Goal: Task Accomplishment & Management: Complete application form

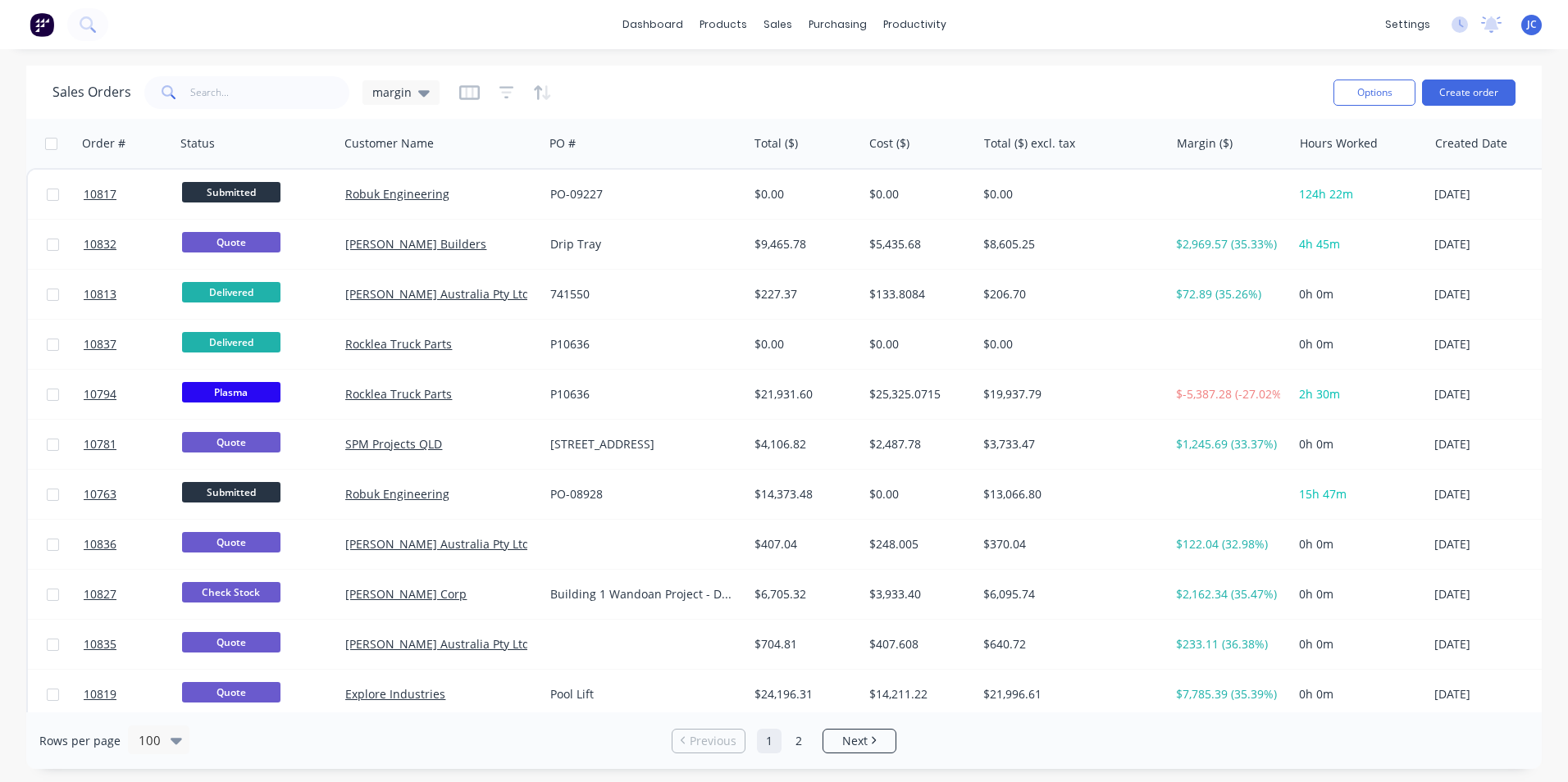
click at [135, 18] on div "dashboard products sales purchasing productivity dashboard products Product Cat…" at bounding box center [784, 25] width 1568 height 49
click at [87, 23] on icon at bounding box center [87, 25] width 16 height 16
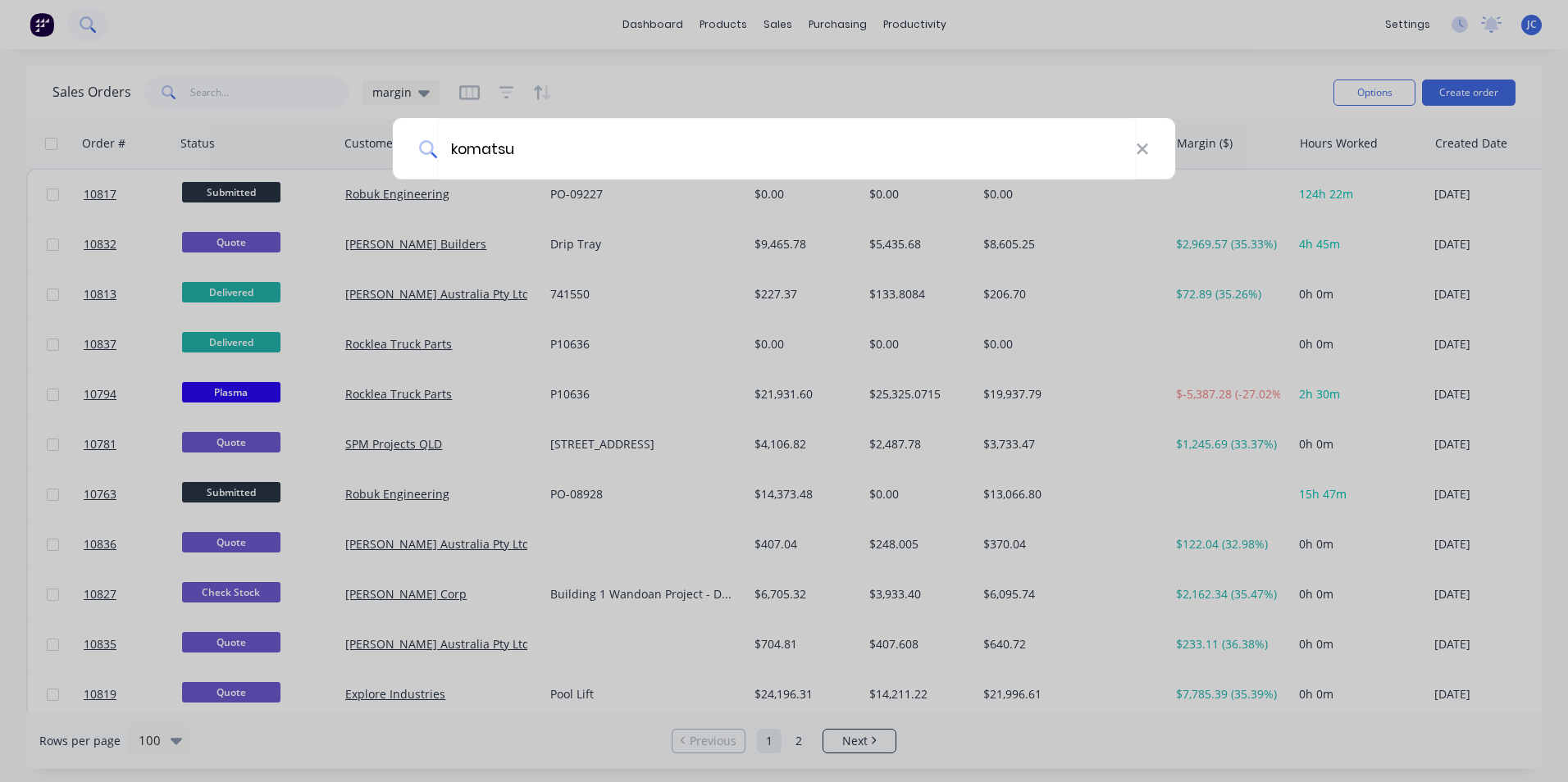
type input "komatsu"
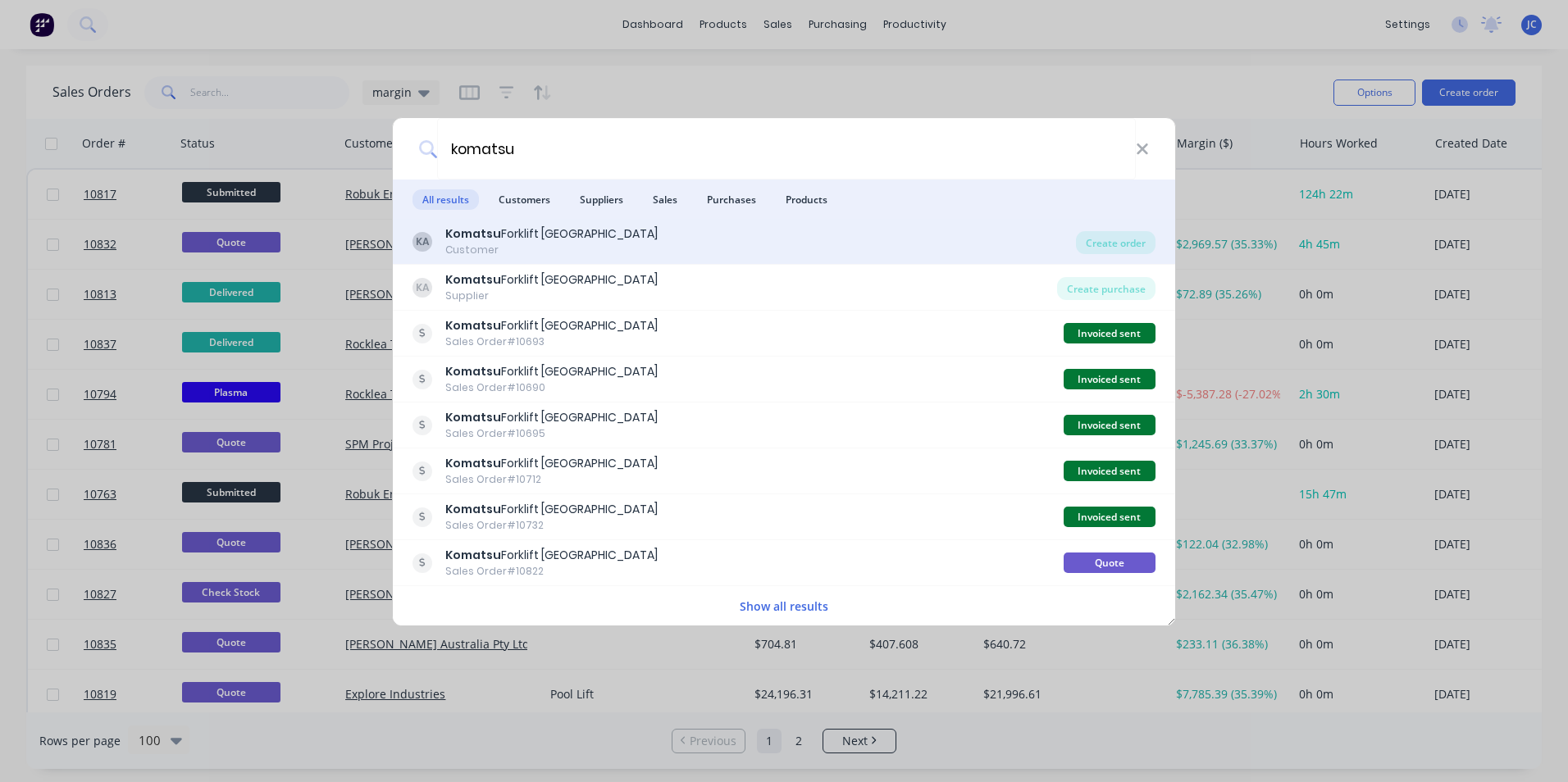
click at [515, 232] on div "Komatsu Forklift [GEOGRAPHIC_DATA]" at bounding box center [551, 235] width 212 height 18
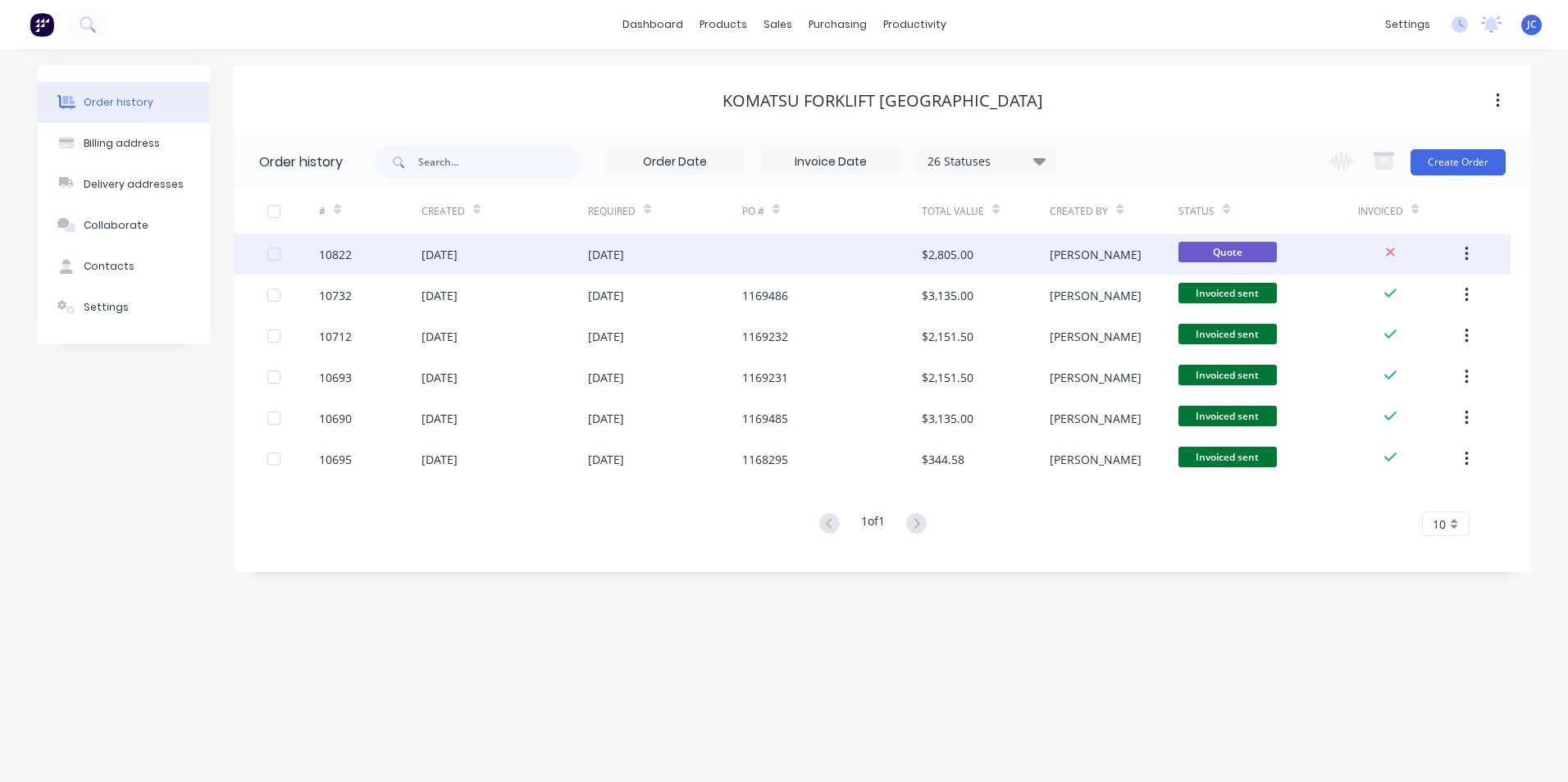
click at [624, 249] on div "[DATE]" at bounding box center [605, 255] width 36 height 18
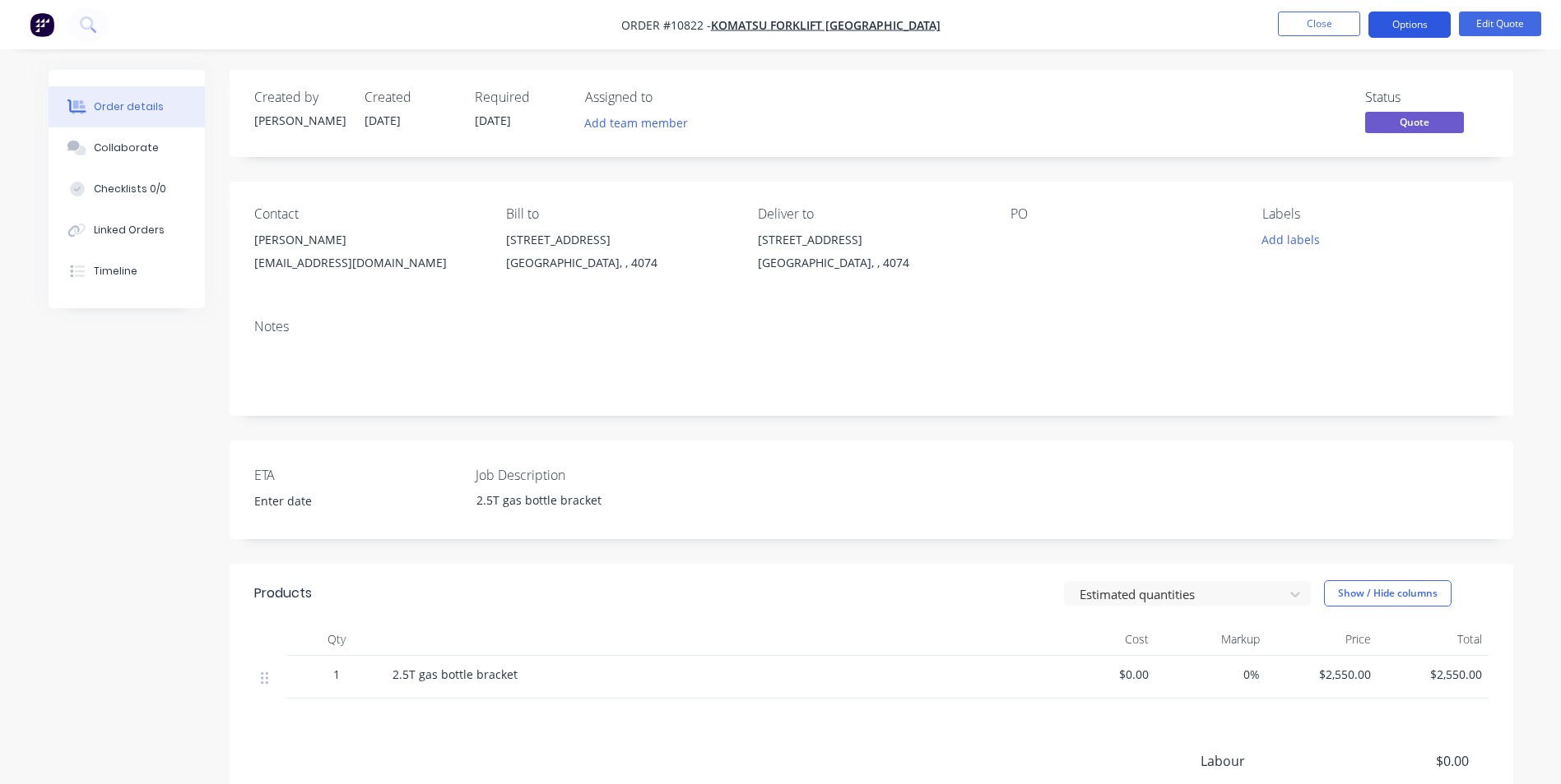
click at [1425, 23] on button "Options" at bounding box center [1409, 25] width 83 height 27
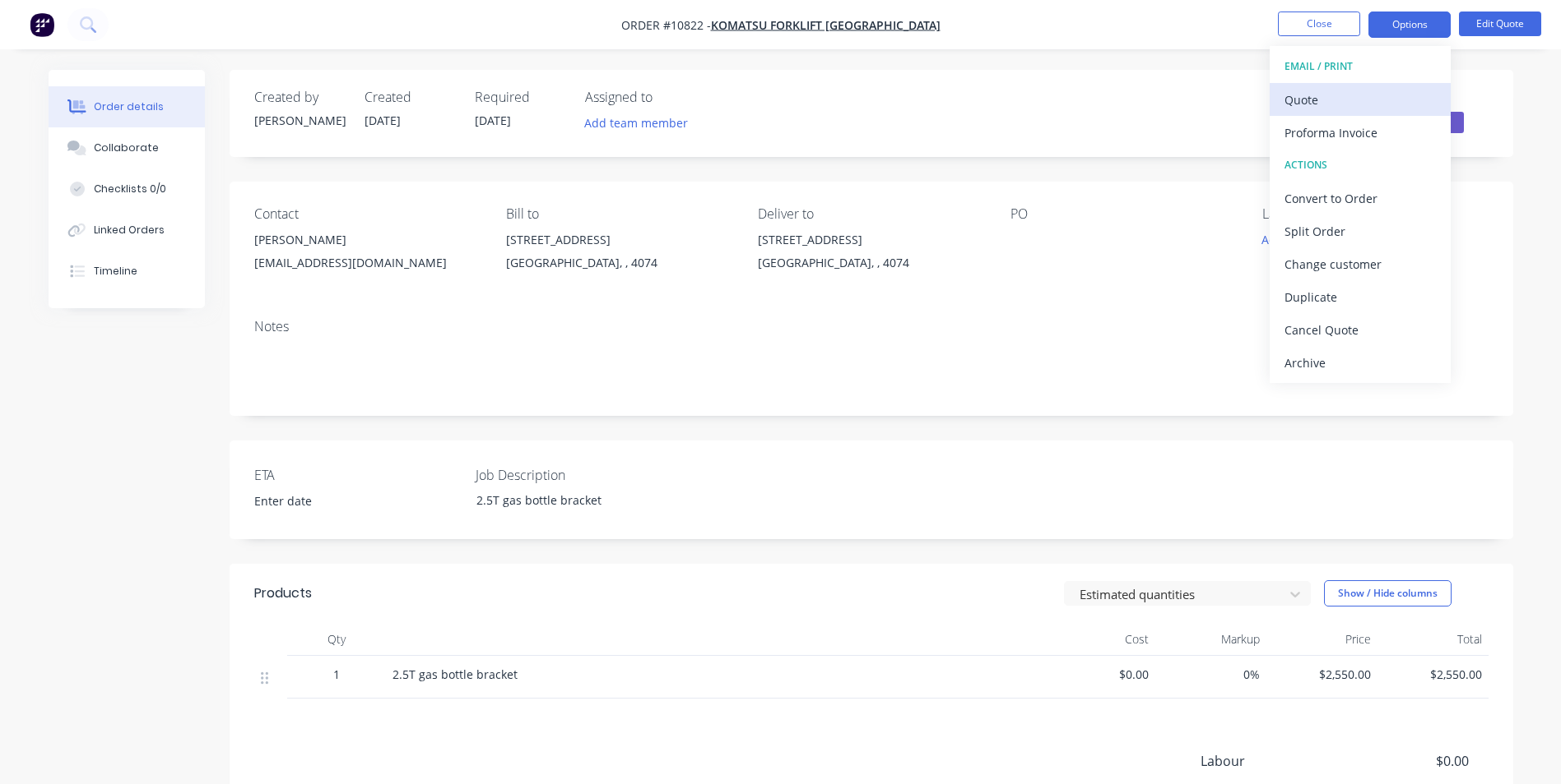
click at [1341, 106] on div "Quote" at bounding box center [1360, 99] width 152 height 24
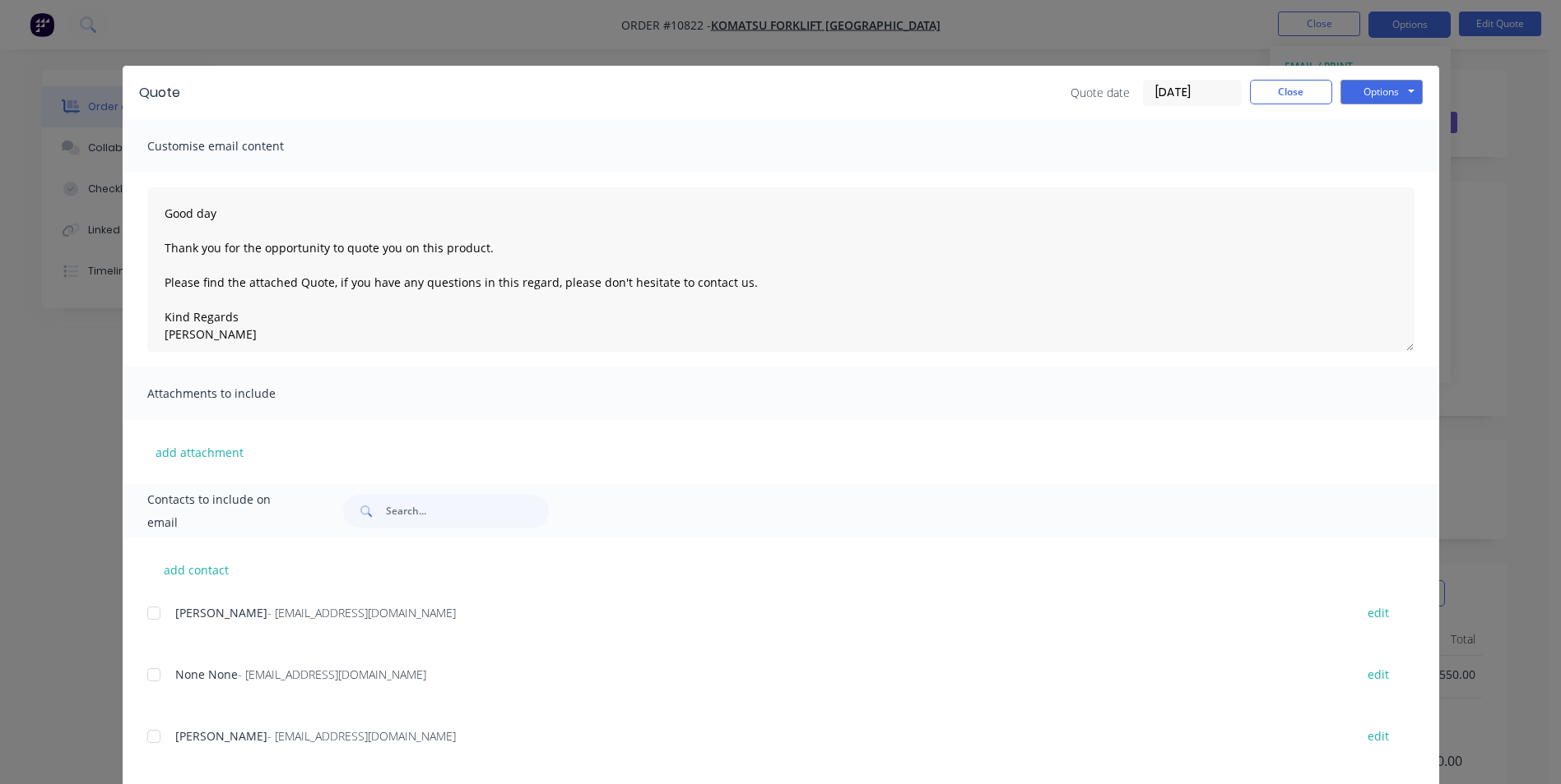
scroll to position [83, 0]
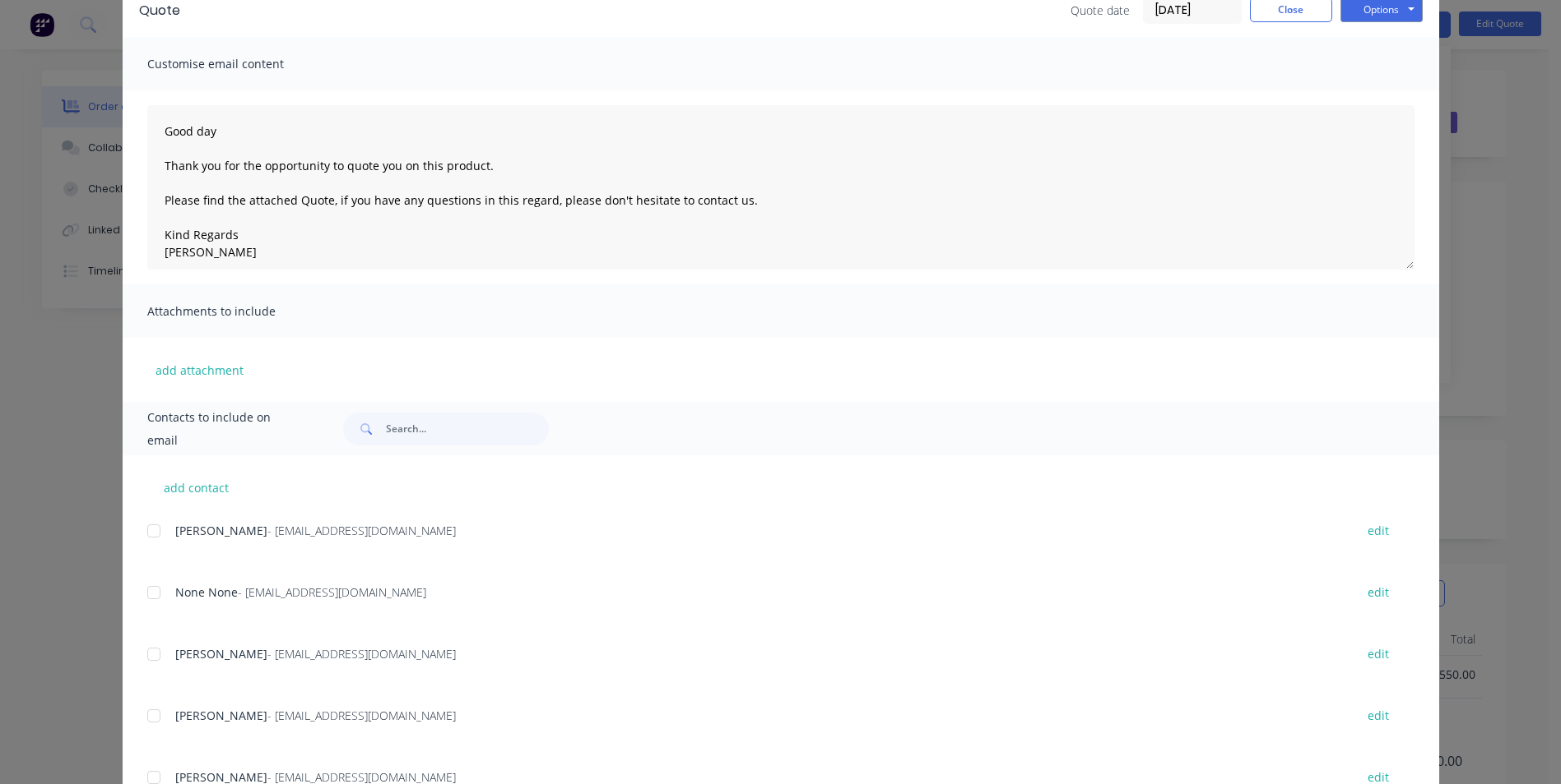
click at [144, 660] on div at bounding box center [154, 654] width 32 height 32
click at [1355, 9] on button "Options" at bounding box center [1382, 9] width 83 height 25
click at [1389, 90] on button "Email" at bounding box center [1393, 93] width 105 height 28
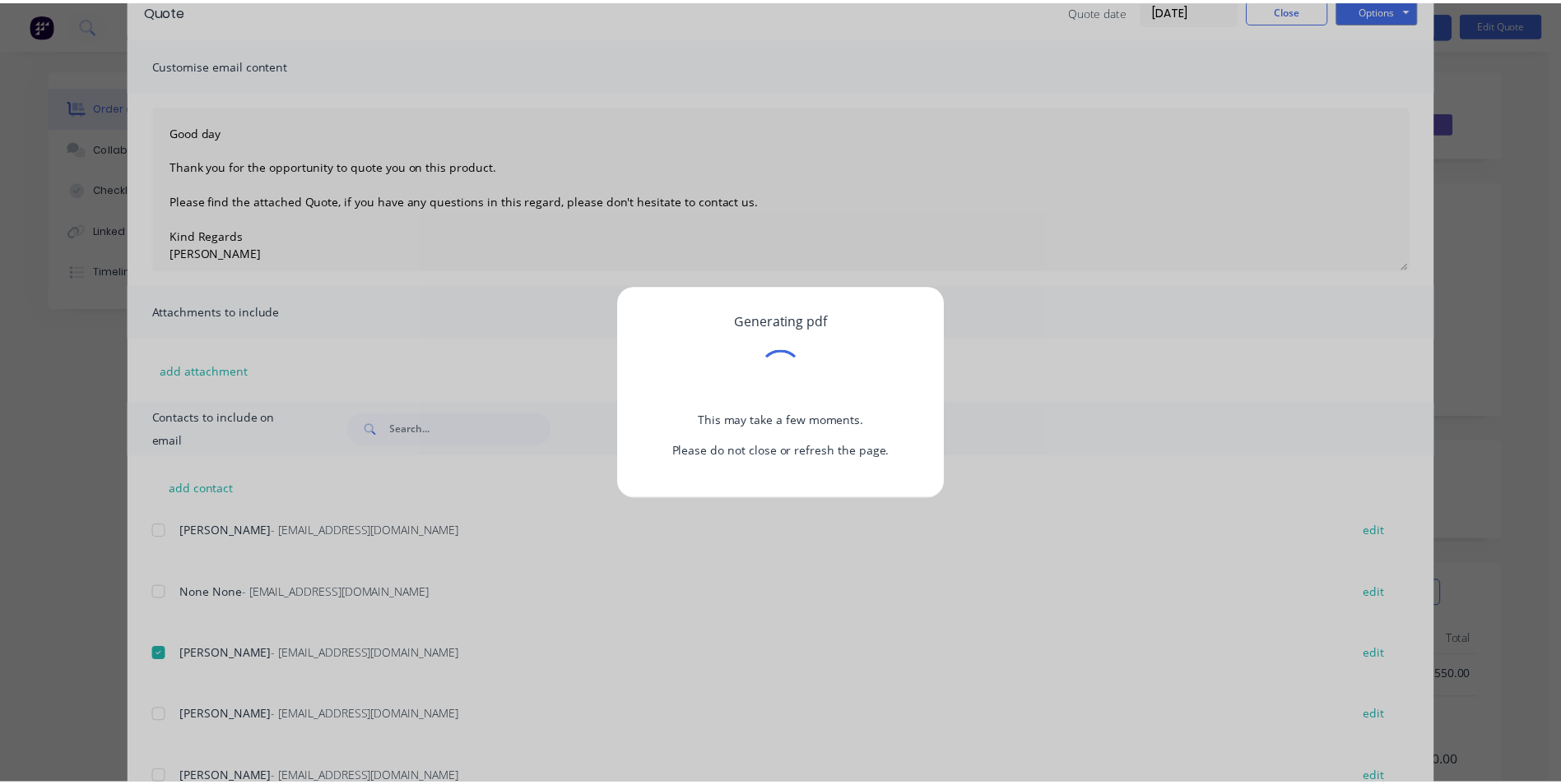
scroll to position [0, 0]
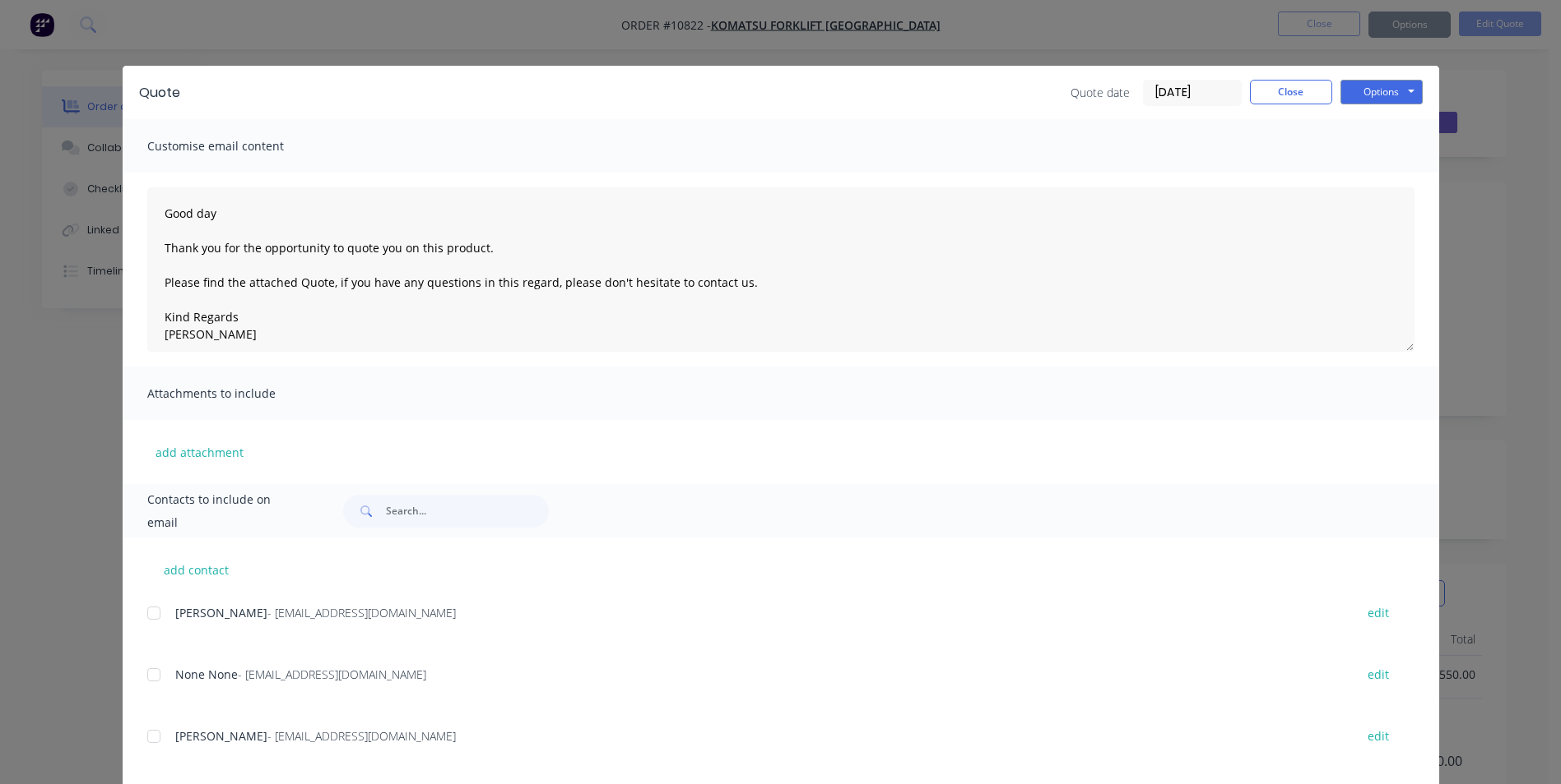
type textarea "Good day Thank you for the opportunity to quote you on this product. Please fin…"
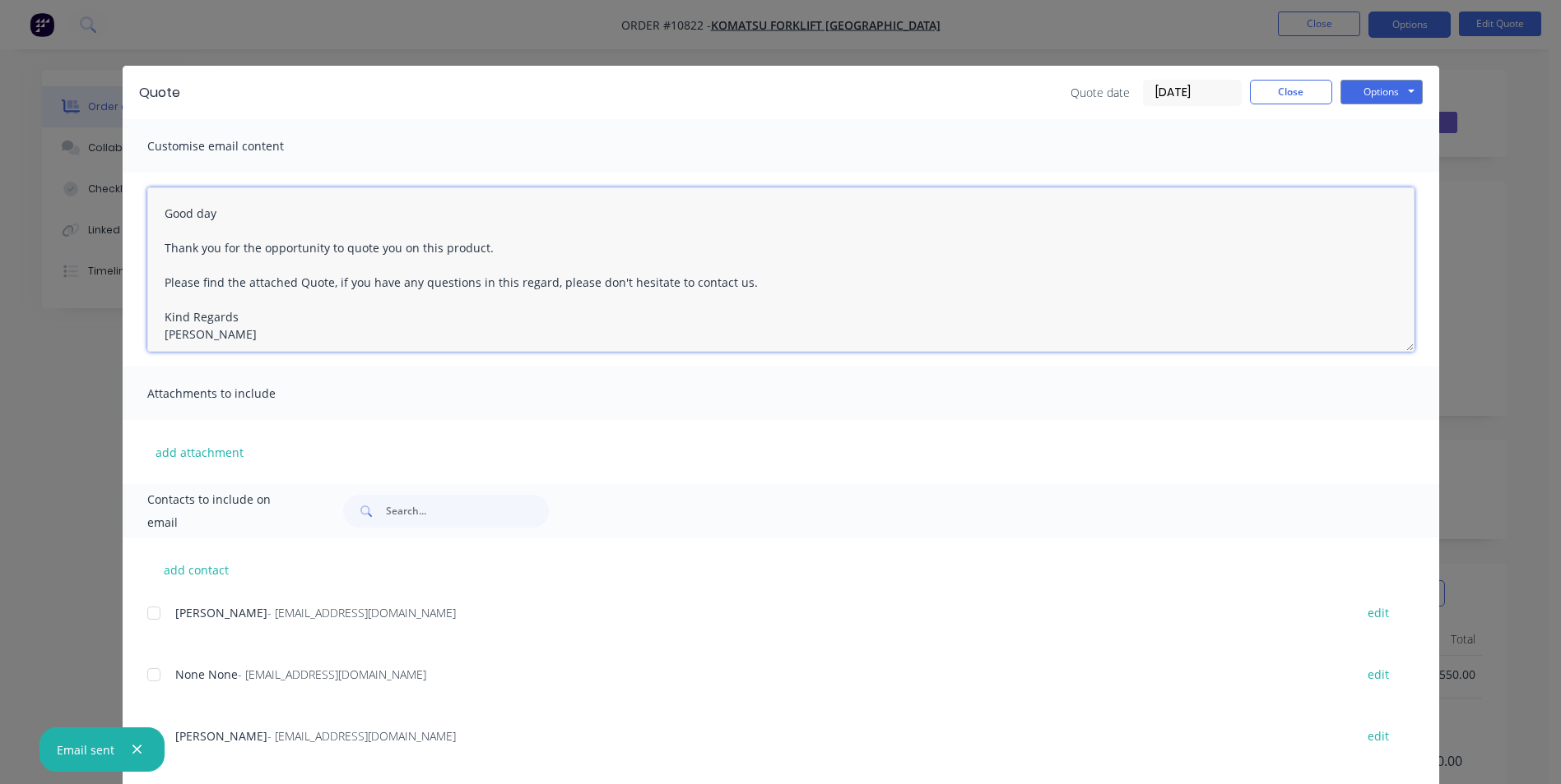
click at [783, 253] on textarea "Good day Thank you for the opportunity to quote you on this product. Please fin…" at bounding box center [780, 270] width 1267 height 164
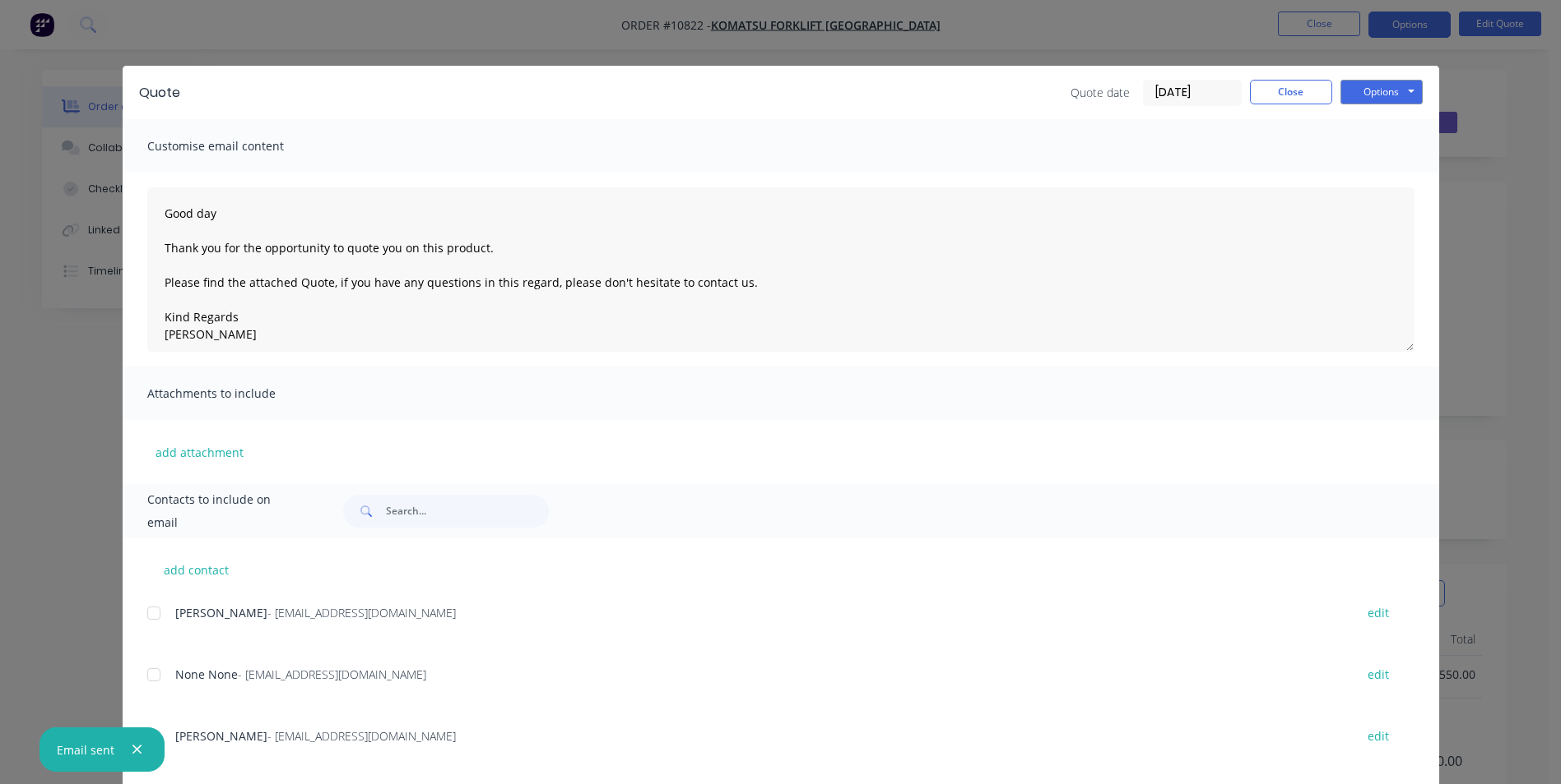
drag, startPoint x: 1485, startPoint y: 230, endPoint x: 1350, endPoint y: 87, distance: 196.7
click at [1486, 229] on div "Quote Quote date [DATE] Close Options Preview Print Email Customise email conte…" at bounding box center [780, 392] width 1561 height 784
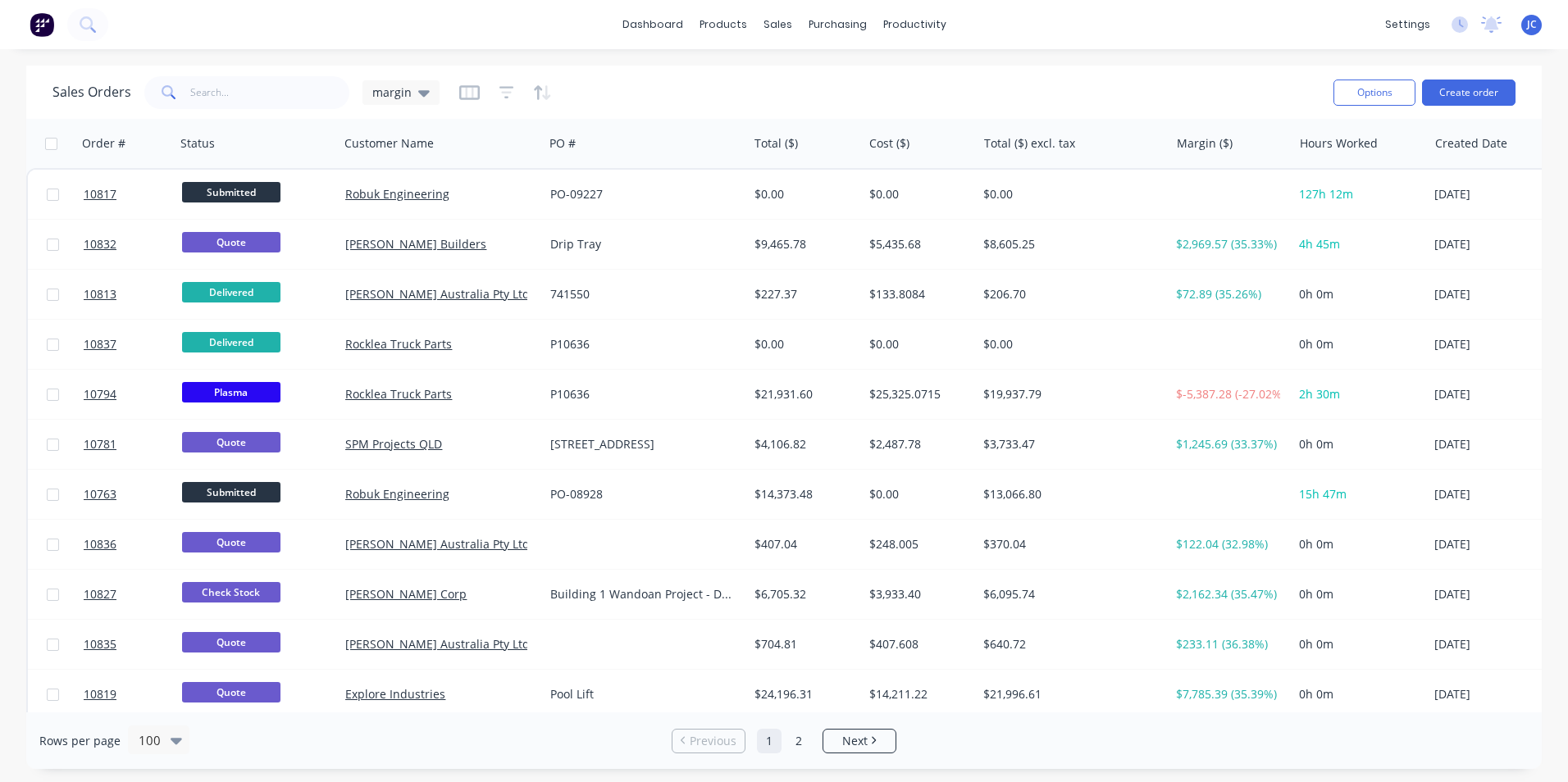
click at [147, 12] on div "dashboard products sales purchasing productivity dashboard products Product Cat…" at bounding box center [784, 25] width 1568 height 49
click at [78, 17] on button at bounding box center [88, 24] width 41 height 32
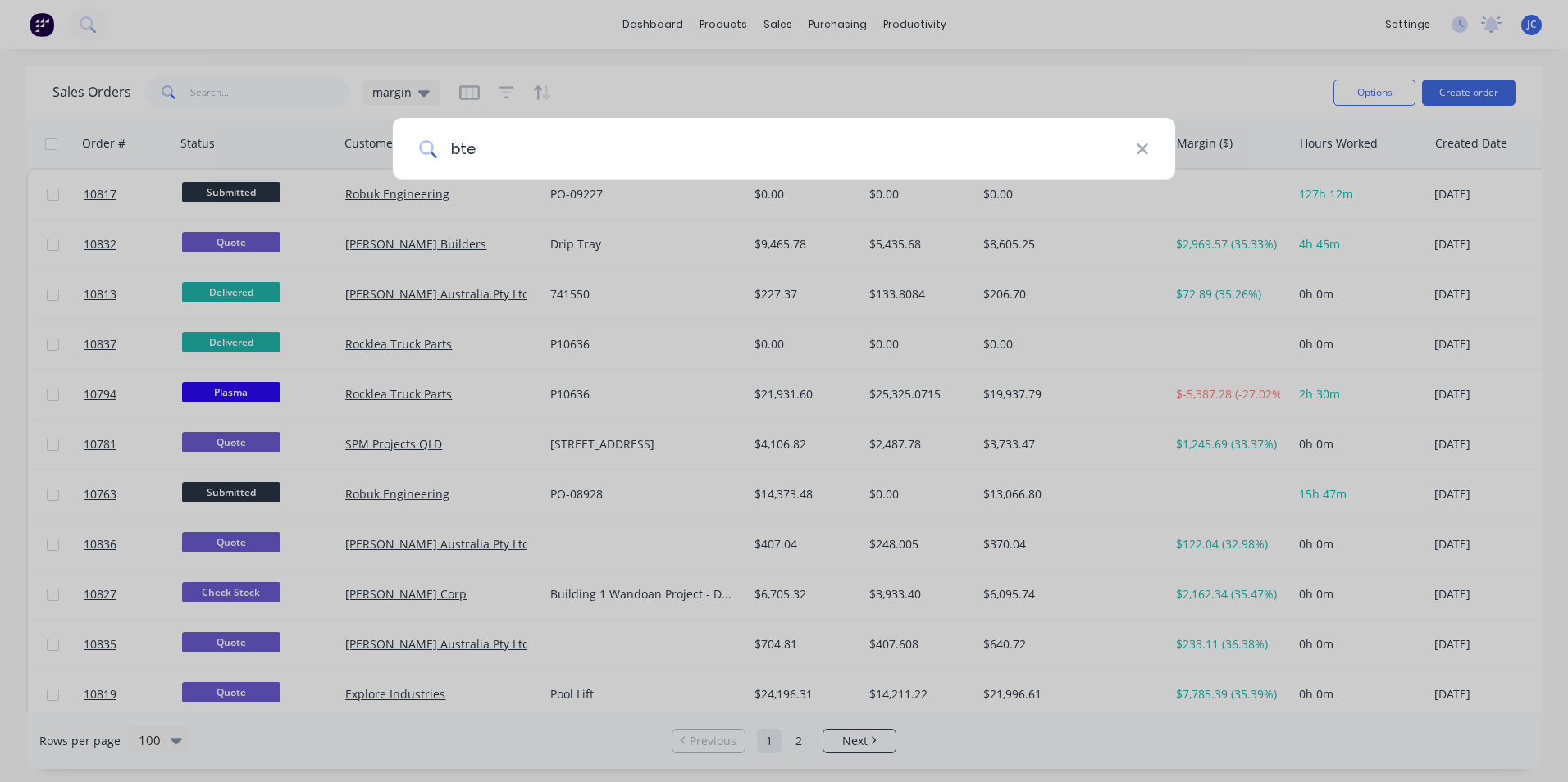
type input "bte"
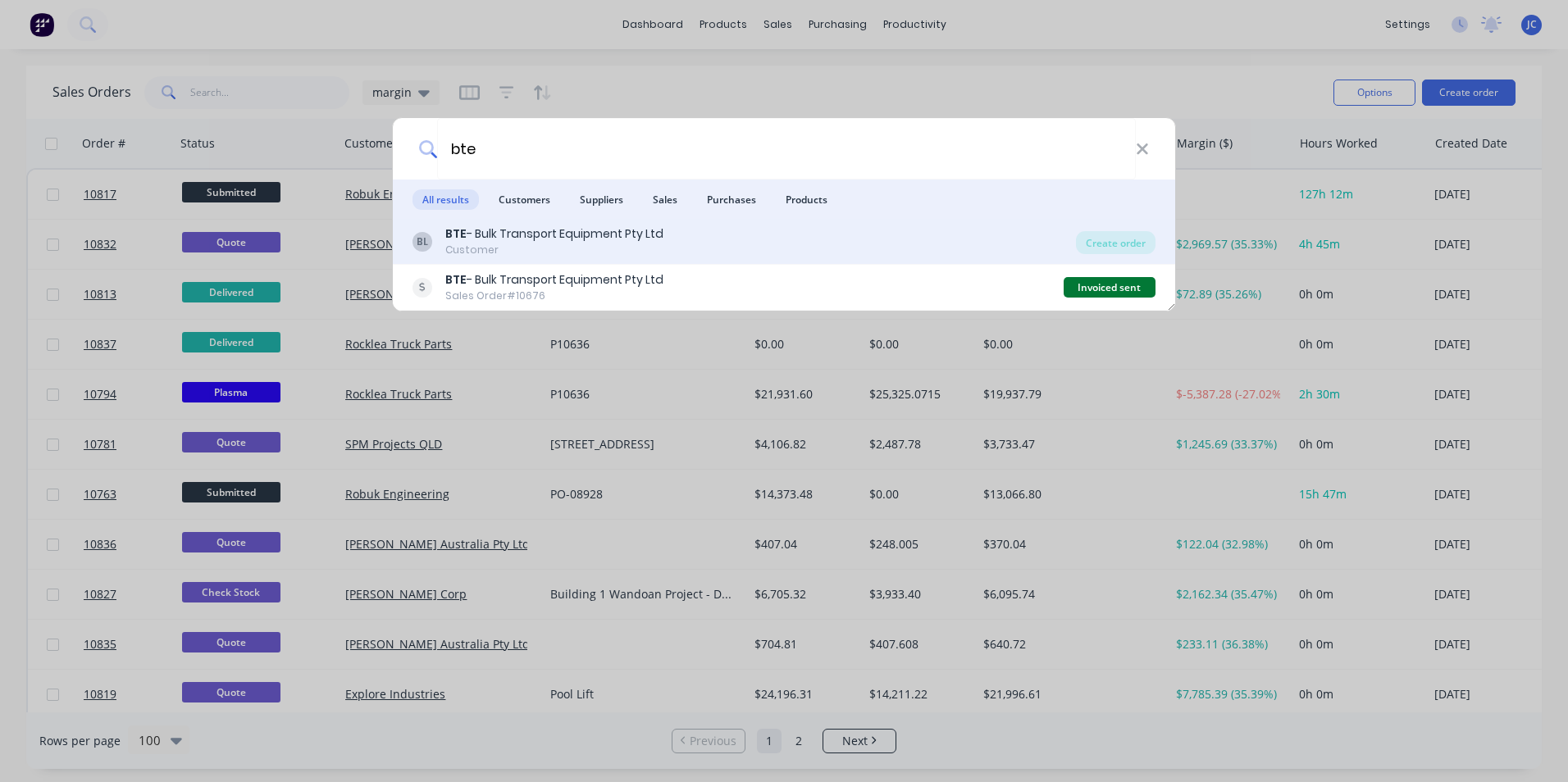
click at [641, 230] on div "BTE - Bulk Transport Equipment Pty Ltd" at bounding box center [554, 235] width 218 height 18
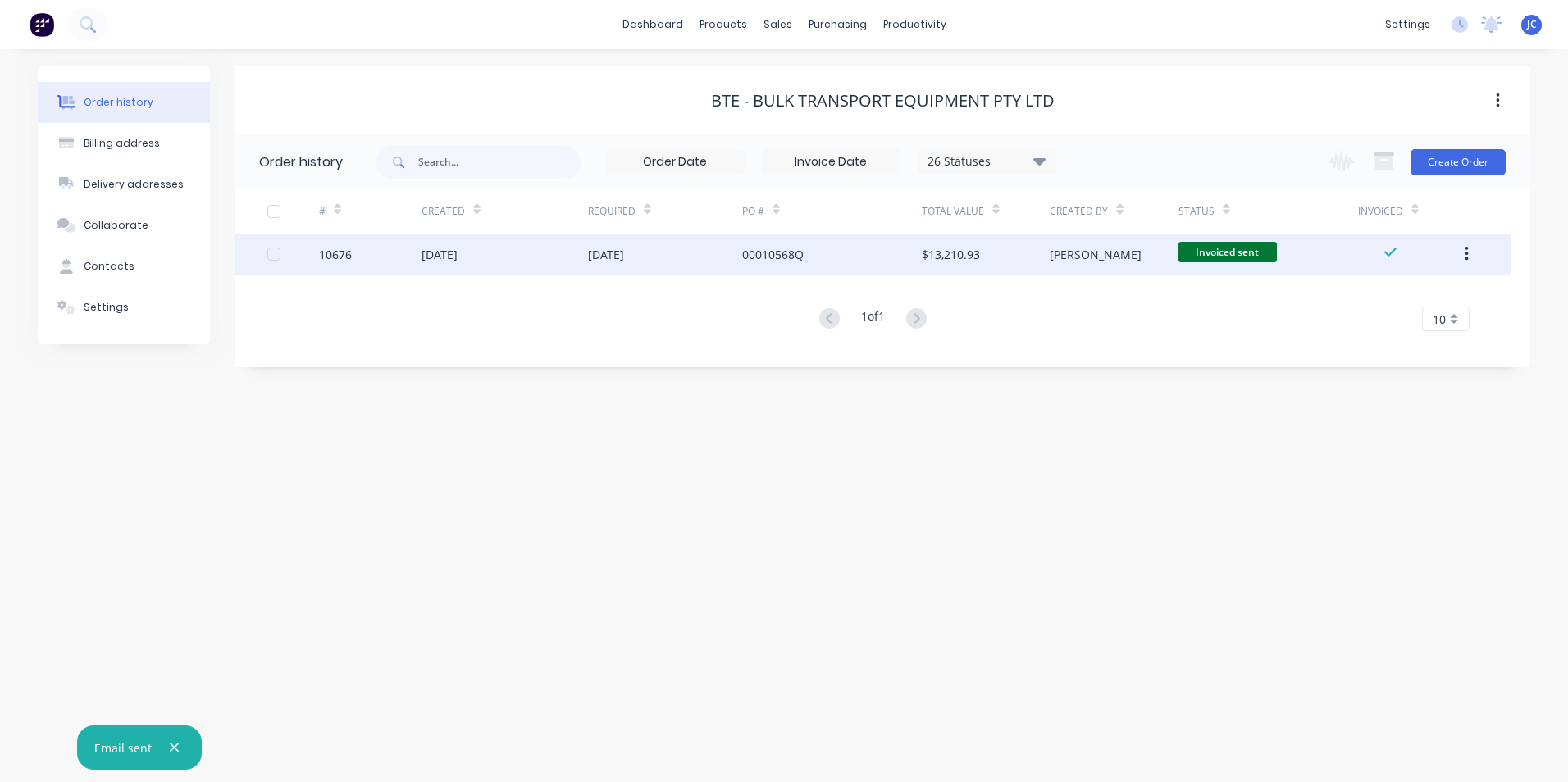
click at [480, 248] on div "[DATE]" at bounding box center [505, 254] width 167 height 41
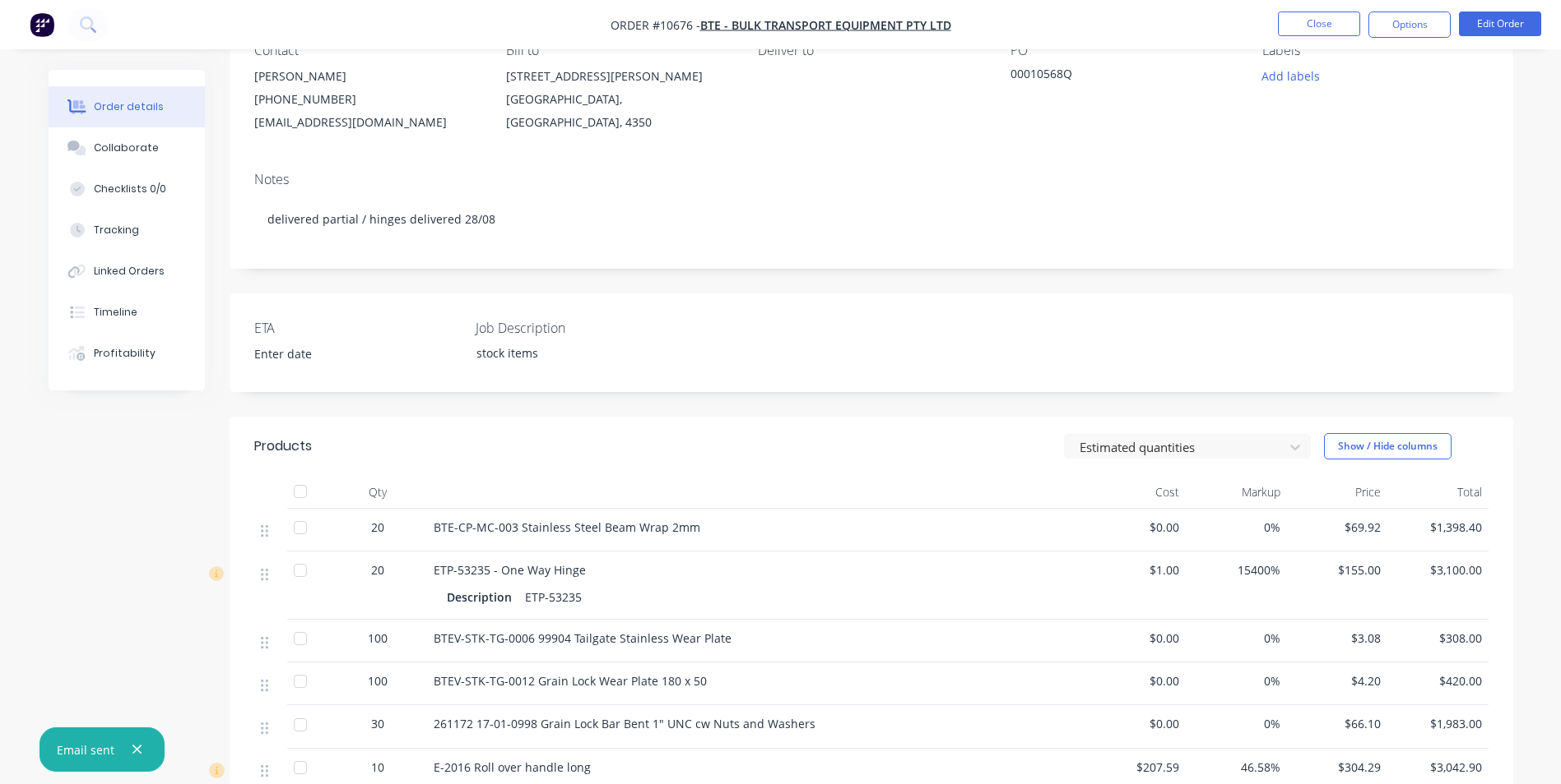
scroll to position [164, 0]
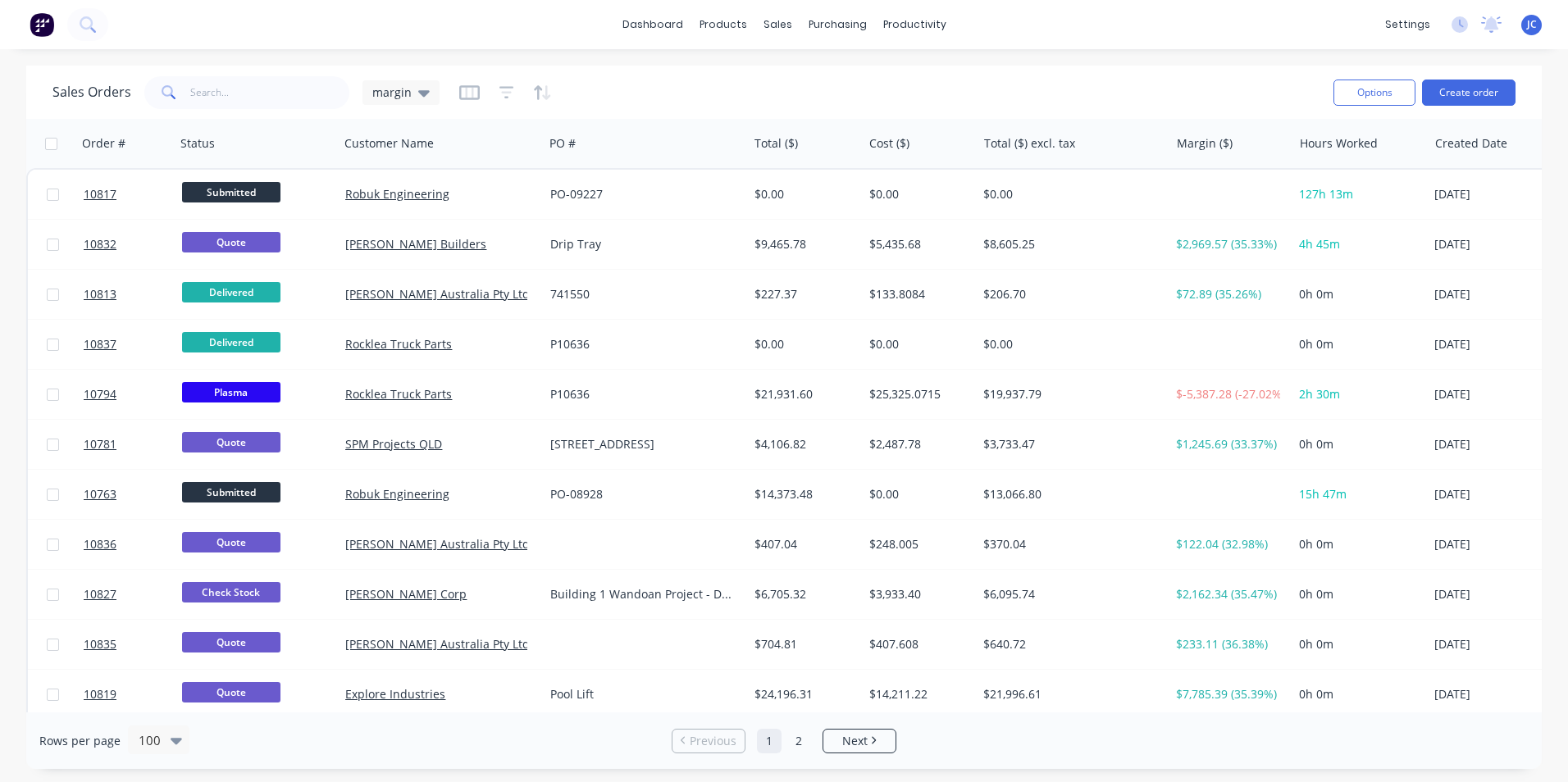
click at [212, 27] on div "dashboard products sales purchasing productivity dashboard products Product Cat…" at bounding box center [784, 25] width 1568 height 49
click at [89, 18] on icon at bounding box center [87, 25] width 16 height 16
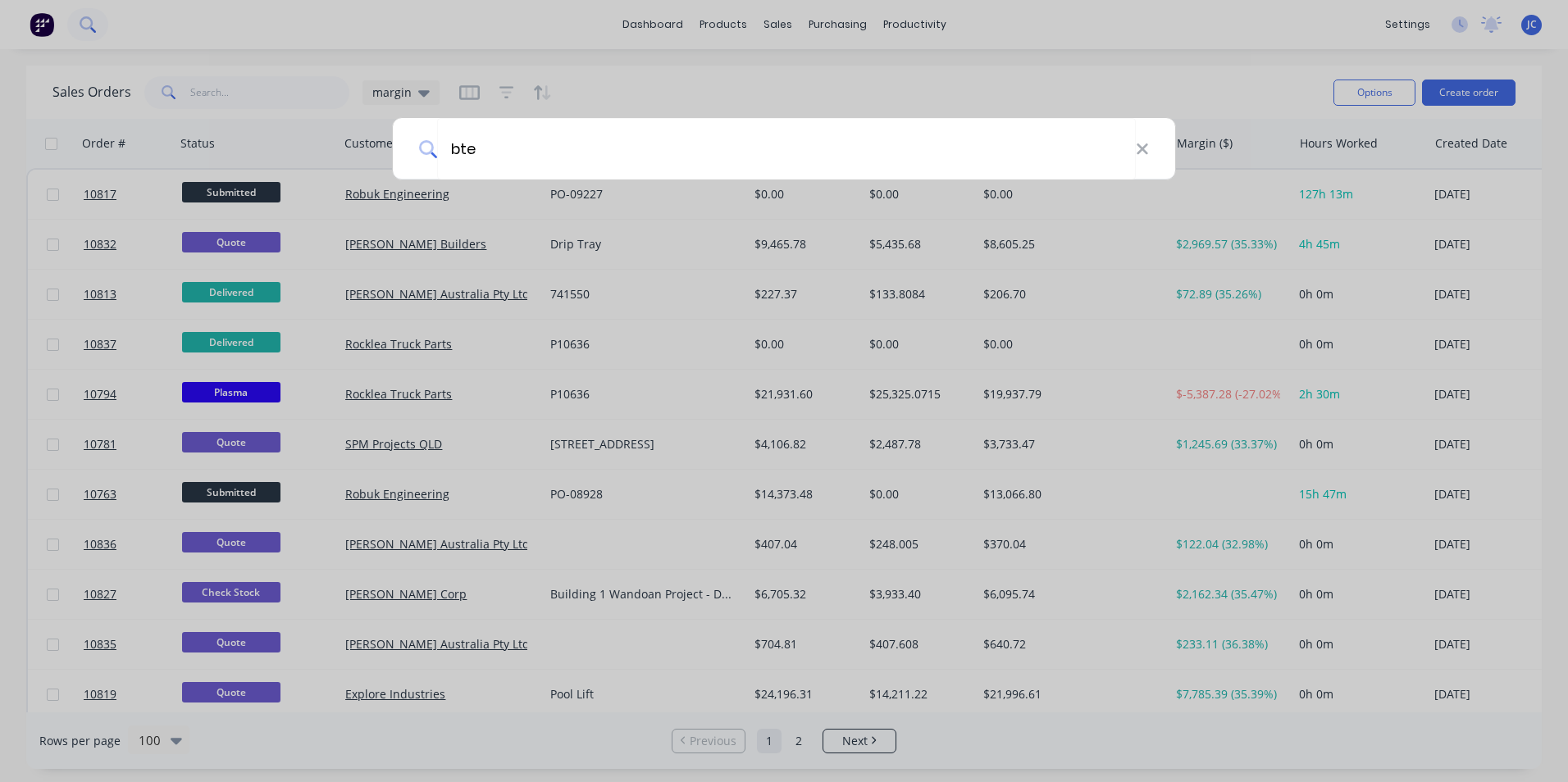
type input "bte"
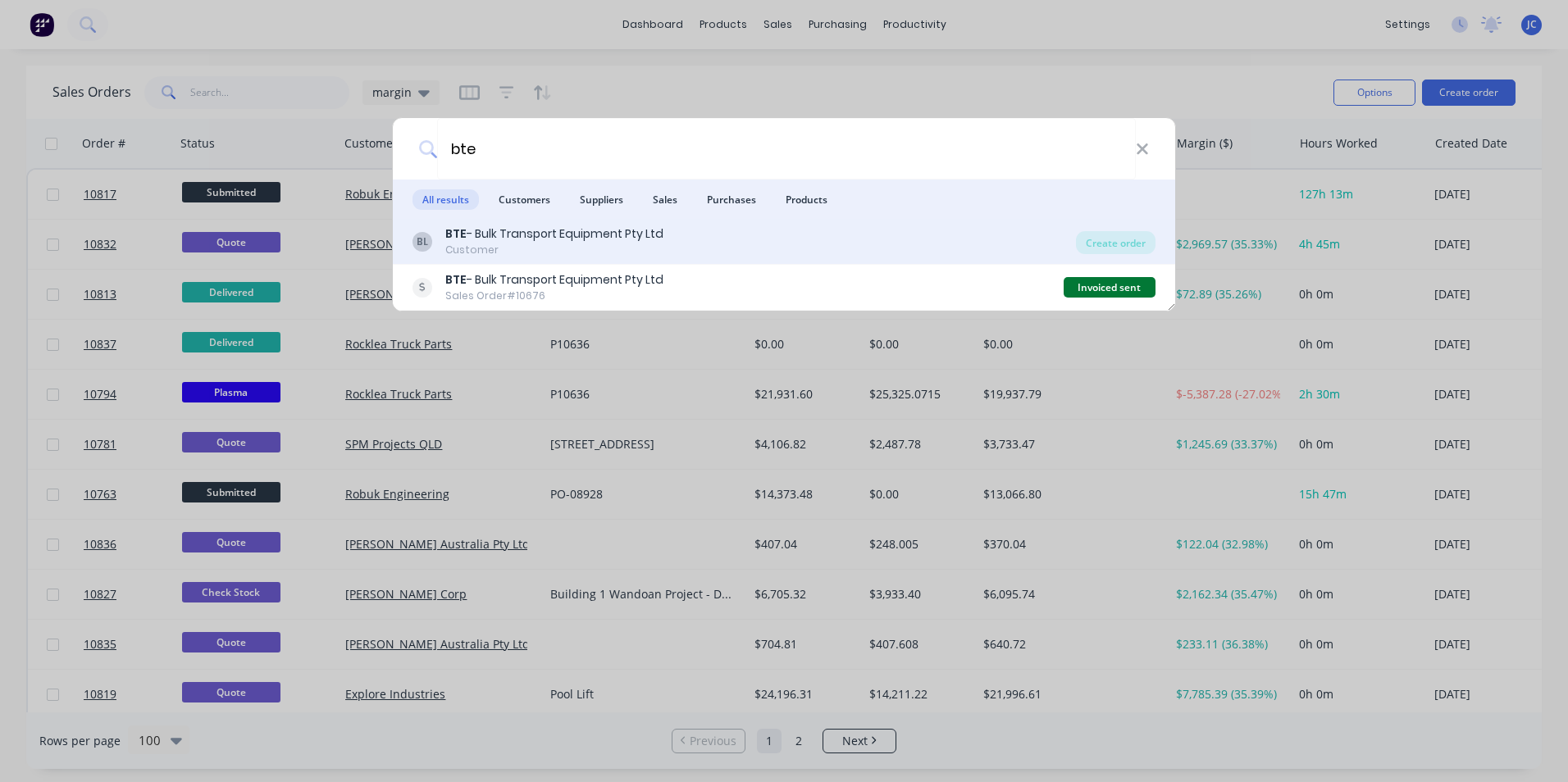
click at [527, 246] on div "Customer" at bounding box center [554, 249] width 218 height 15
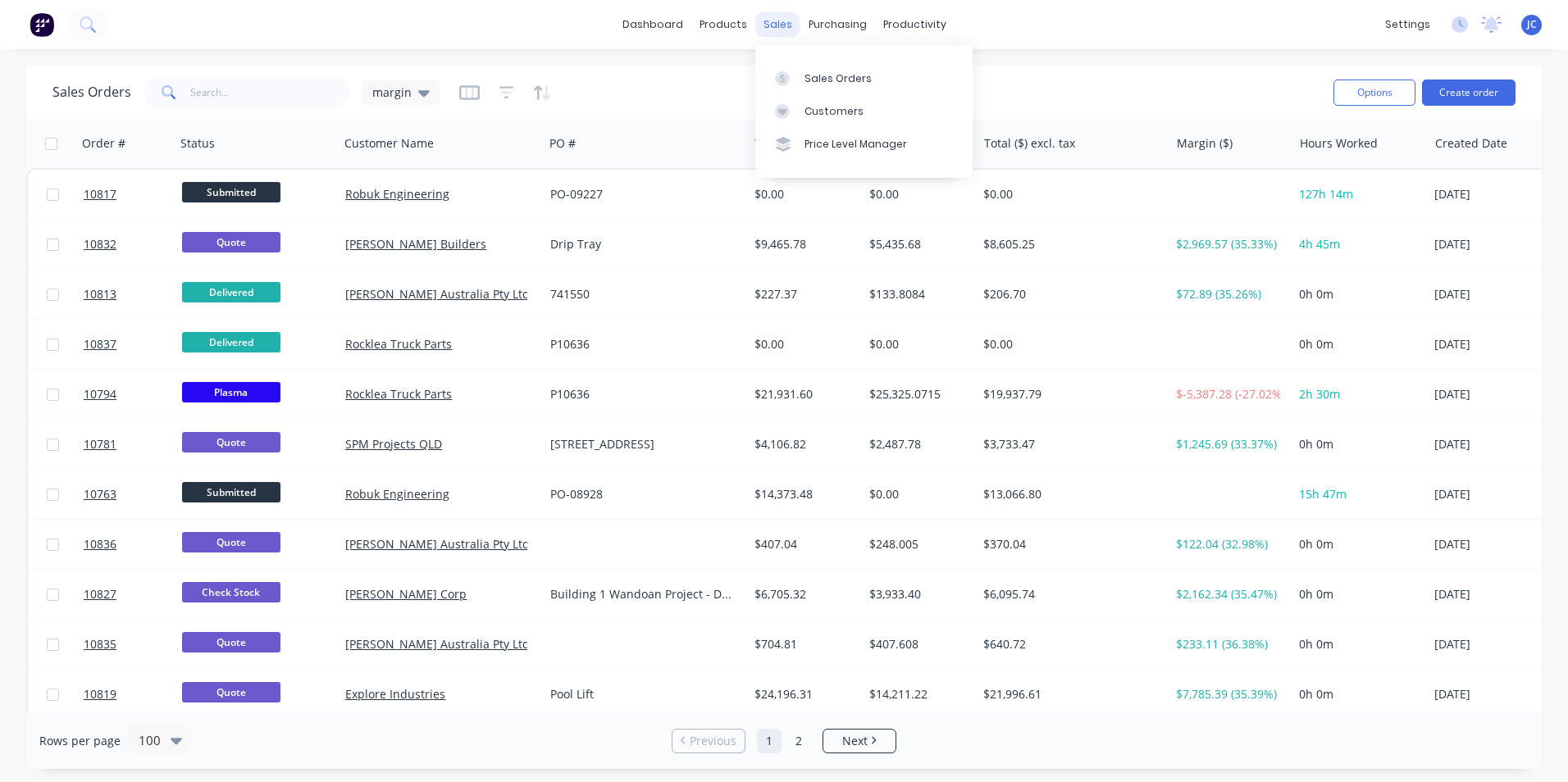
click at [779, 25] on div "sales" at bounding box center [778, 25] width 45 height 25
click at [845, 88] on link "Sales Orders" at bounding box center [863, 78] width 217 height 32
click at [235, 87] on input "text" at bounding box center [270, 92] width 160 height 32
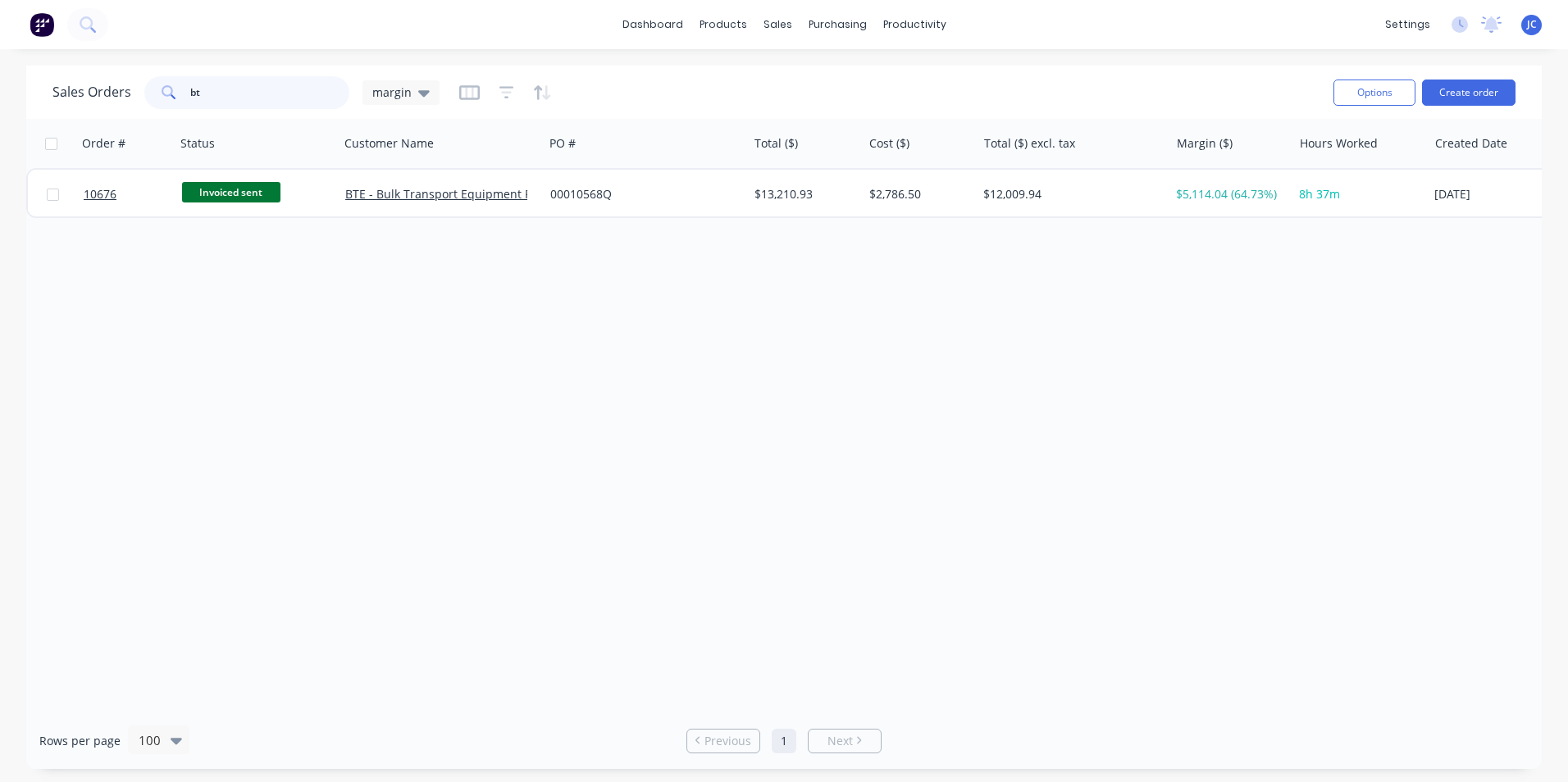
type input "b"
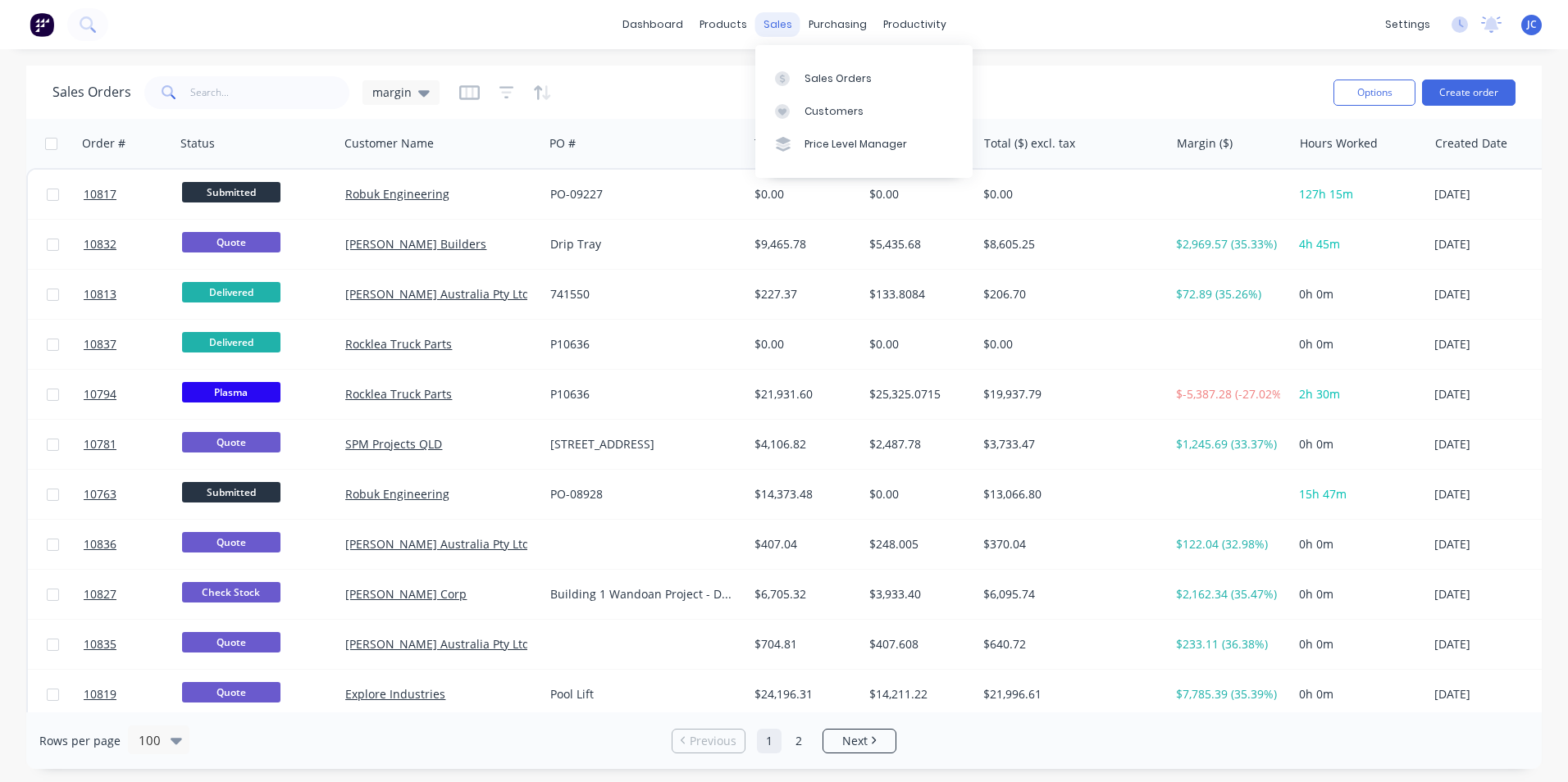
click at [767, 25] on div "sales" at bounding box center [778, 25] width 45 height 25
click at [826, 68] on link "Sales Orders" at bounding box center [863, 78] width 217 height 32
click at [763, 32] on div "sales" at bounding box center [778, 25] width 45 height 25
click at [818, 76] on div "Sales Orders" at bounding box center [838, 78] width 68 height 15
click at [1463, 91] on button "Create order" at bounding box center [1468, 92] width 93 height 26
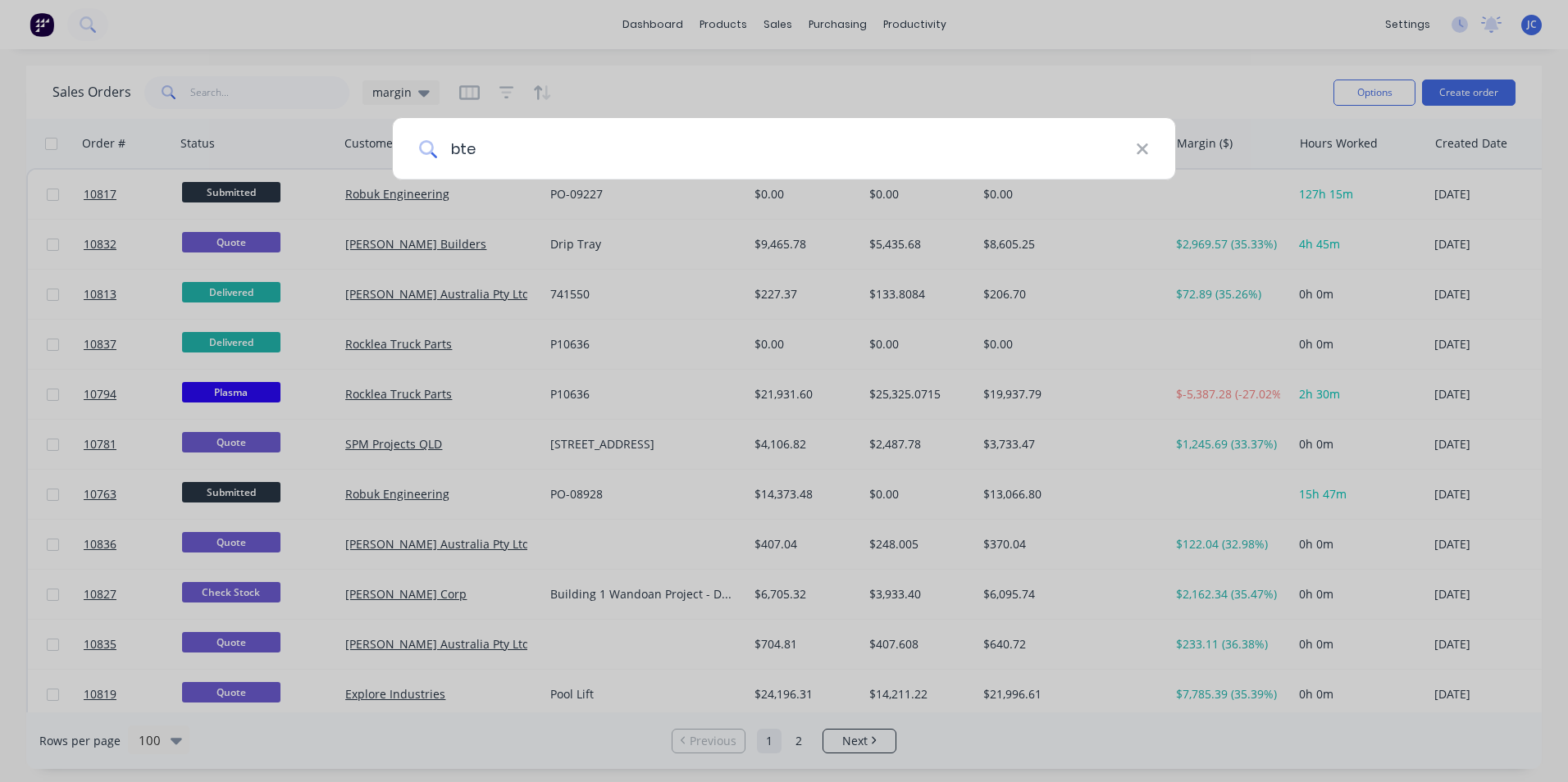
type input "bte"
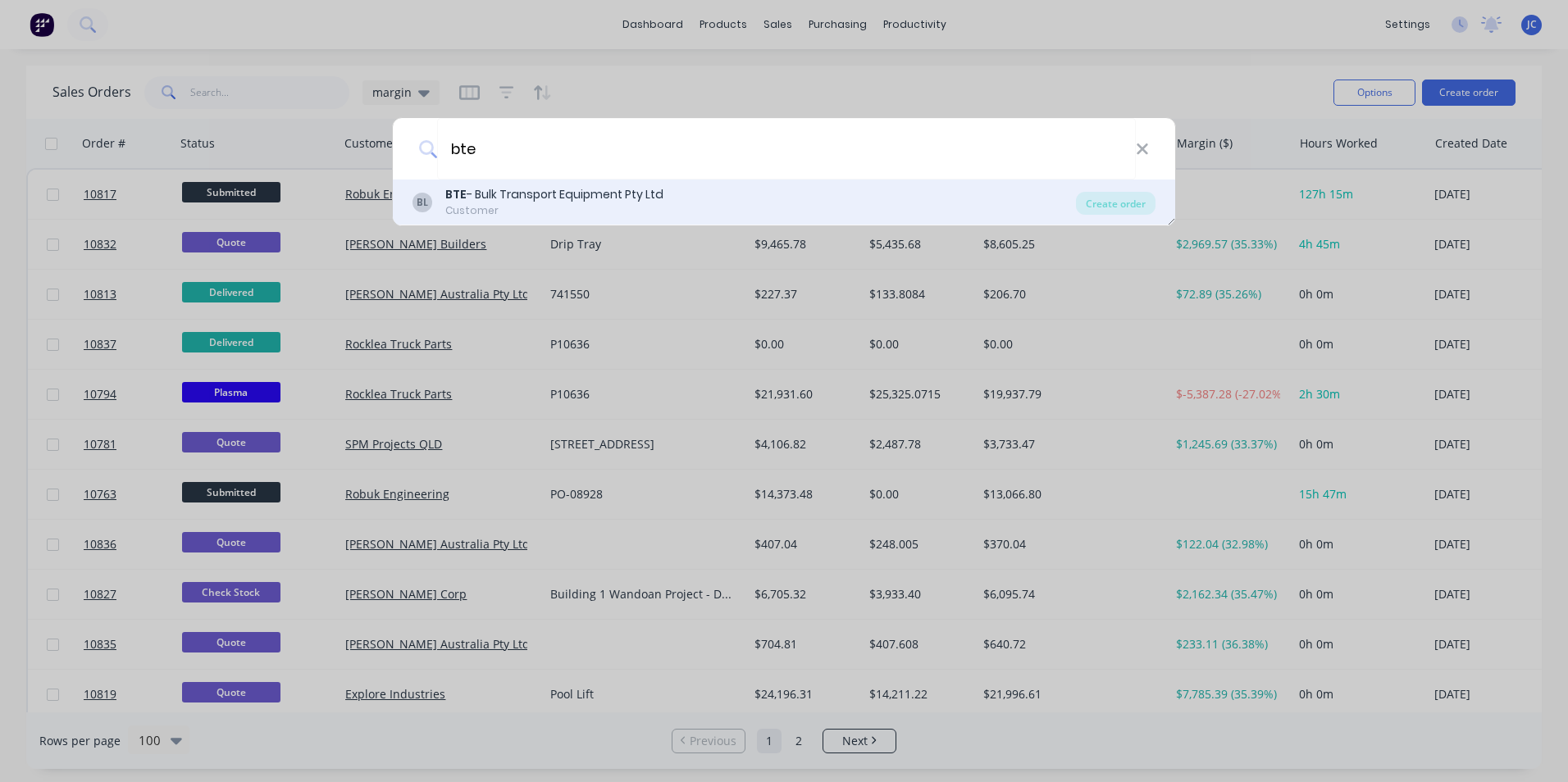
click at [625, 182] on div "BL BTE - Bulk Transport Equipment Pty Ltd Customer Create order" at bounding box center [783, 202] width 782 height 46
click at [618, 197] on div "BTE - Bulk Transport Equipment Pty Ltd" at bounding box center [554, 195] width 218 height 18
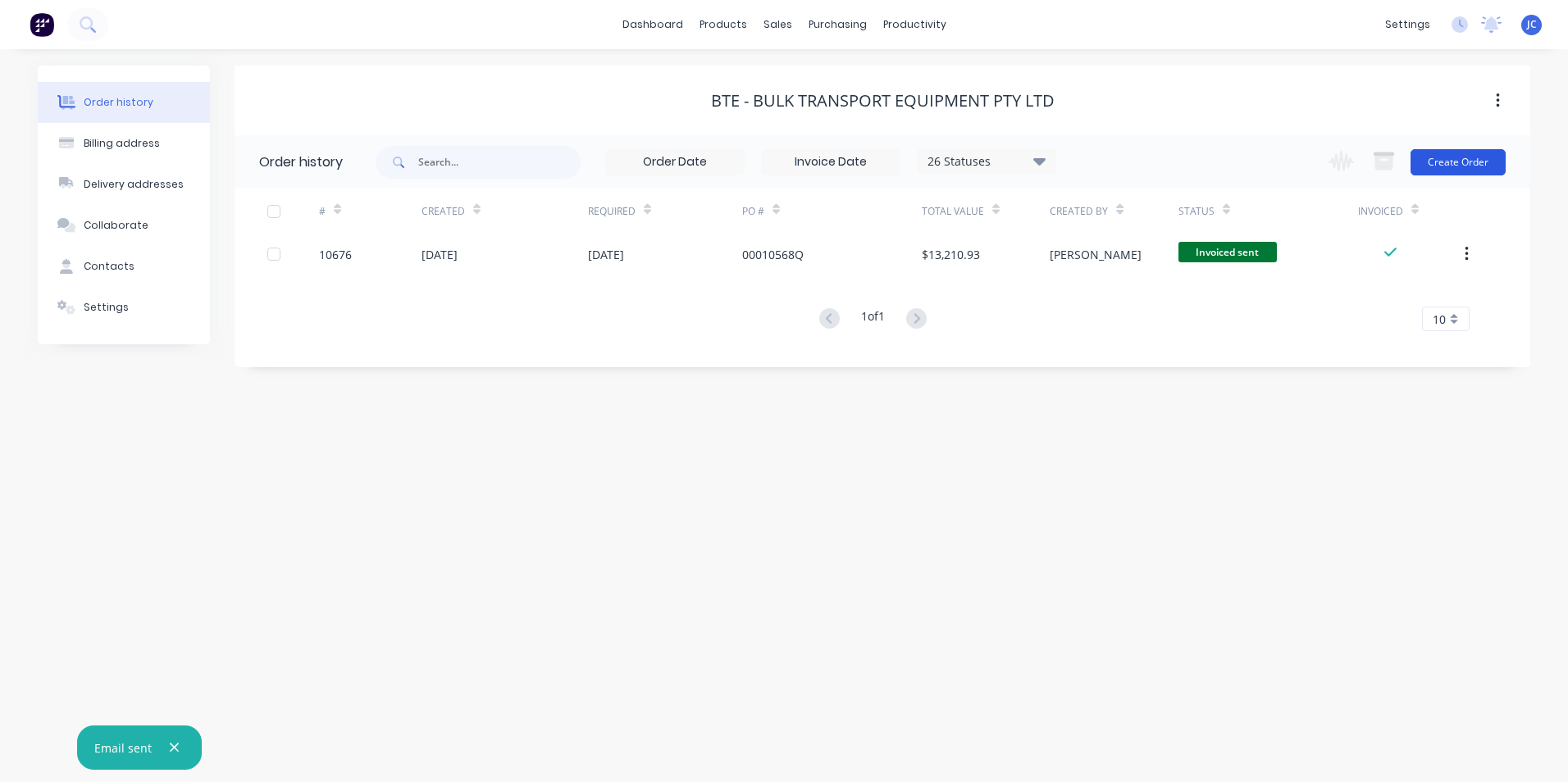
click at [1470, 152] on button "Create Order" at bounding box center [1458, 162] width 95 height 26
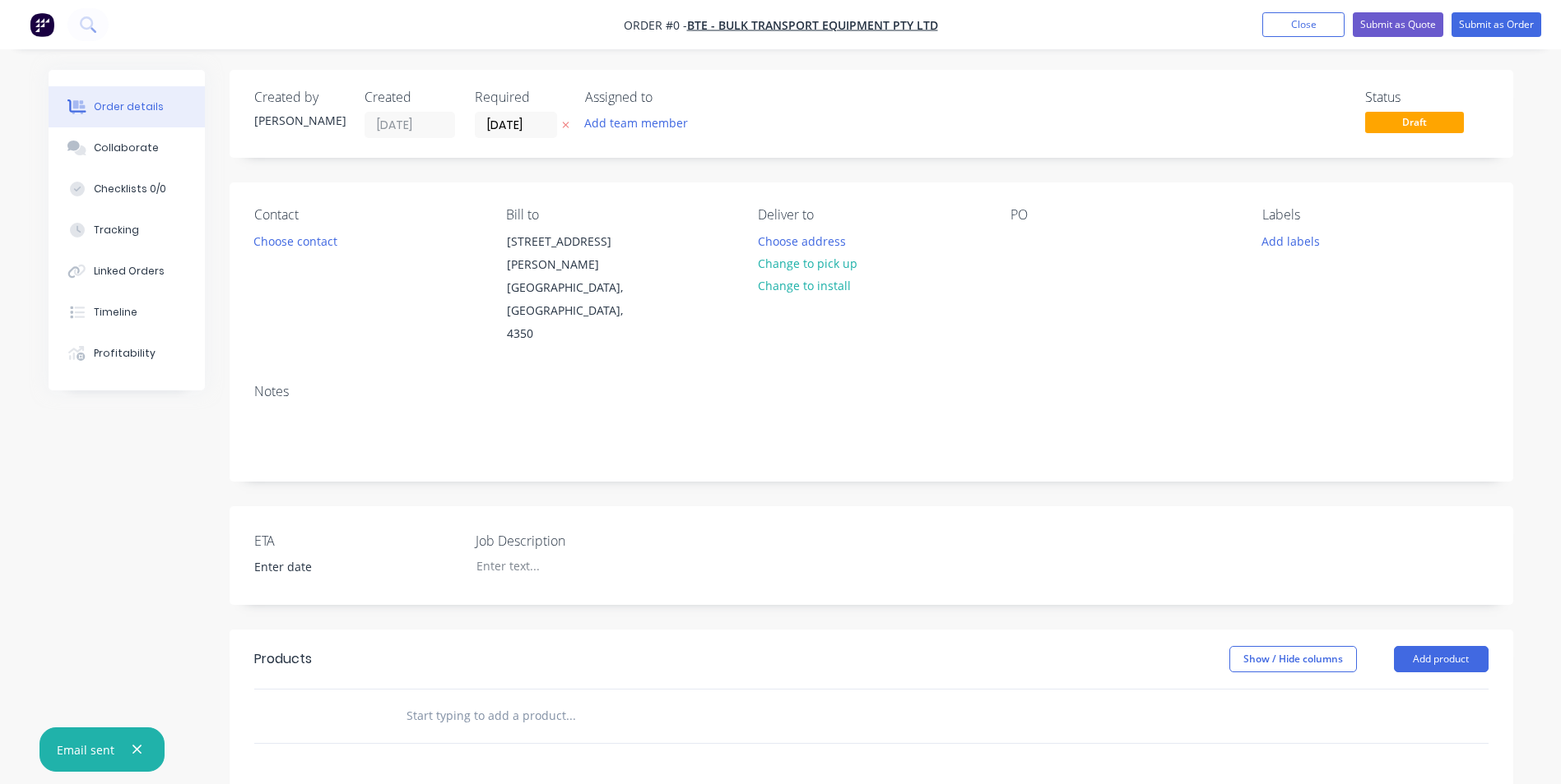
click at [1027, 213] on div "PO" at bounding box center [1122, 215] width 225 height 16
click at [636, 118] on button "Add team member" at bounding box center [635, 123] width 121 height 23
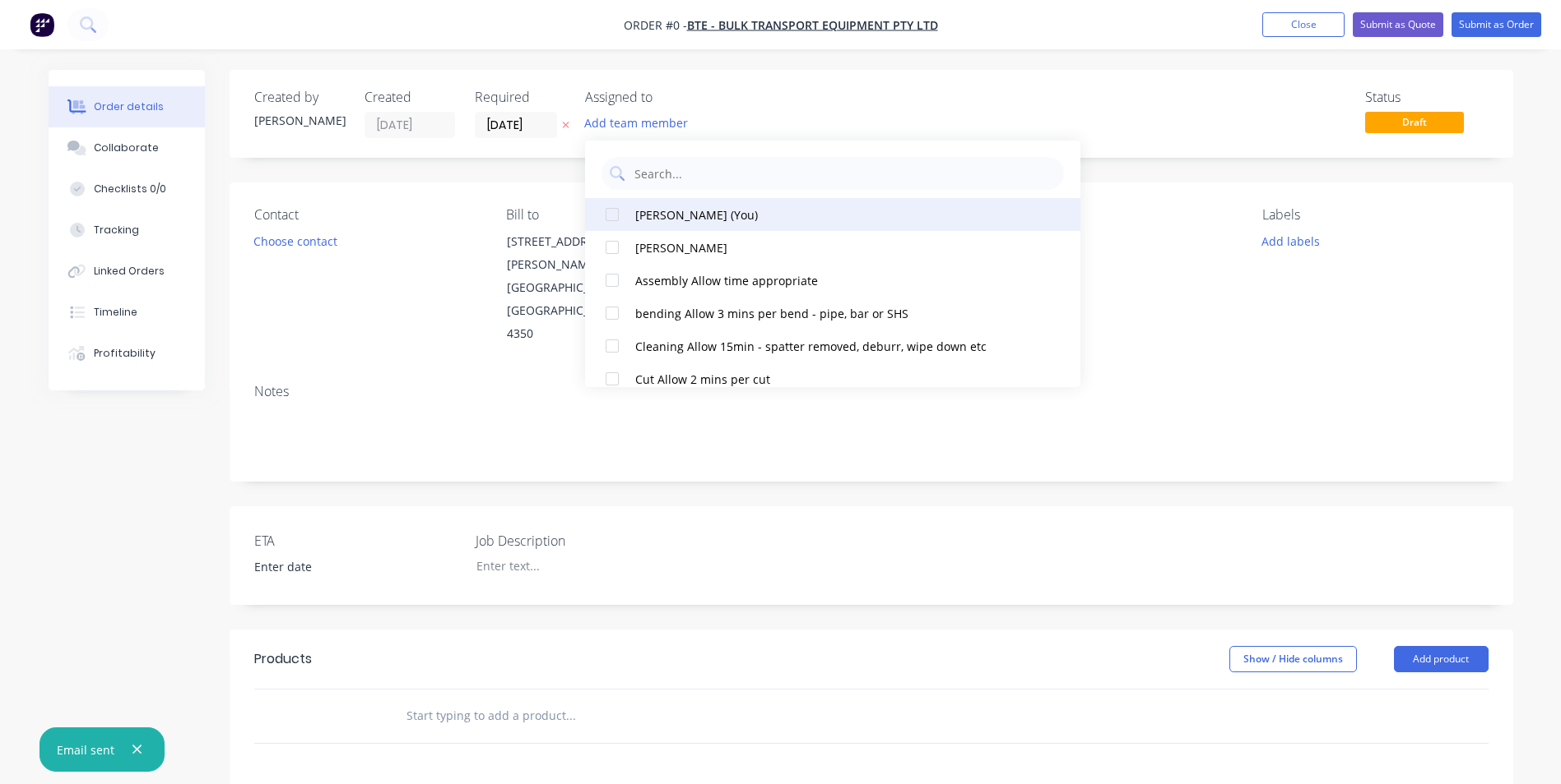
click at [656, 208] on div "[PERSON_NAME] (You)" at bounding box center [816, 215] width 363 height 18
click at [1414, 318] on div "Order details Collaborate Checklists 0/0 Tracking Linked Orders Timeline Profit…" at bounding box center [780, 617] width 1497 height 1094
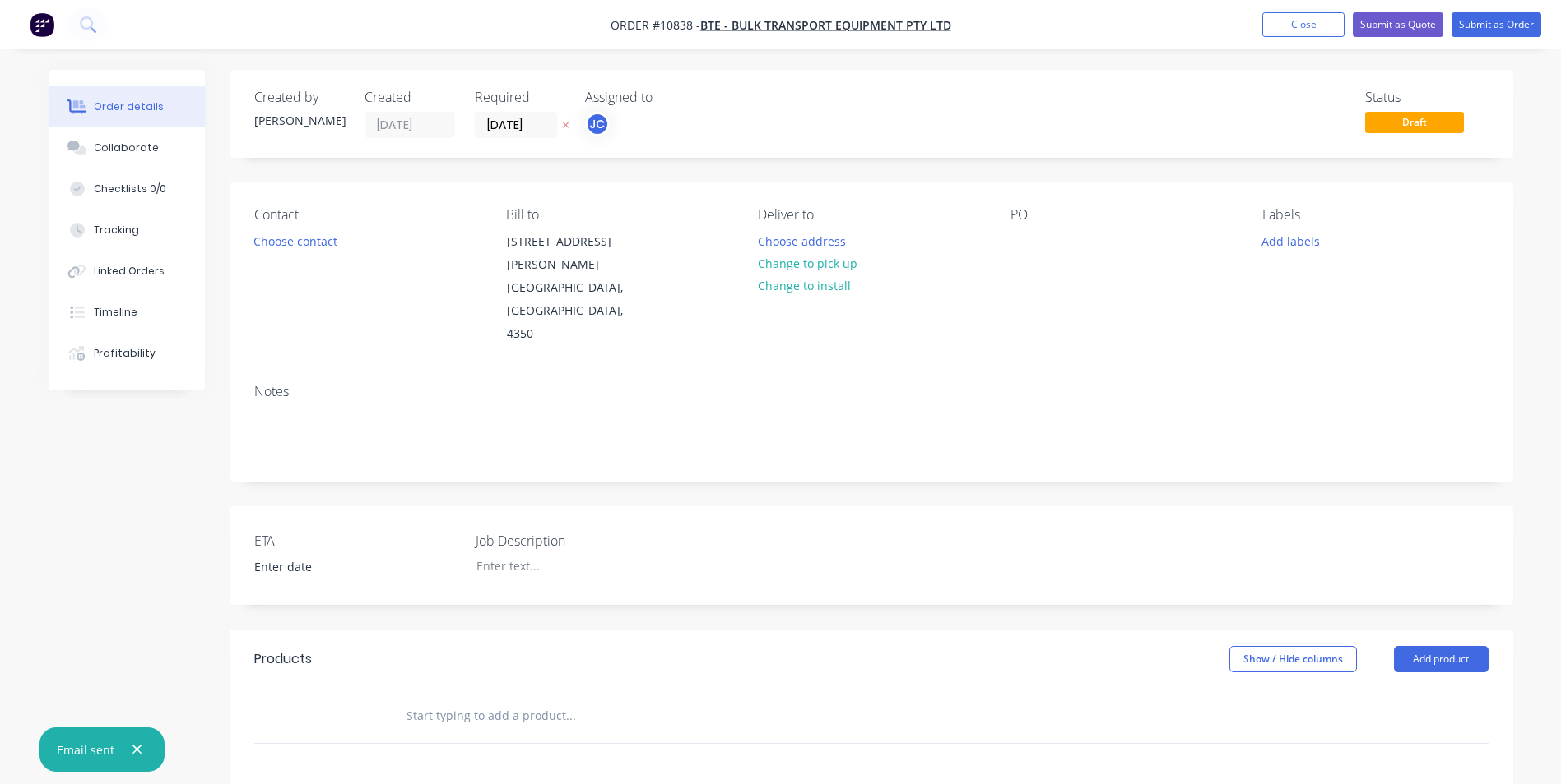
click at [1030, 223] on div "PO" at bounding box center [1122, 215] width 225 height 16
click at [1029, 245] on div at bounding box center [1023, 241] width 27 height 24
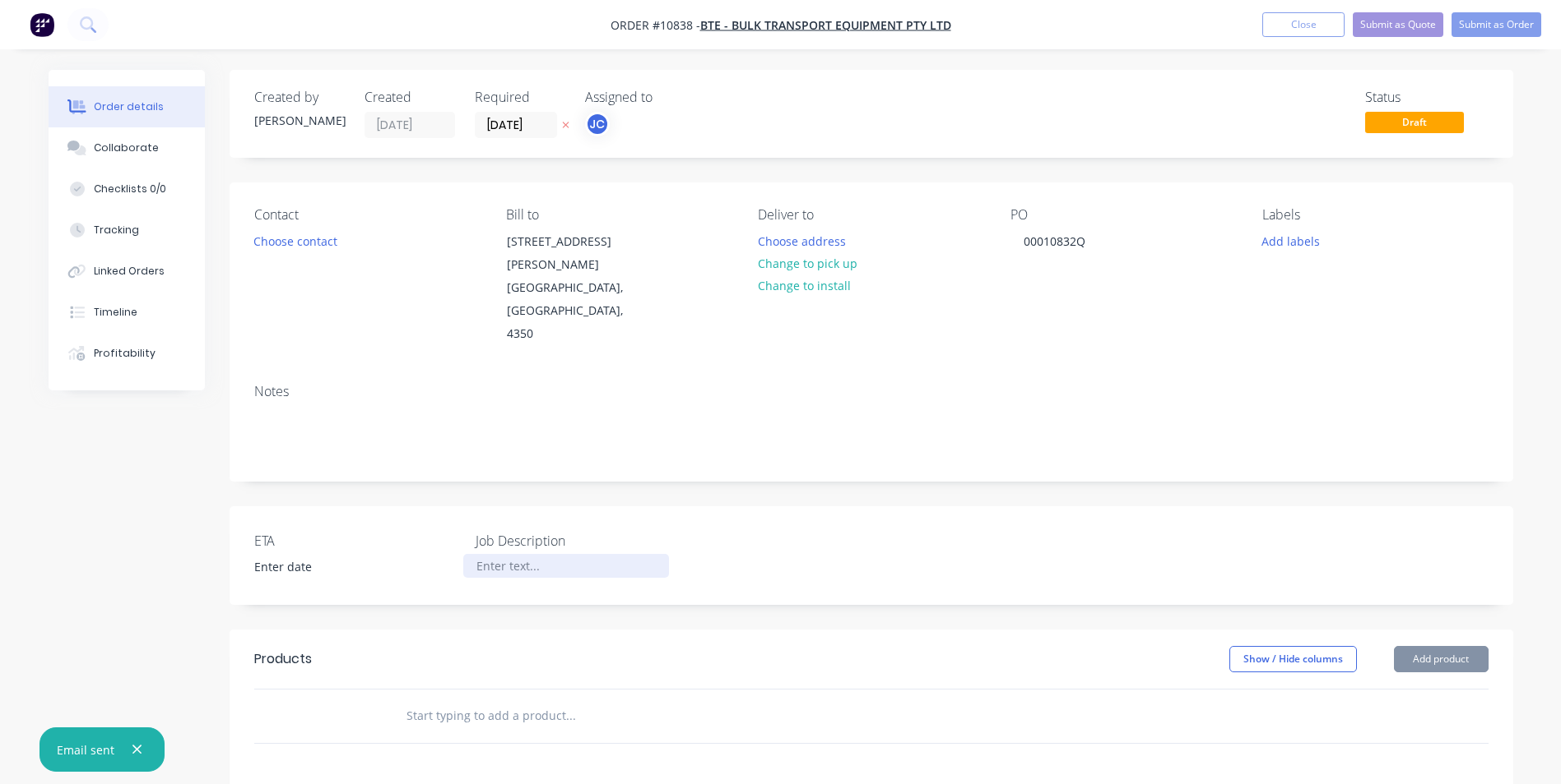
click at [483, 554] on div at bounding box center [566, 566] width 206 height 24
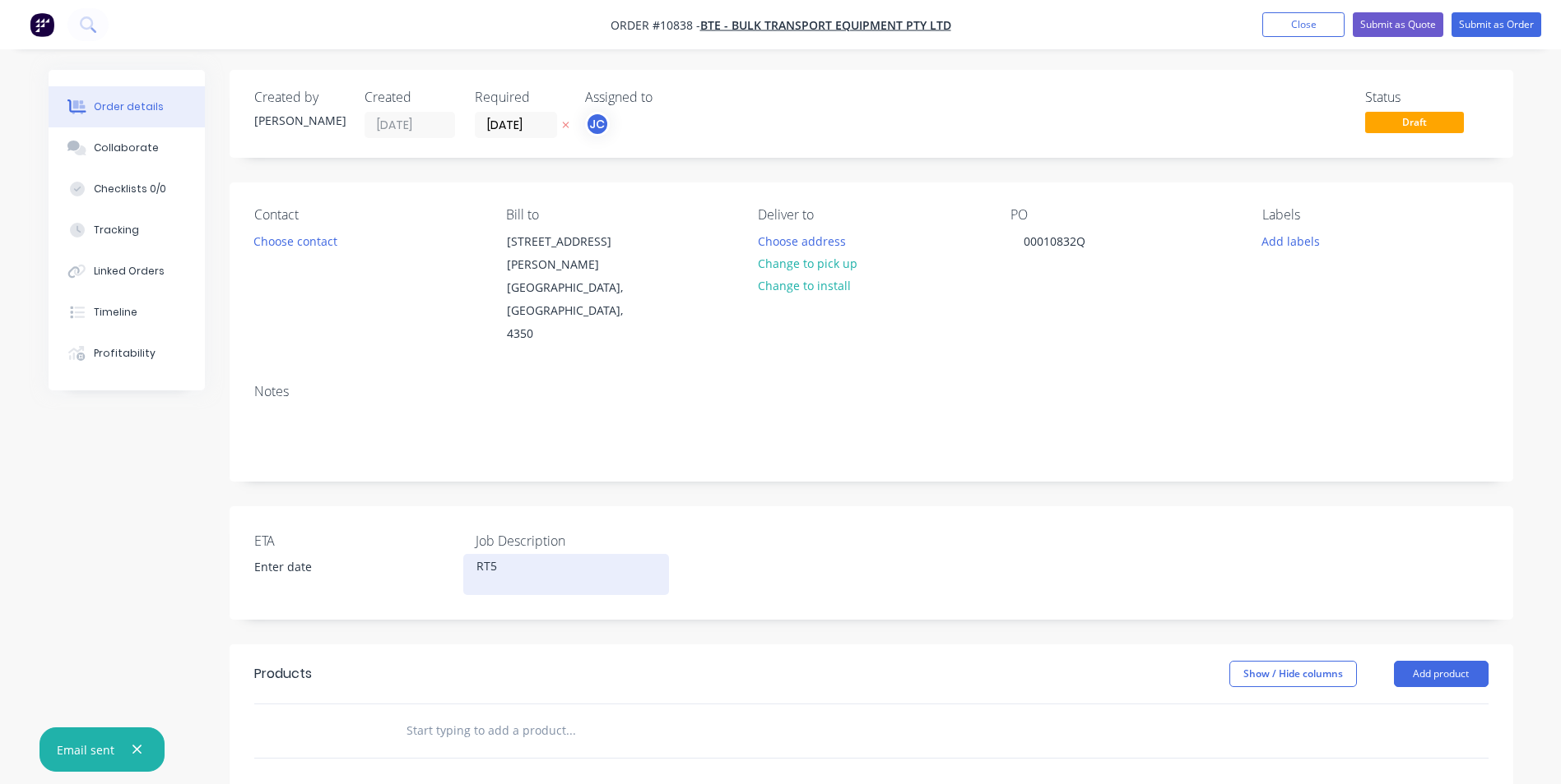
click at [523, 554] on div "RT5" at bounding box center [566, 574] width 206 height 41
click at [406, 714] on input "text" at bounding box center [570, 730] width 329 height 32
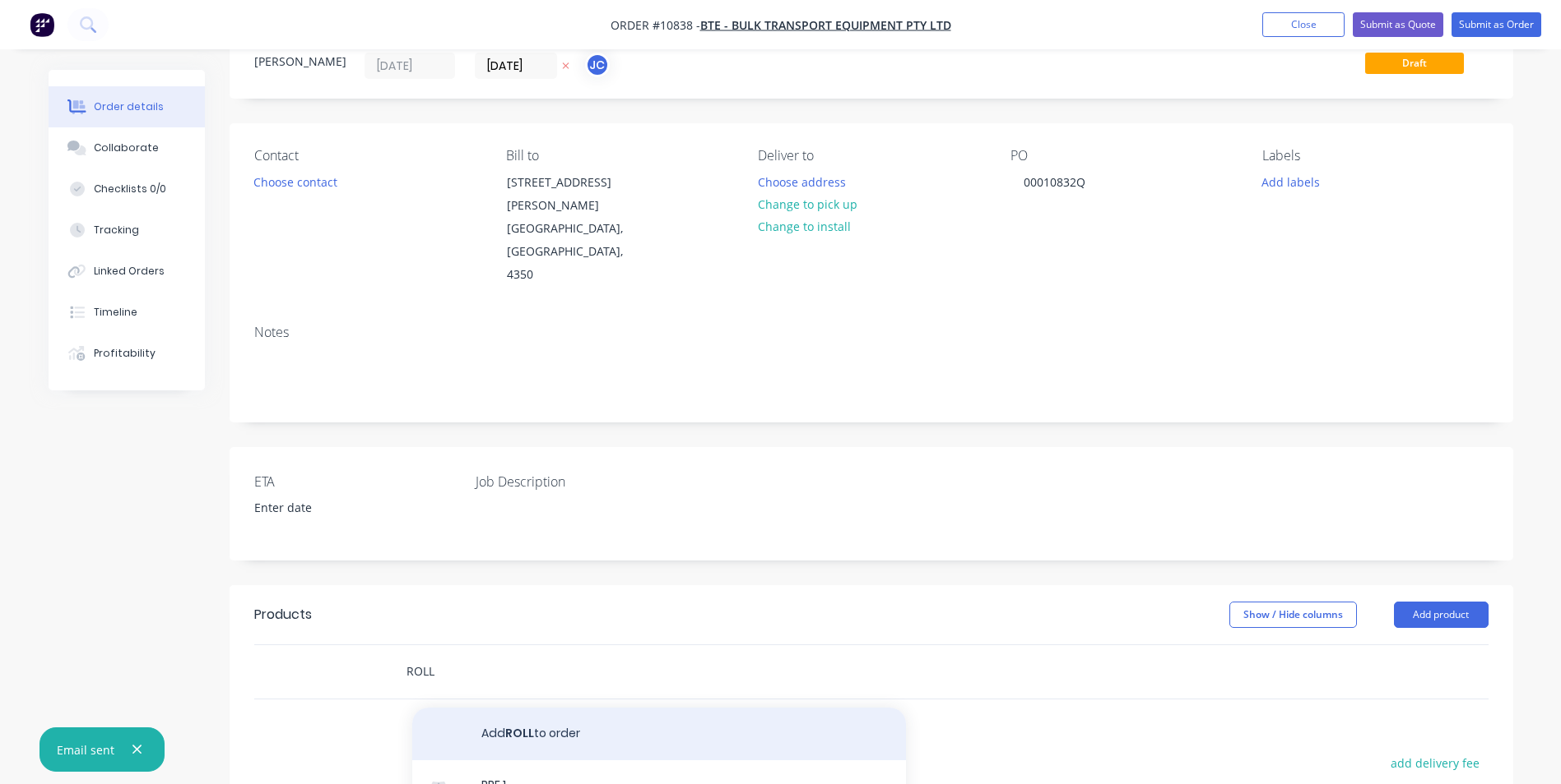
scroll to position [247, 0]
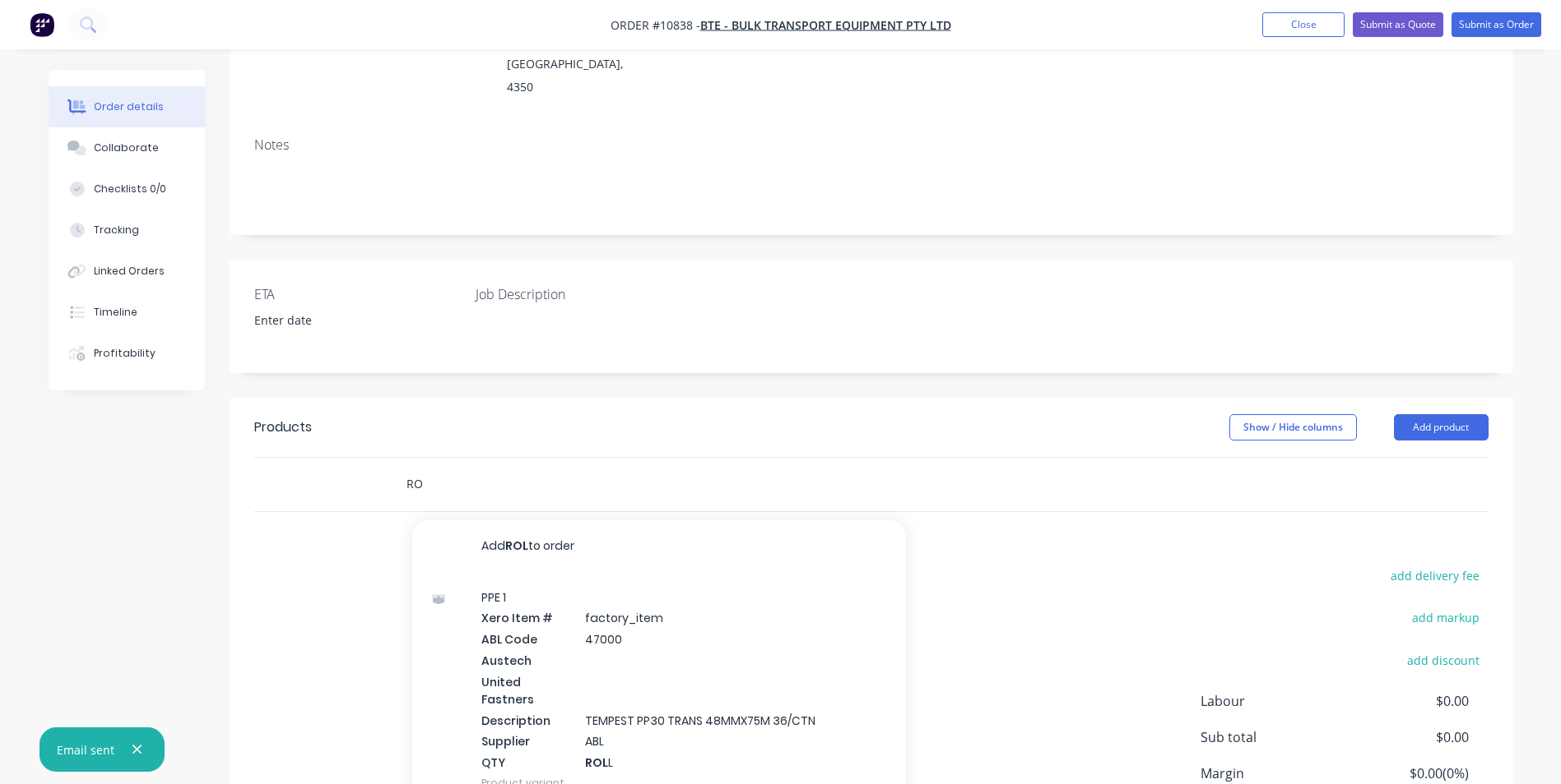
type input "R"
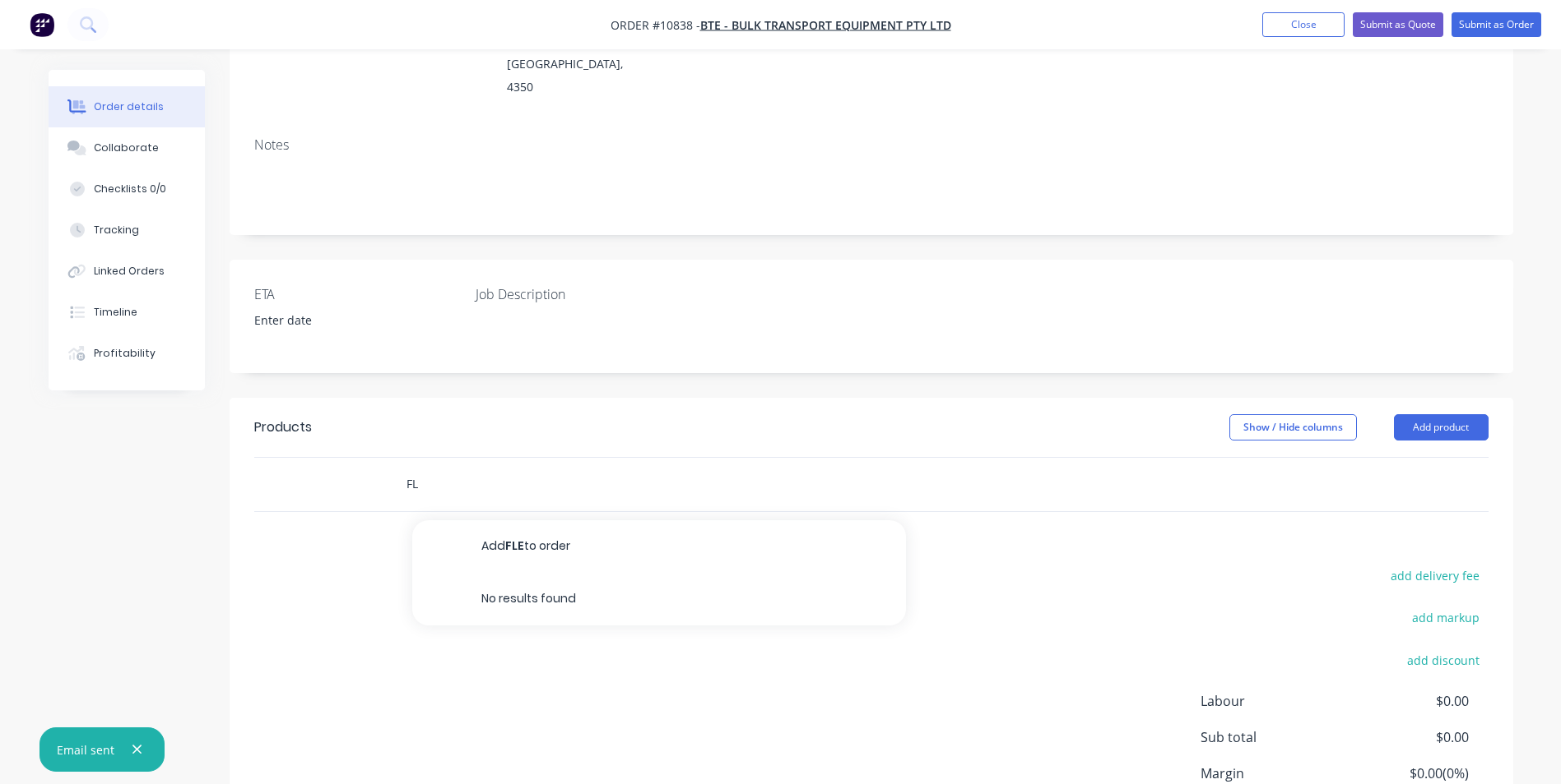
type input "F"
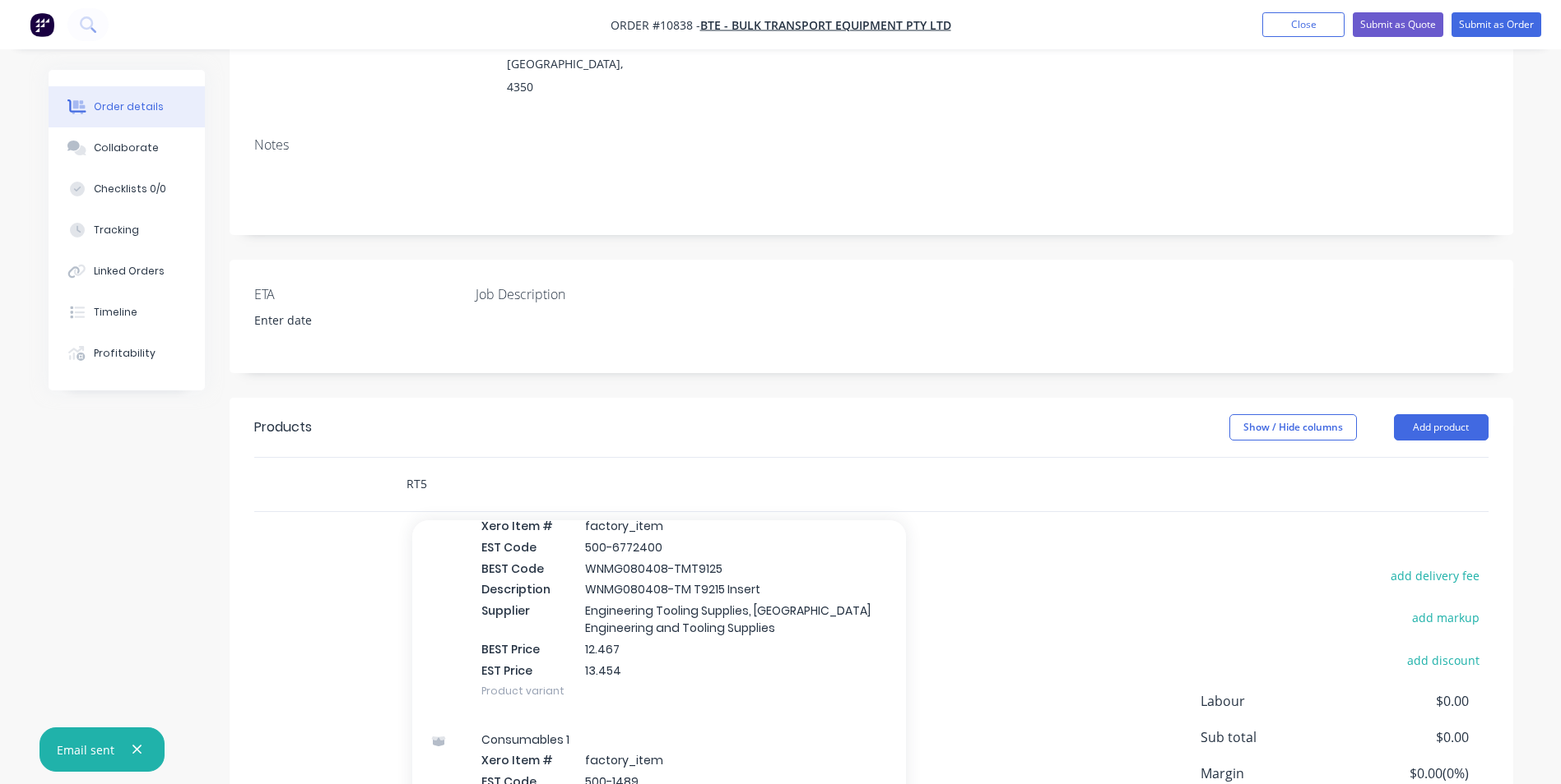
scroll to position [1234, 0]
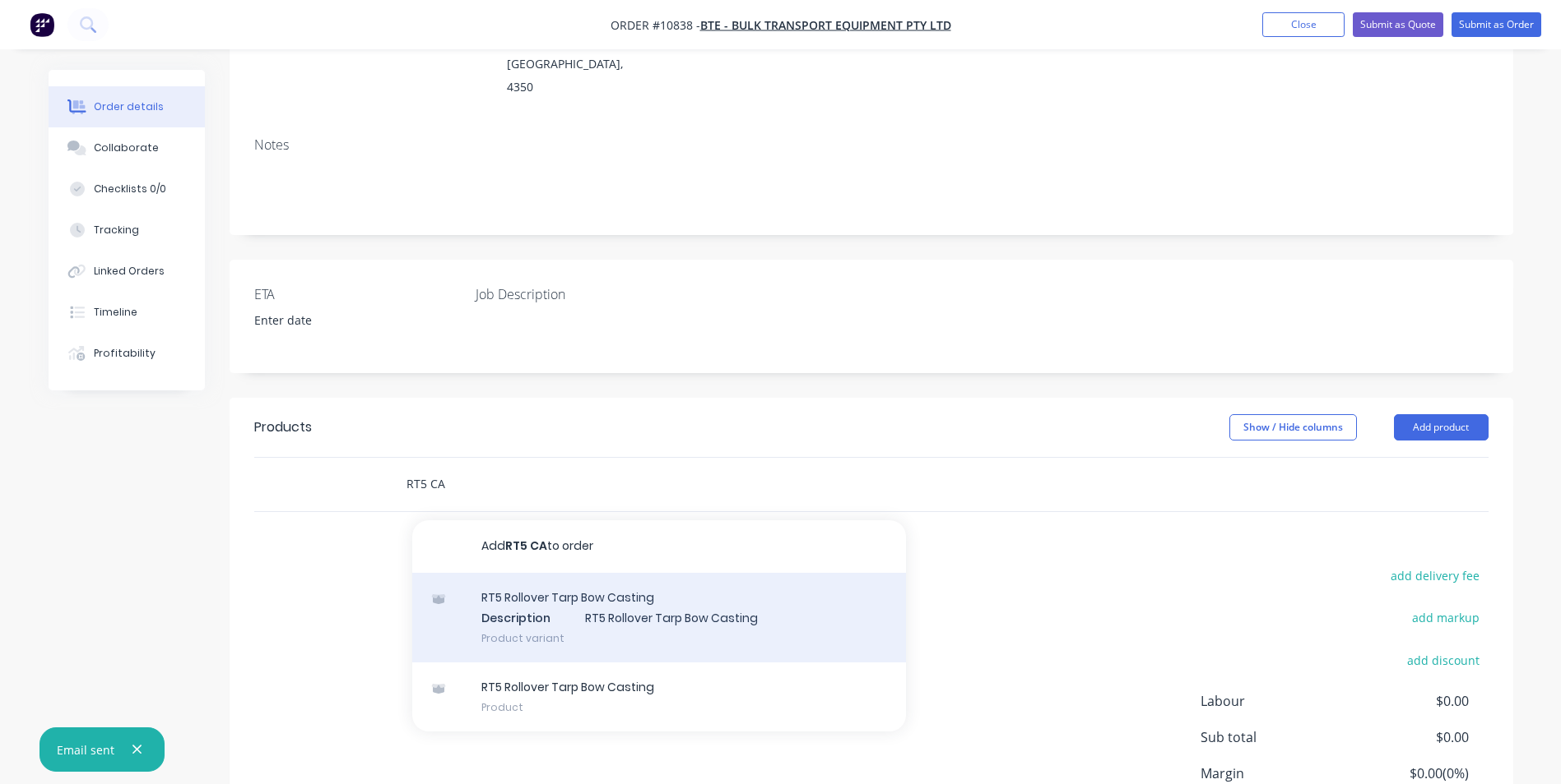
type input "RT5 CA"
click at [606, 585] on div "RT5 Rollover Tarp Bow Casting Description RT5 Rollover Tarp Bow Casting Product…" at bounding box center [658, 619] width 493 height 90
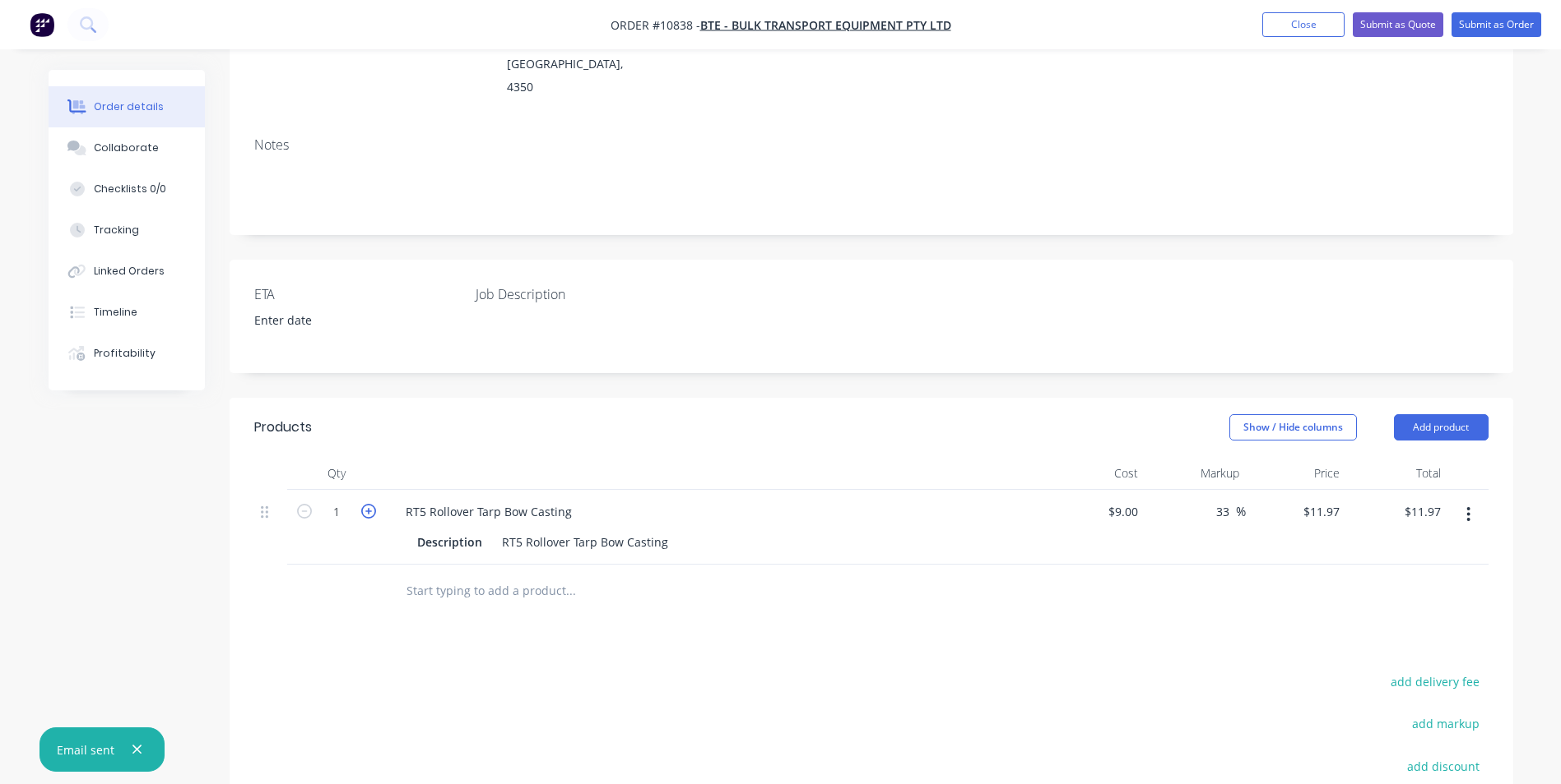
click at [371, 504] on icon "button" at bounding box center [368, 511] width 15 height 15
type input "2"
type input "$23.94"
click at [371, 504] on icon "button" at bounding box center [368, 511] width 15 height 15
type input "3"
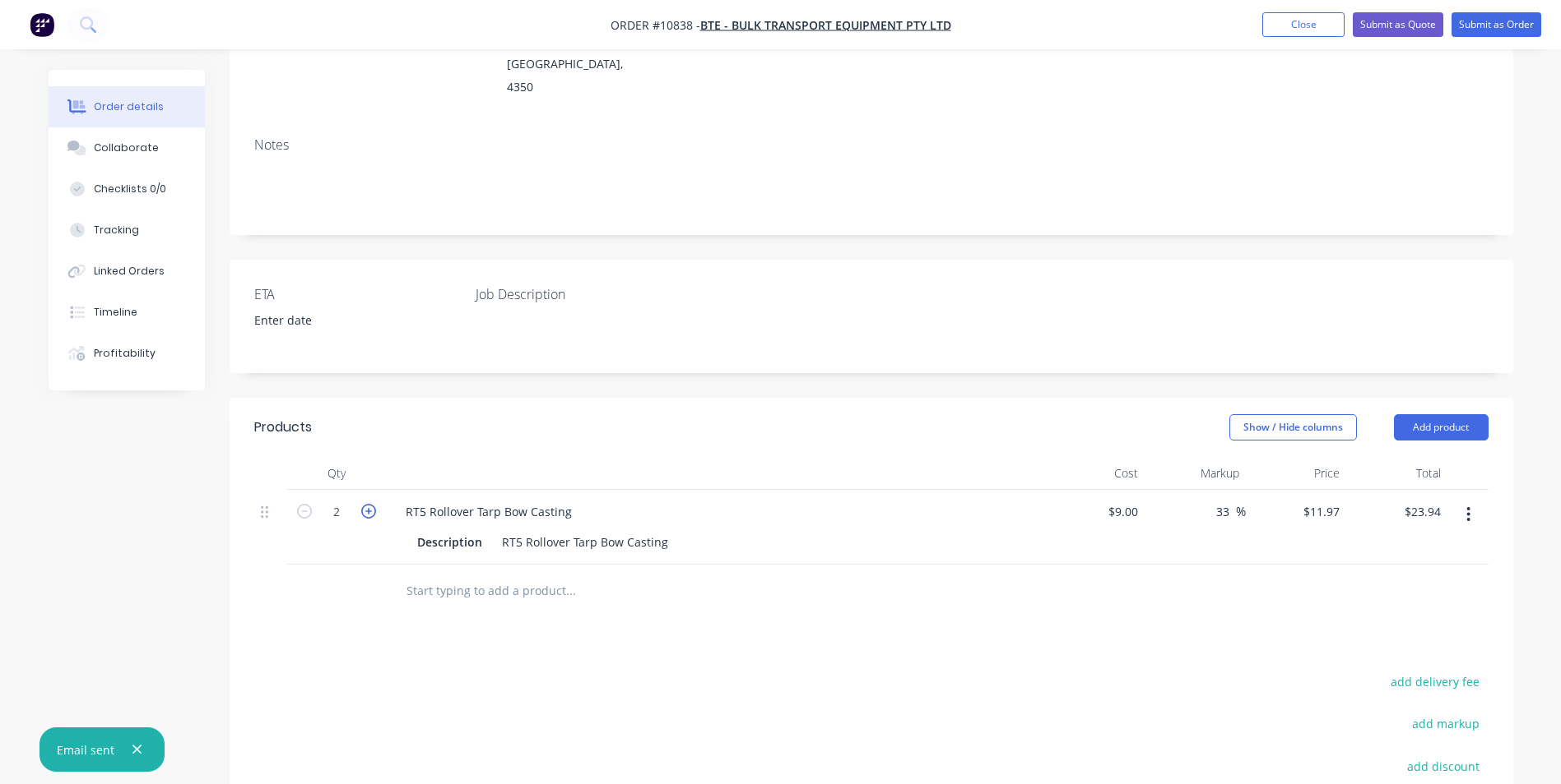
type input "$35.91"
click at [371, 504] on icon "button" at bounding box center [368, 511] width 15 height 15
type input "4"
type input "$47.88"
click at [371, 504] on icon "button" at bounding box center [368, 511] width 15 height 15
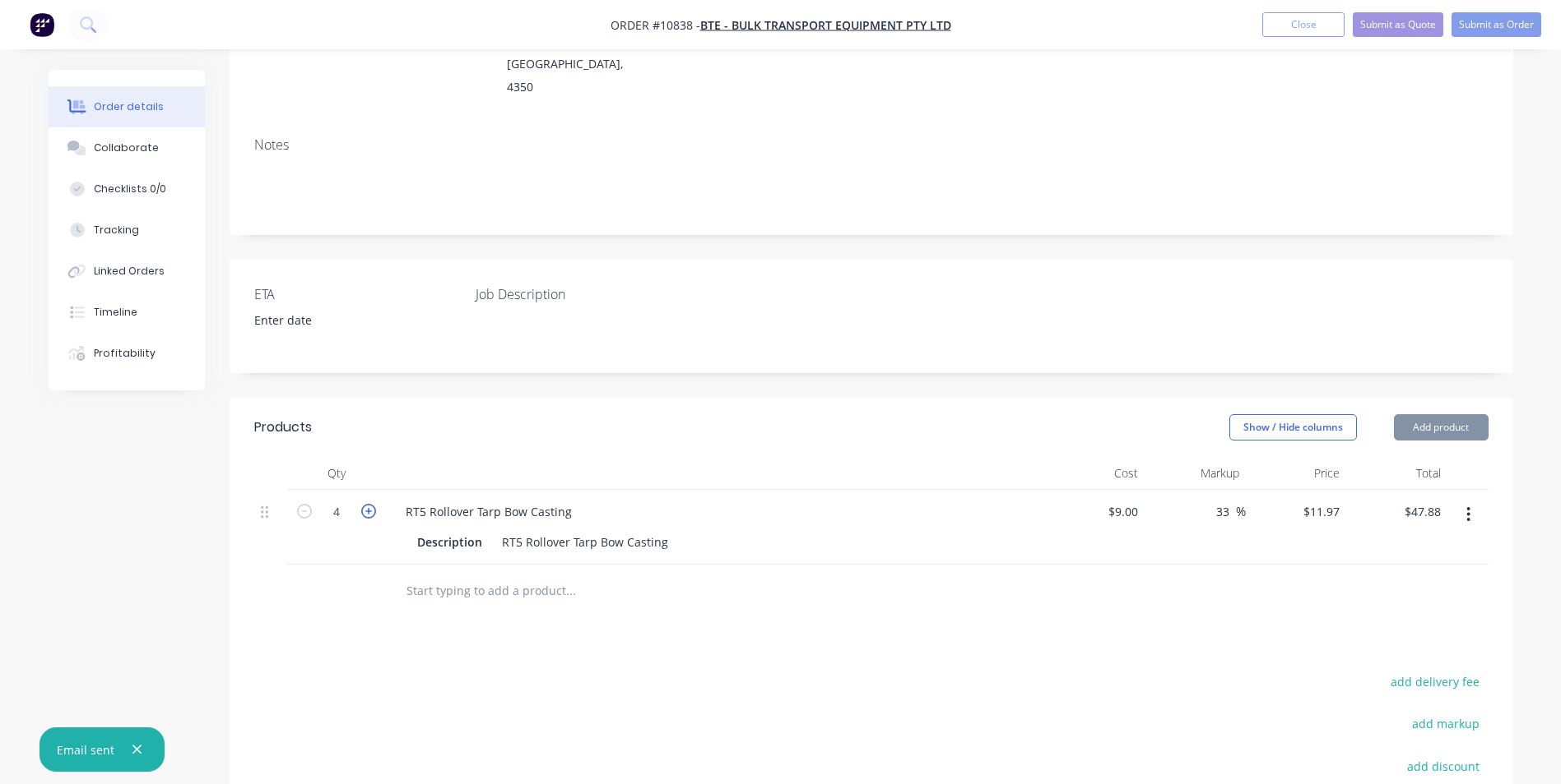
type input "5"
type input "$59.85"
click at [371, 504] on icon "button" at bounding box center [368, 511] width 15 height 15
type input "6"
type input "$71.82"
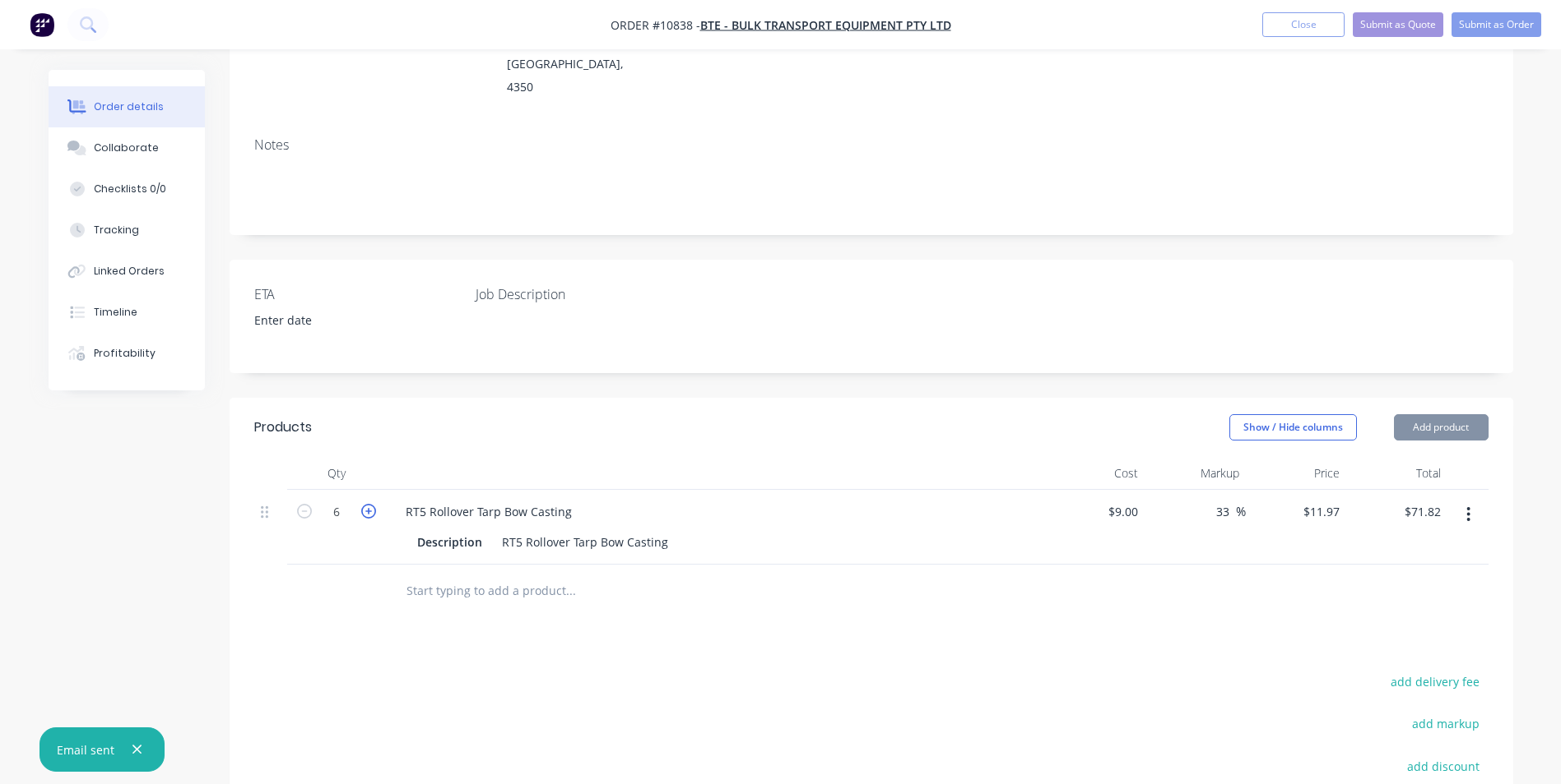
click at [371, 504] on icon "button" at bounding box center [368, 511] width 15 height 15
type input "7"
type input "$83.79"
click at [371, 504] on icon "button" at bounding box center [368, 511] width 15 height 15
type input "8"
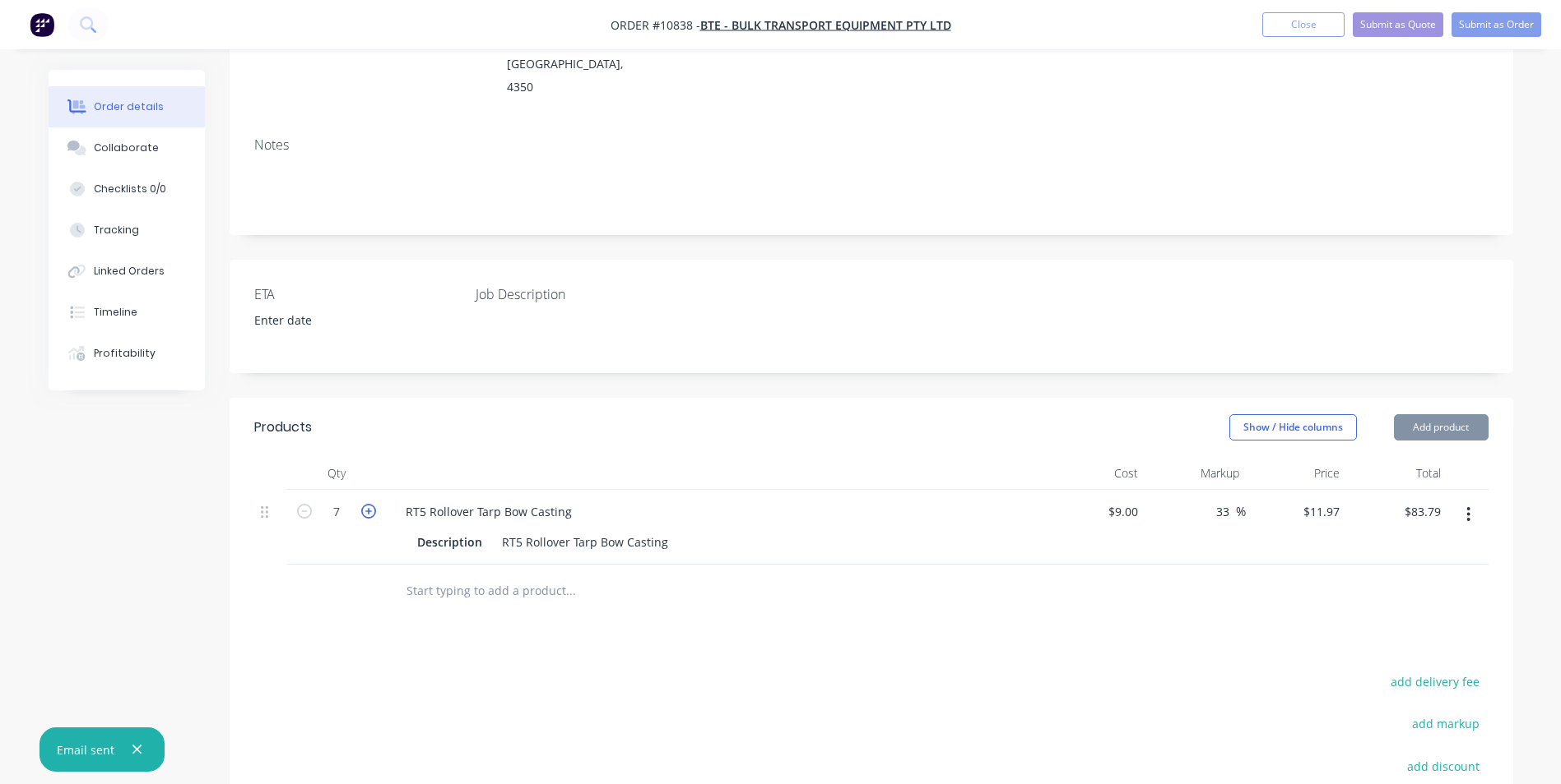
type input "$95.76"
click at [371, 504] on icon "button" at bounding box center [368, 511] width 15 height 15
type input "9"
type input "$107.73"
click at [371, 504] on icon "button" at bounding box center [368, 511] width 15 height 15
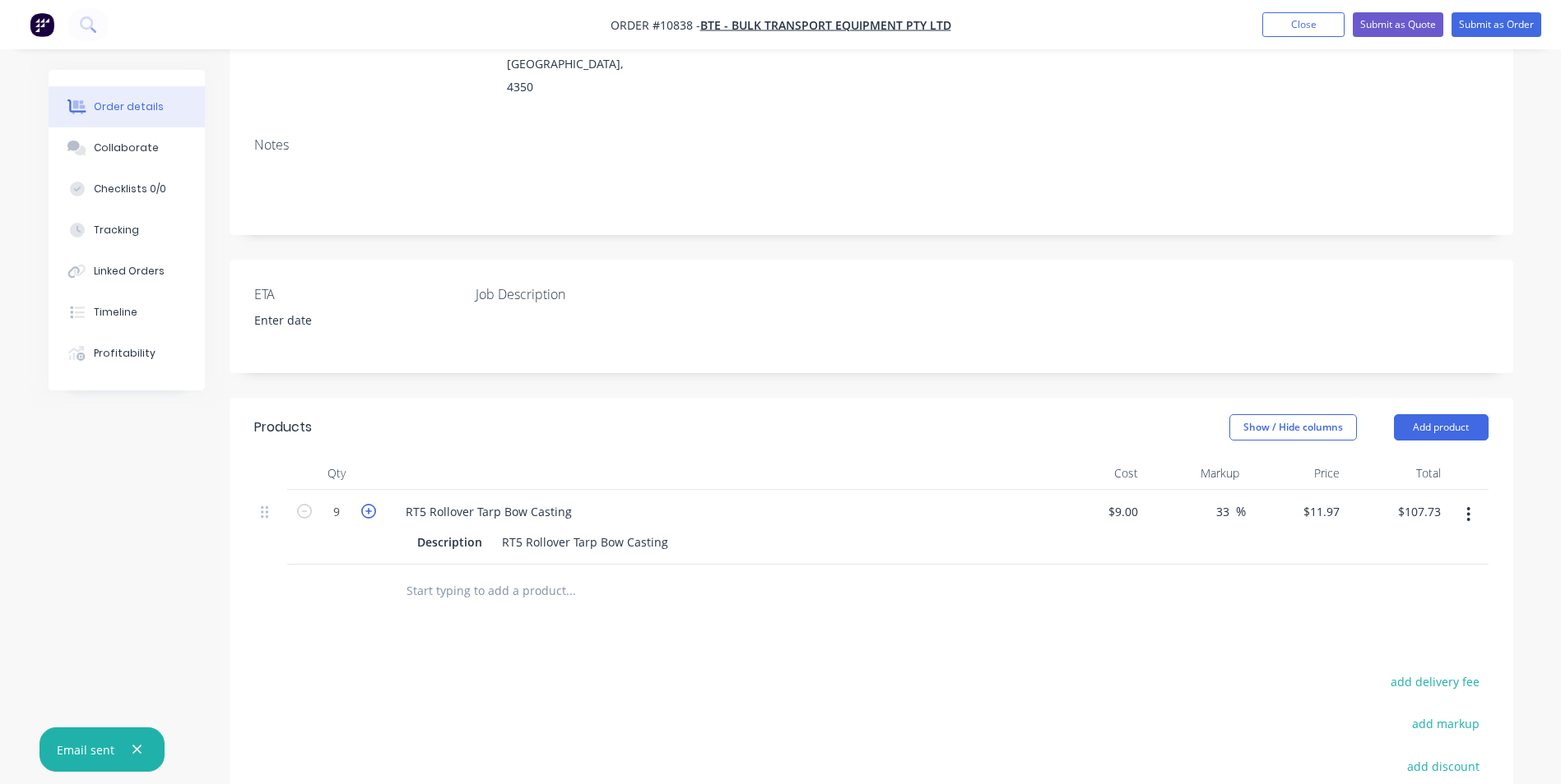
type input "10"
type input "$119.70"
click at [371, 504] on icon "button" at bounding box center [368, 511] width 15 height 15
type input "11"
type input "$131.67"
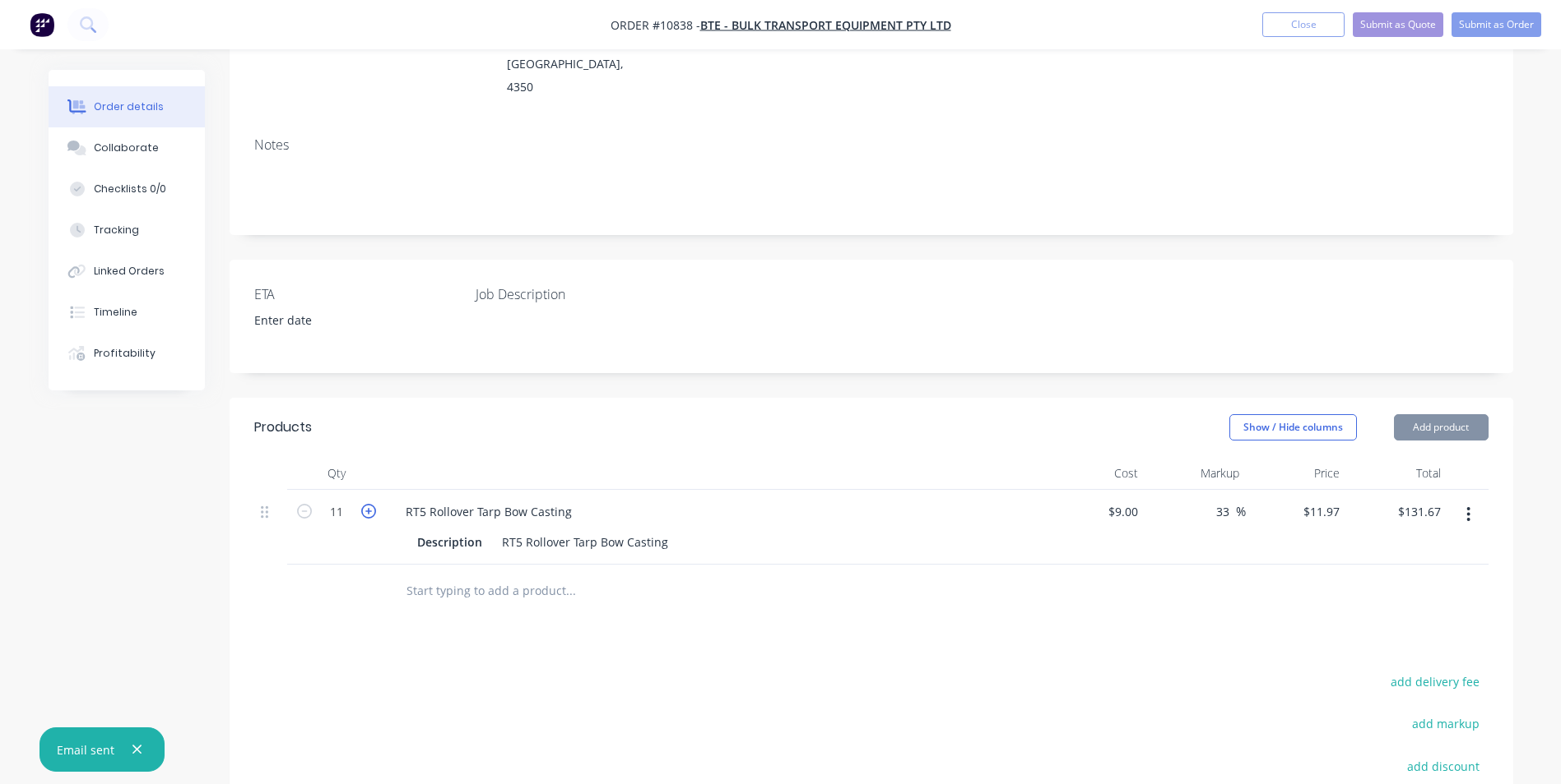
click at [371, 504] on icon "button" at bounding box center [368, 511] width 15 height 15
type input "12"
type input "$143.64"
click at [371, 504] on icon "button" at bounding box center [368, 511] width 15 height 15
type input "13"
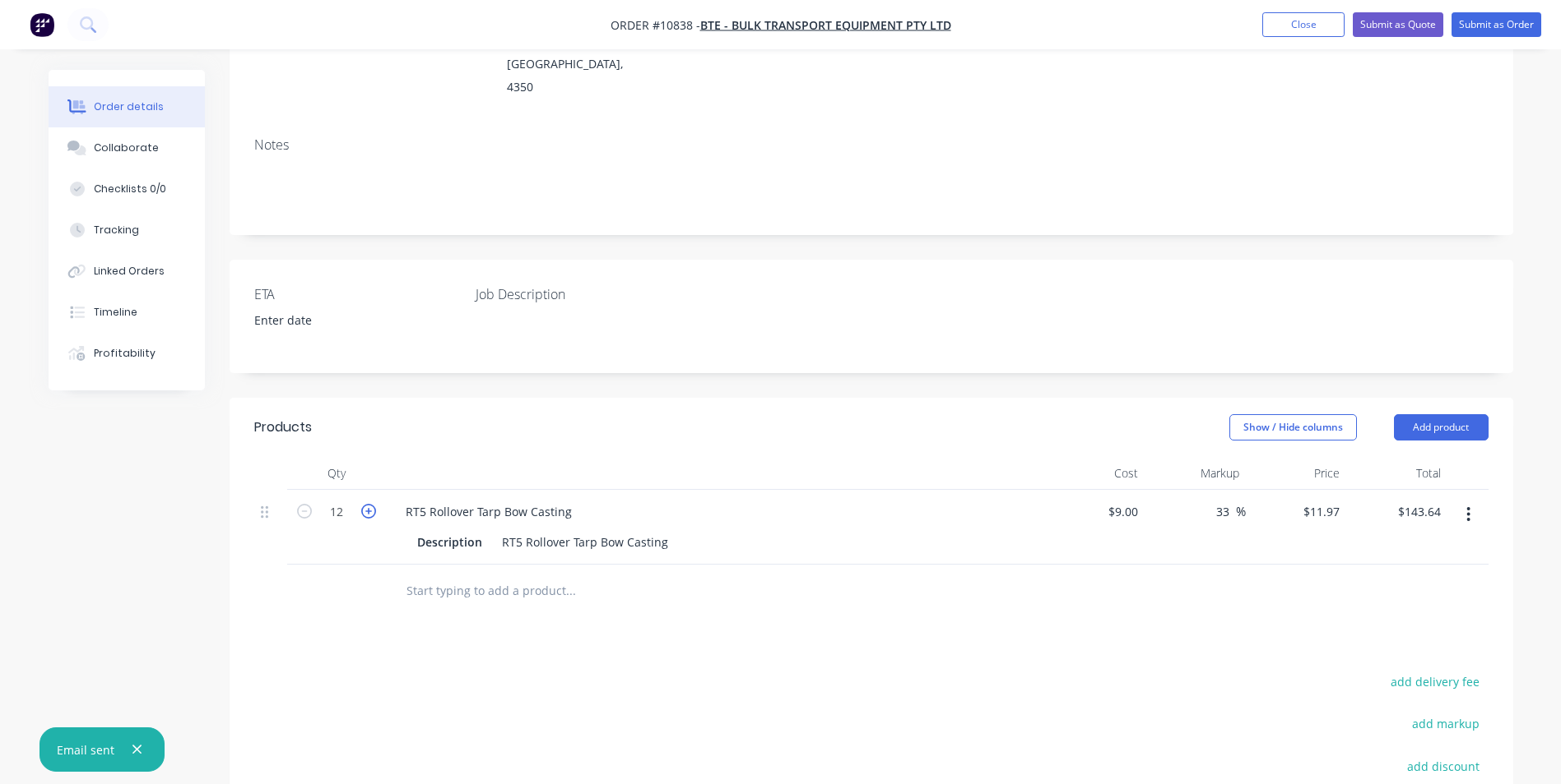
type input "$155.61"
click at [371, 504] on icon "button" at bounding box center [368, 511] width 15 height 15
type input "14"
type input "$167.58"
click at [371, 504] on icon "button" at bounding box center [368, 511] width 15 height 15
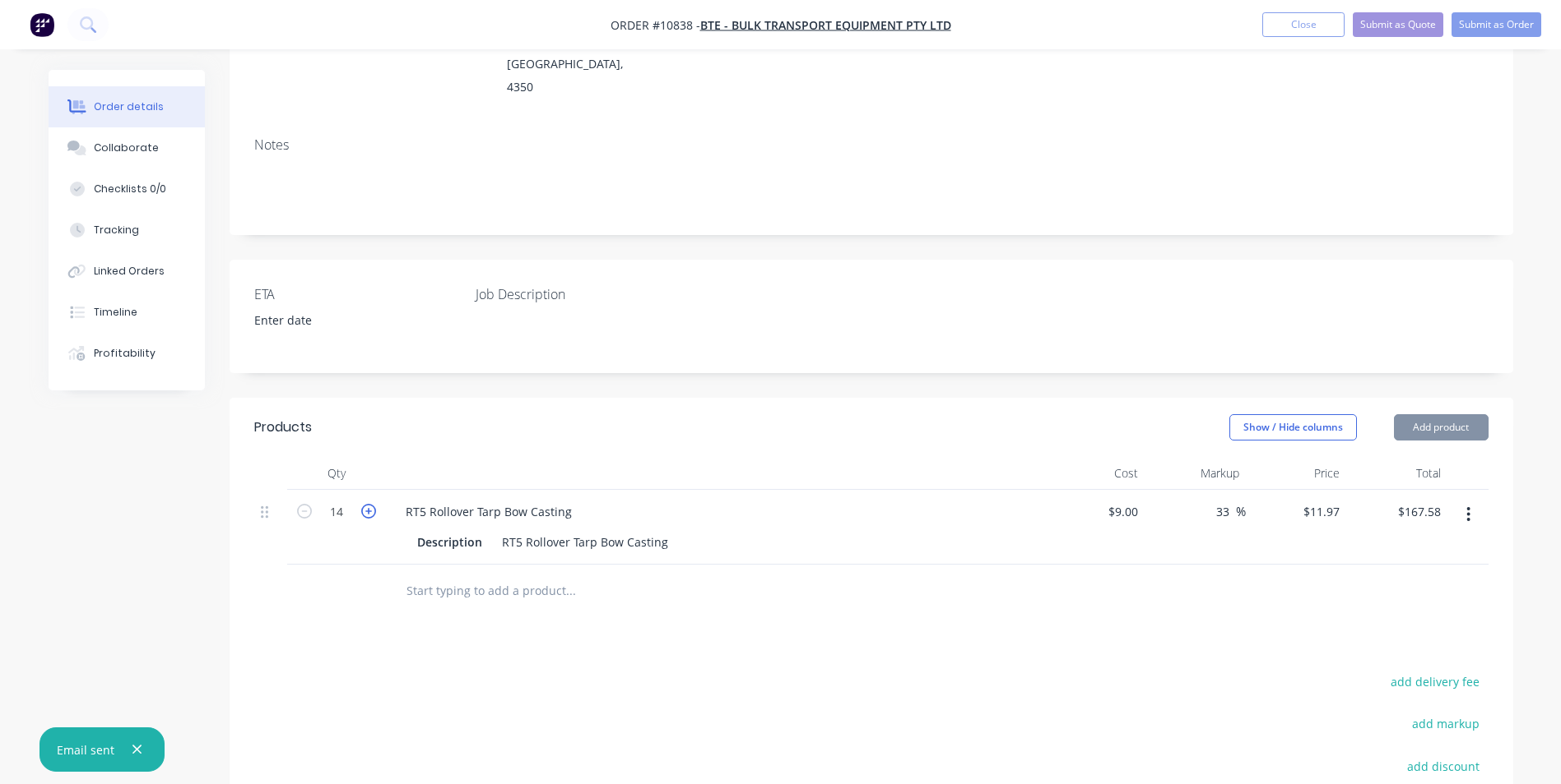
type input "15"
type input "$179.55"
click at [371, 504] on icon "button" at bounding box center [368, 511] width 15 height 15
type input "16"
type input "$191.52"
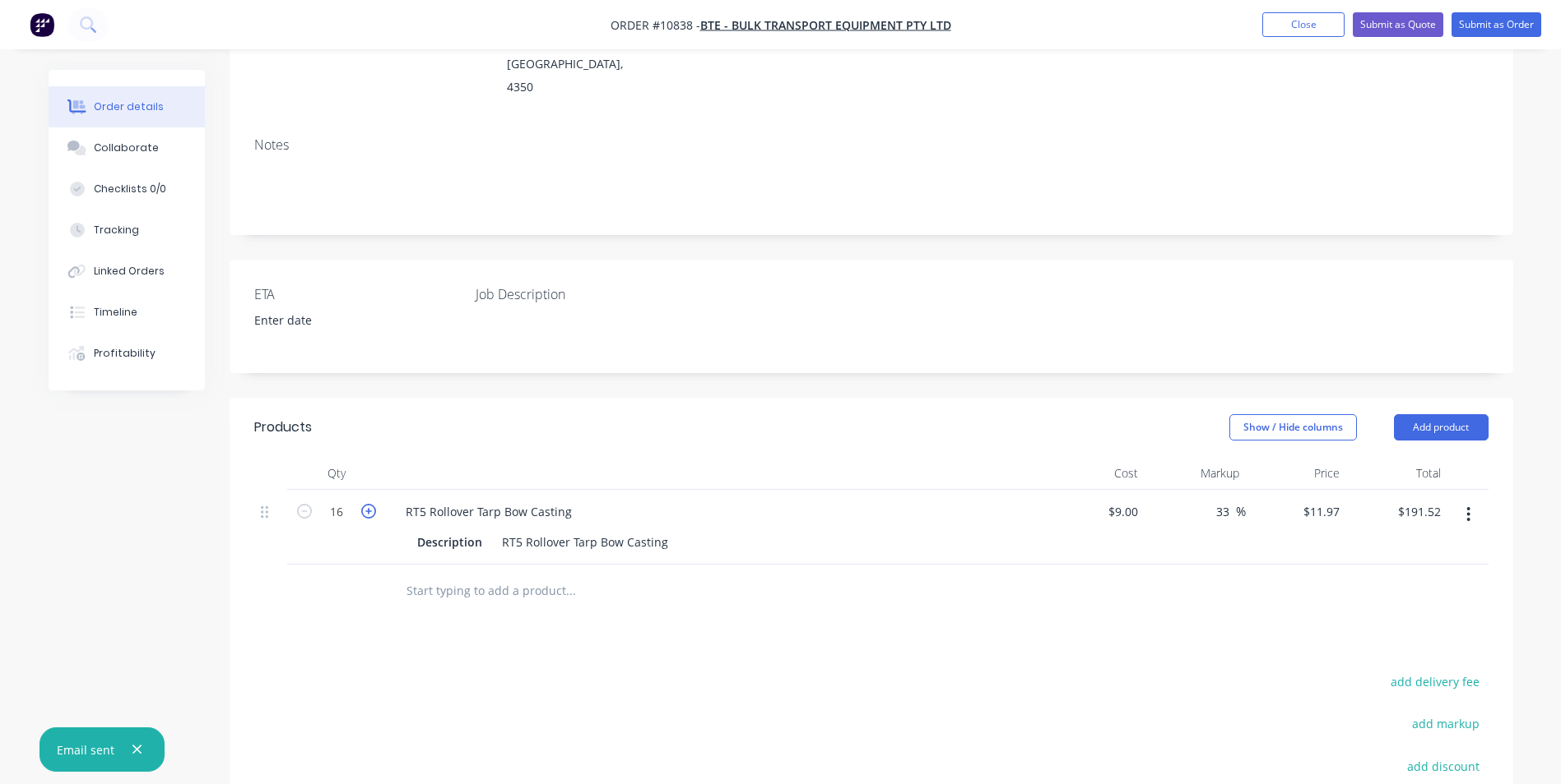
click at [371, 504] on icon "button" at bounding box center [368, 511] width 15 height 15
type input "17"
type input "$203.49"
click at [371, 504] on icon "button" at bounding box center [368, 511] width 15 height 15
type input "18"
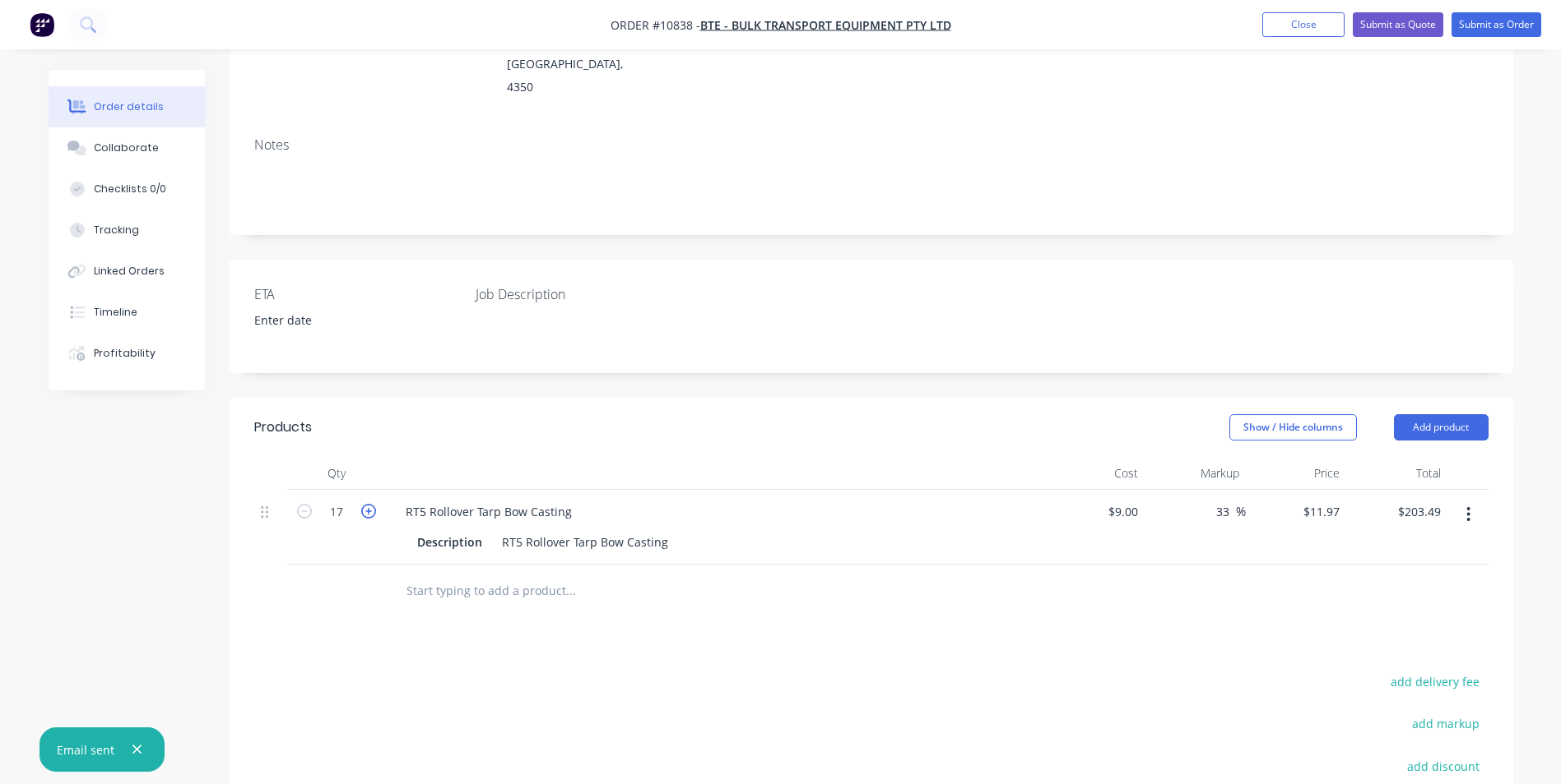
type input "$215.46"
click at [371, 504] on icon "button" at bounding box center [368, 511] width 15 height 15
type input "19"
type input "$227.43"
click at [371, 504] on icon "button" at bounding box center [368, 511] width 15 height 15
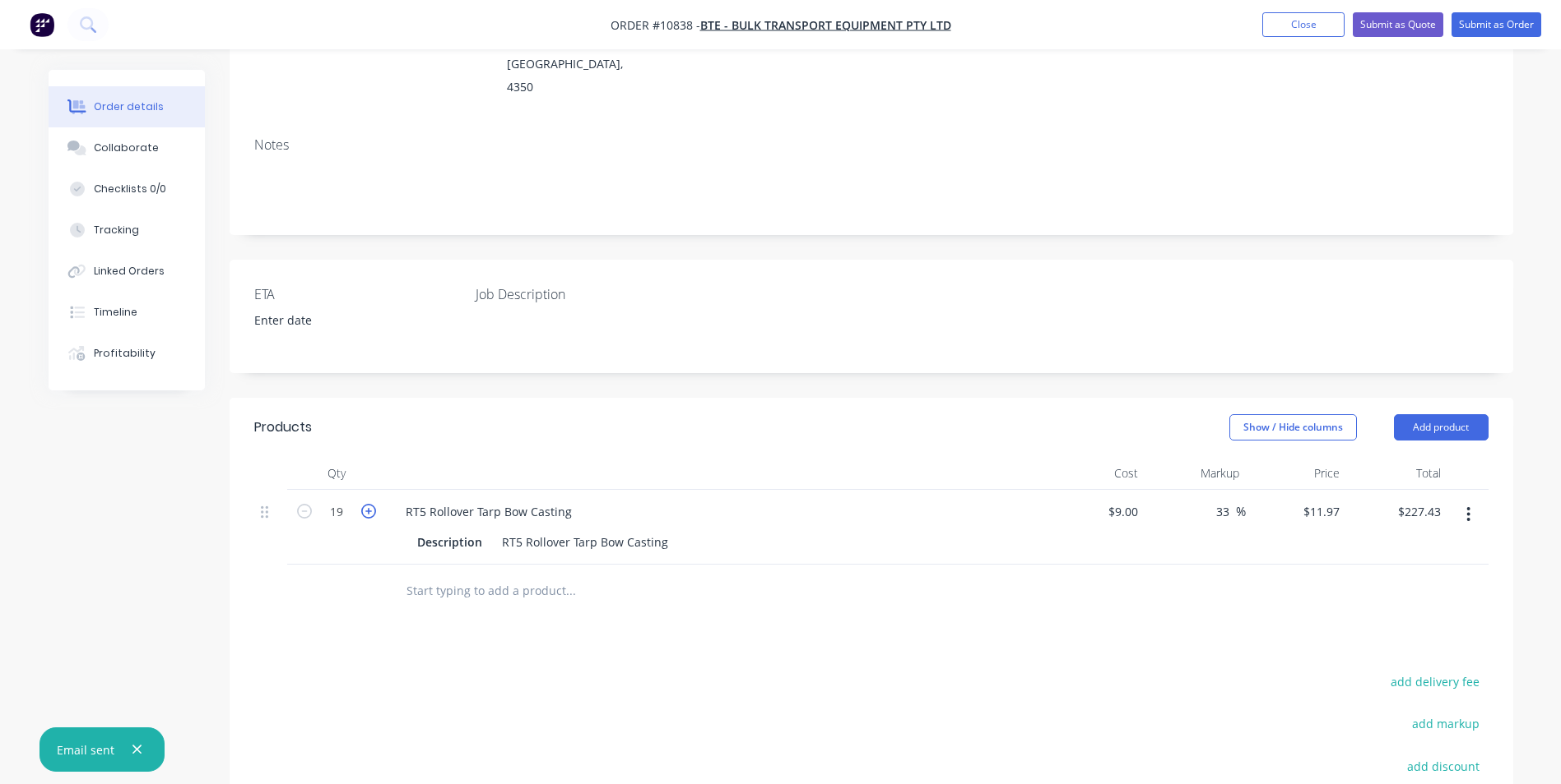
type input "20"
type input "$239.40"
click at [371, 504] on icon "button" at bounding box center [368, 511] width 15 height 15
type input "21"
type input "$251.37"
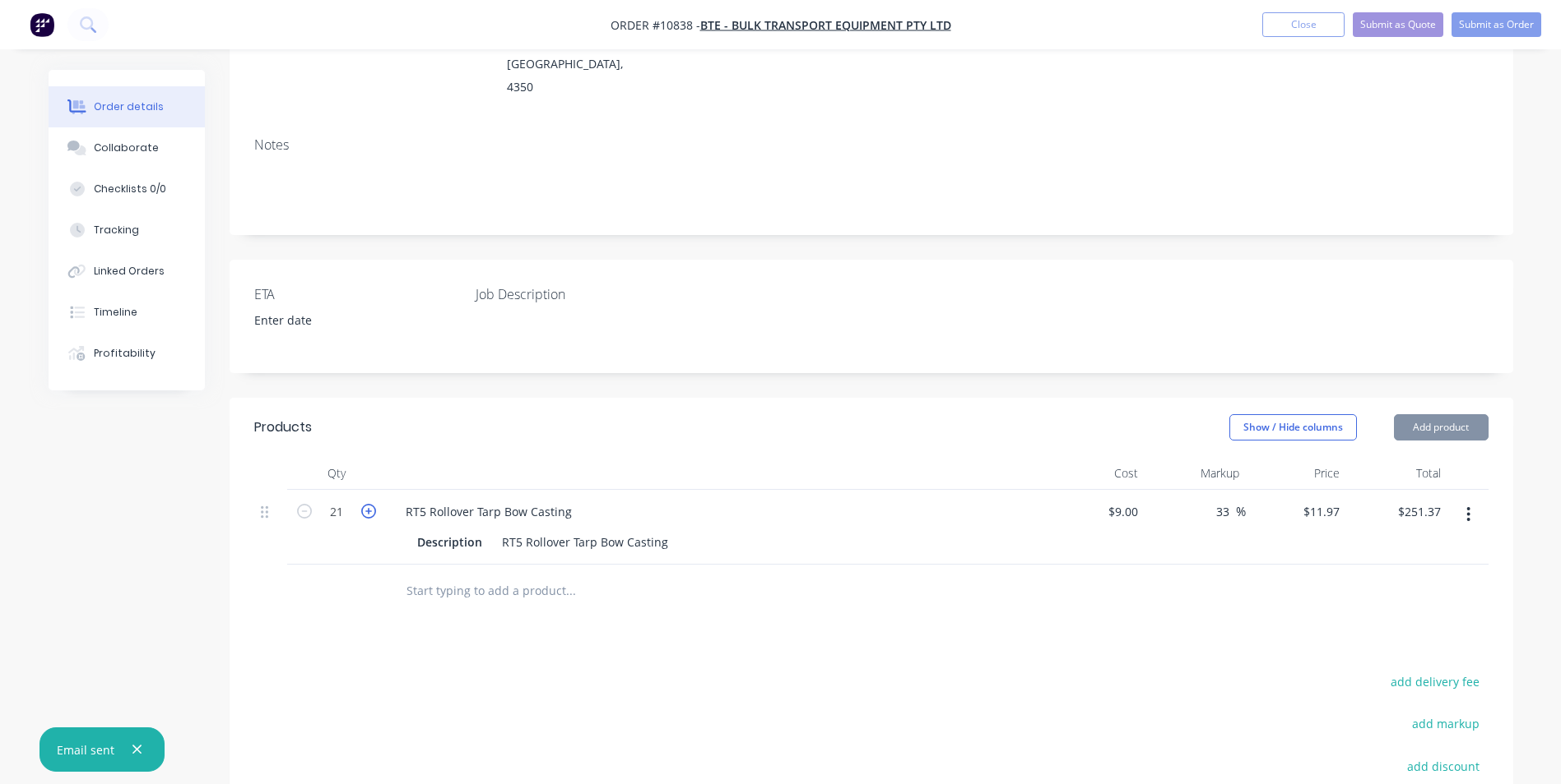
click at [371, 504] on icon "button" at bounding box center [368, 511] width 15 height 15
type input "22"
type input "$263.34"
click at [371, 504] on icon "button" at bounding box center [368, 511] width 15 height 15
type input "23"
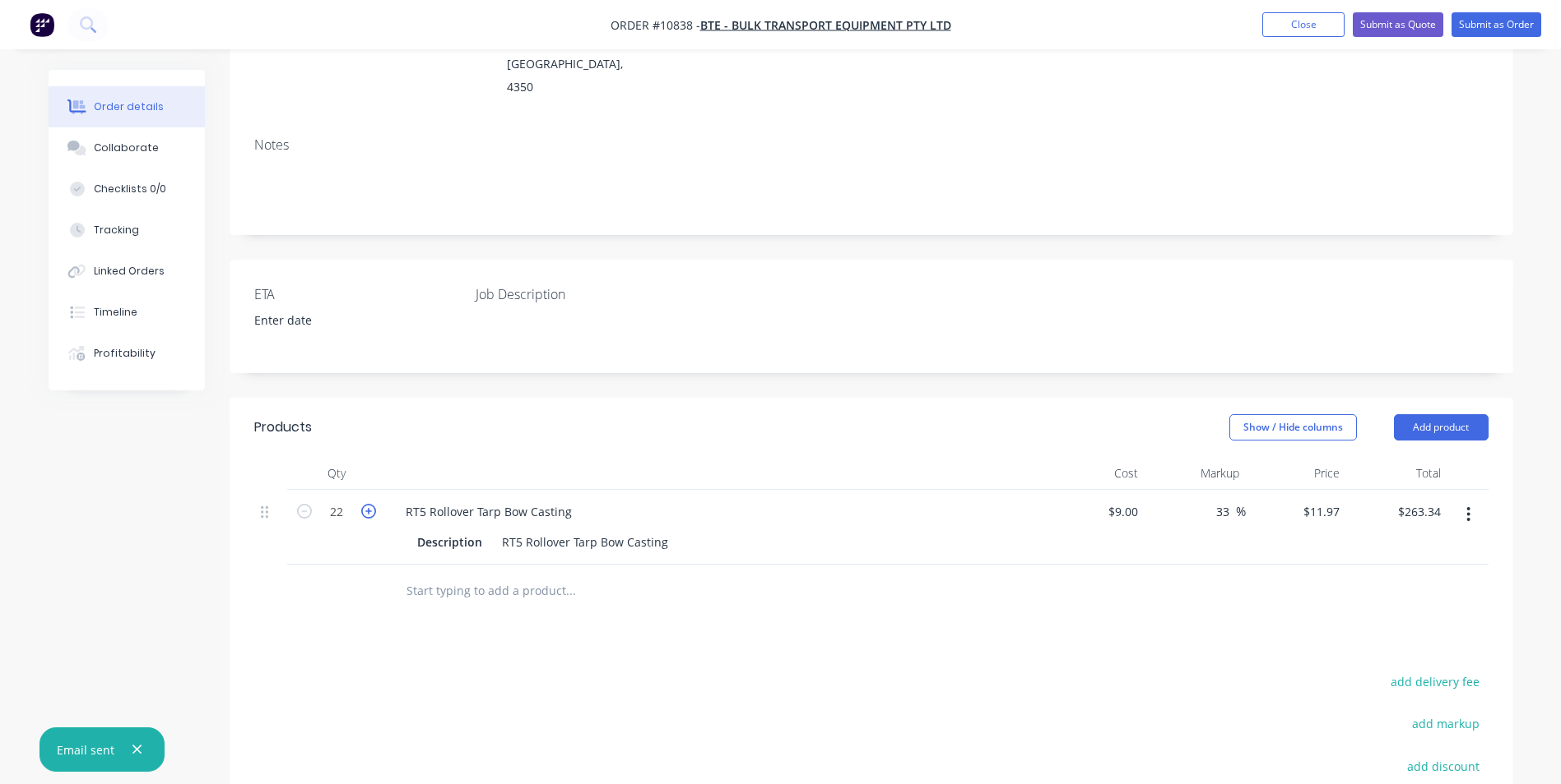
type input "$275.31"
click at [371, 504] on icon "button" at bounding box center [368, 511] width 15 height 15
type input "24"
type input "$287.28"
click at [371, 504] on icon "button" at bounding box center [368, 511] width 15 height 15
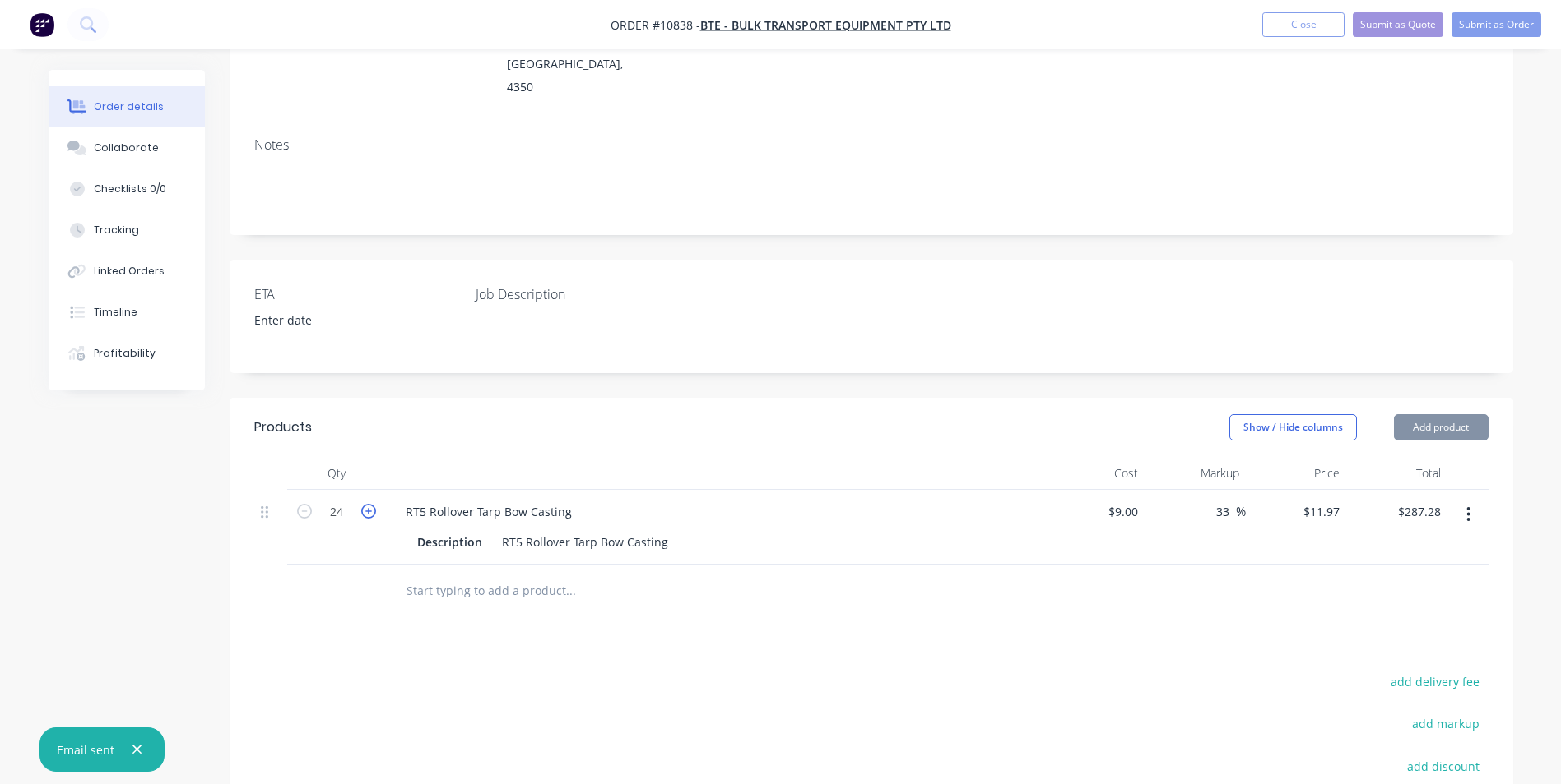
type input "25"
type input "$299.25"
click at [371, 504] on icon "button" at bounding box center [368, 511] width 15 height 15
type input "26"
type input "$311.22"
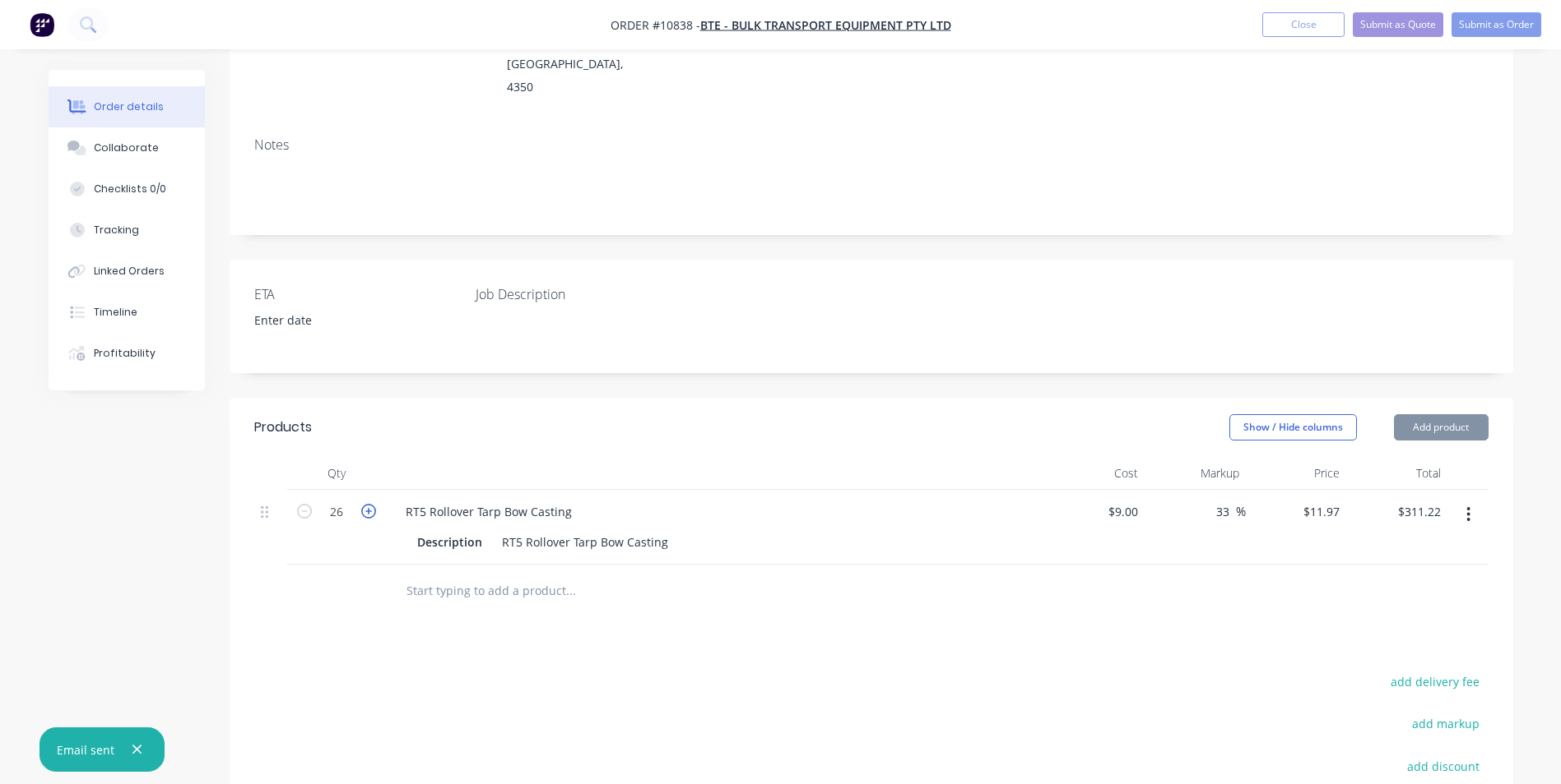
click at [371, 504] on icon "button" at bounding box center [368, 511] width 15 height 15
type input "27"
type input "$323.19"
click at [371, 504] on icon "button" at bounding box center [368, 511] width 15 height 15
type input "28"
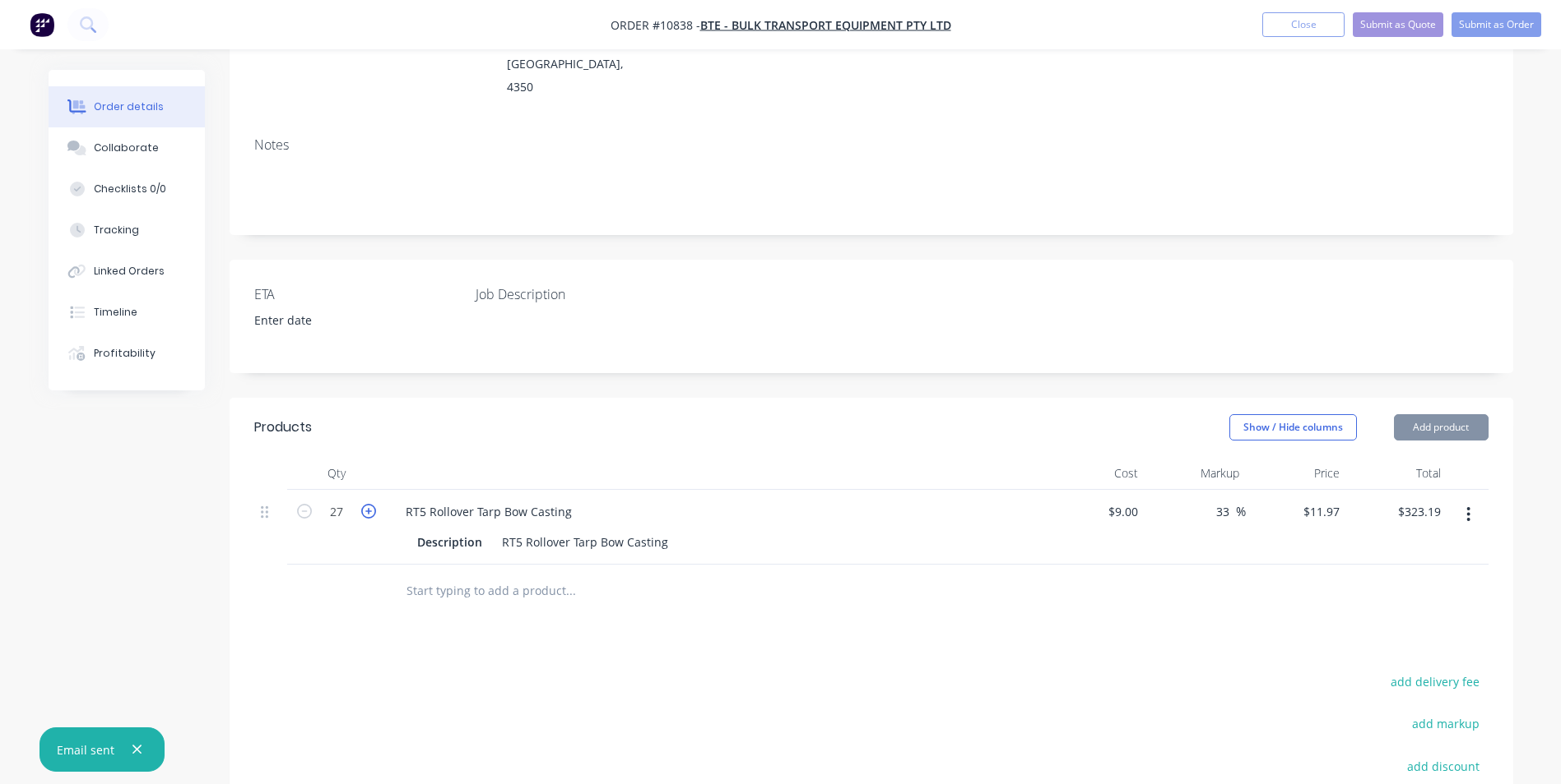
type input "$335.16"
click at [371, 504] on icon "button" at bounding box center [368, 511] width 15 height 15
type input "29"
type input "$347.13"
click at [371, 504] on icon "button" at bounding box center [368, 511] width 15 height 15
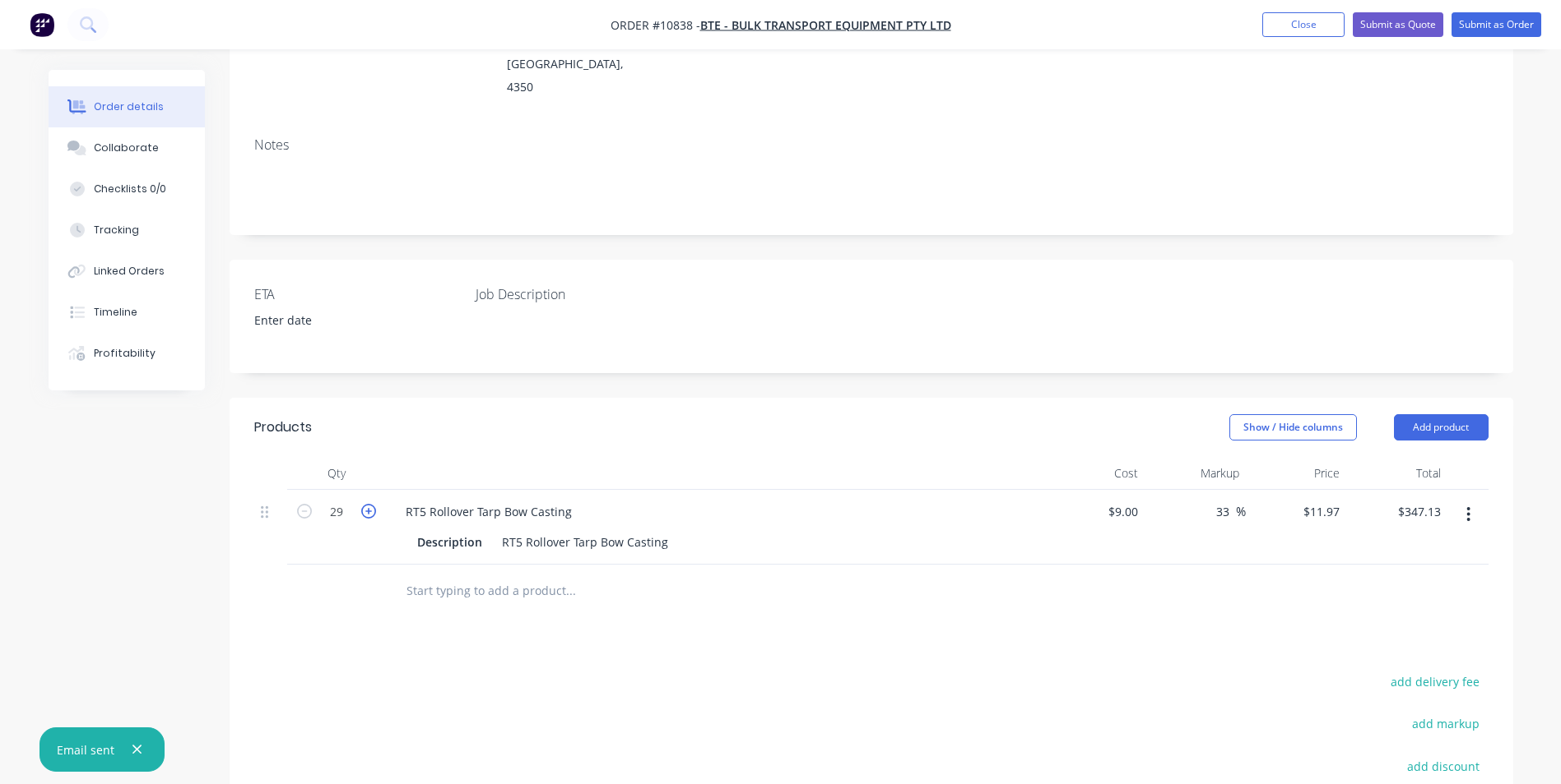
type input "30"
type input "$359.10"
click at [371, 504] on icon "button" at bounding box center [368, 511] width 15 height 15
type input "31"
type input "$371.07"
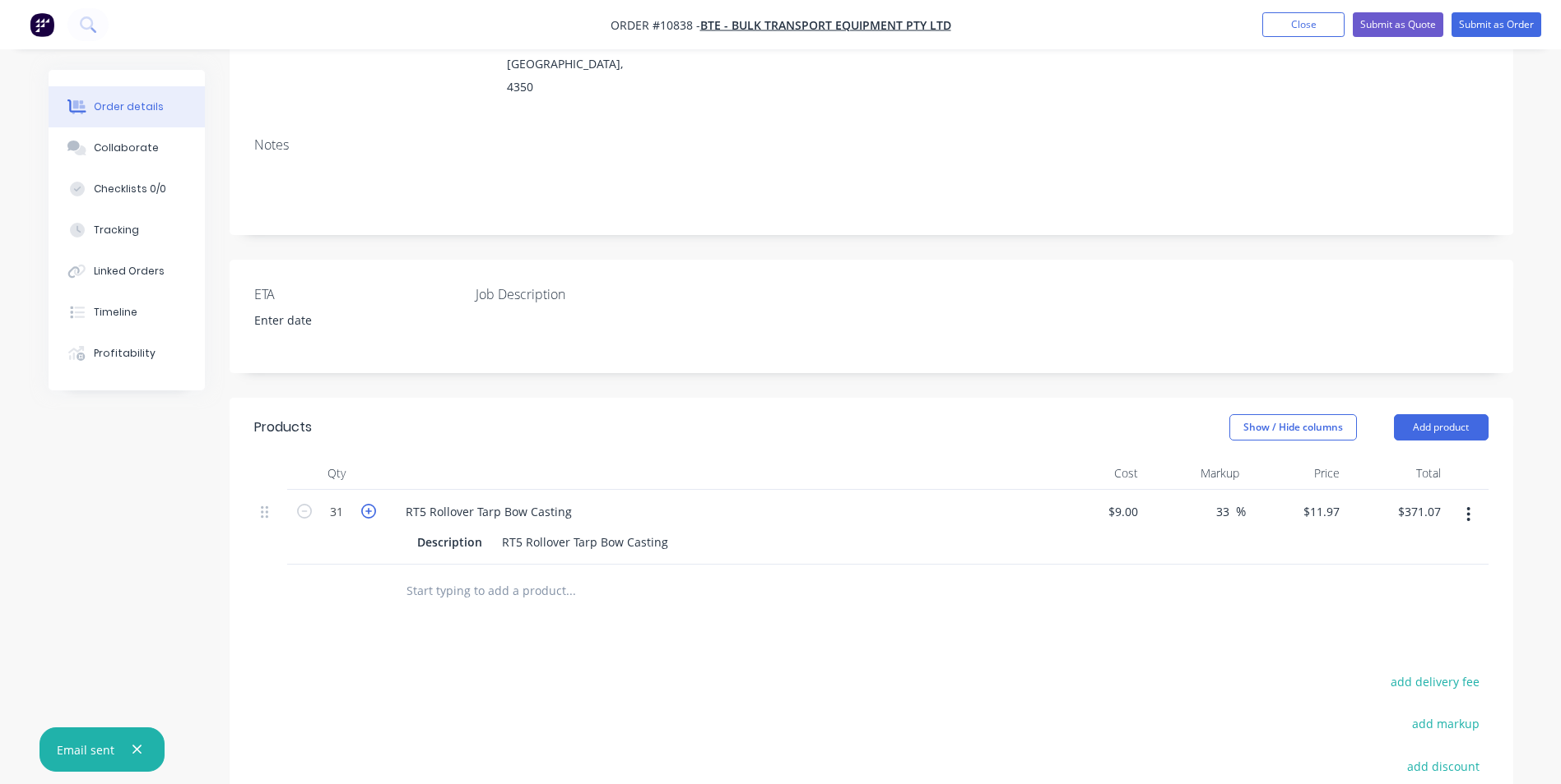
click at [371, 504] on icon "button" at bounding box center [368, 511] width 15 height 15
type input "32"
type input "$383.04"
click at [371, 504] on icon "button" at bounding box center [368, 511] width 15 height 15
type input "33"
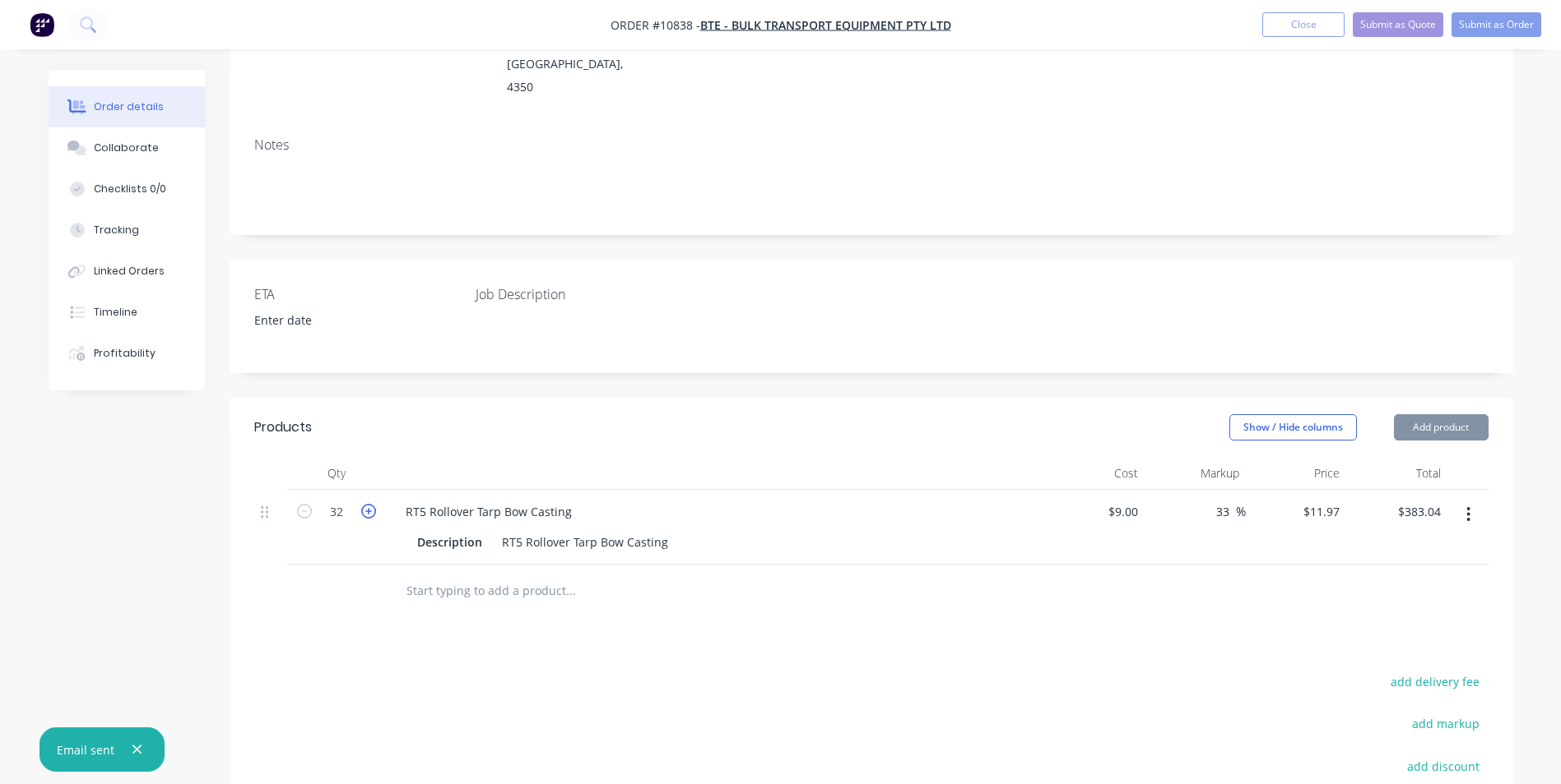
type input "$395.01"
click at [371, 504] on icon "button" at bounding box center [368, 511] width 15 height 15
type input "34"
type input "$406.98"
click at [371, 504] on icon "button" at bounding box center [368, 511] width 15 height 15
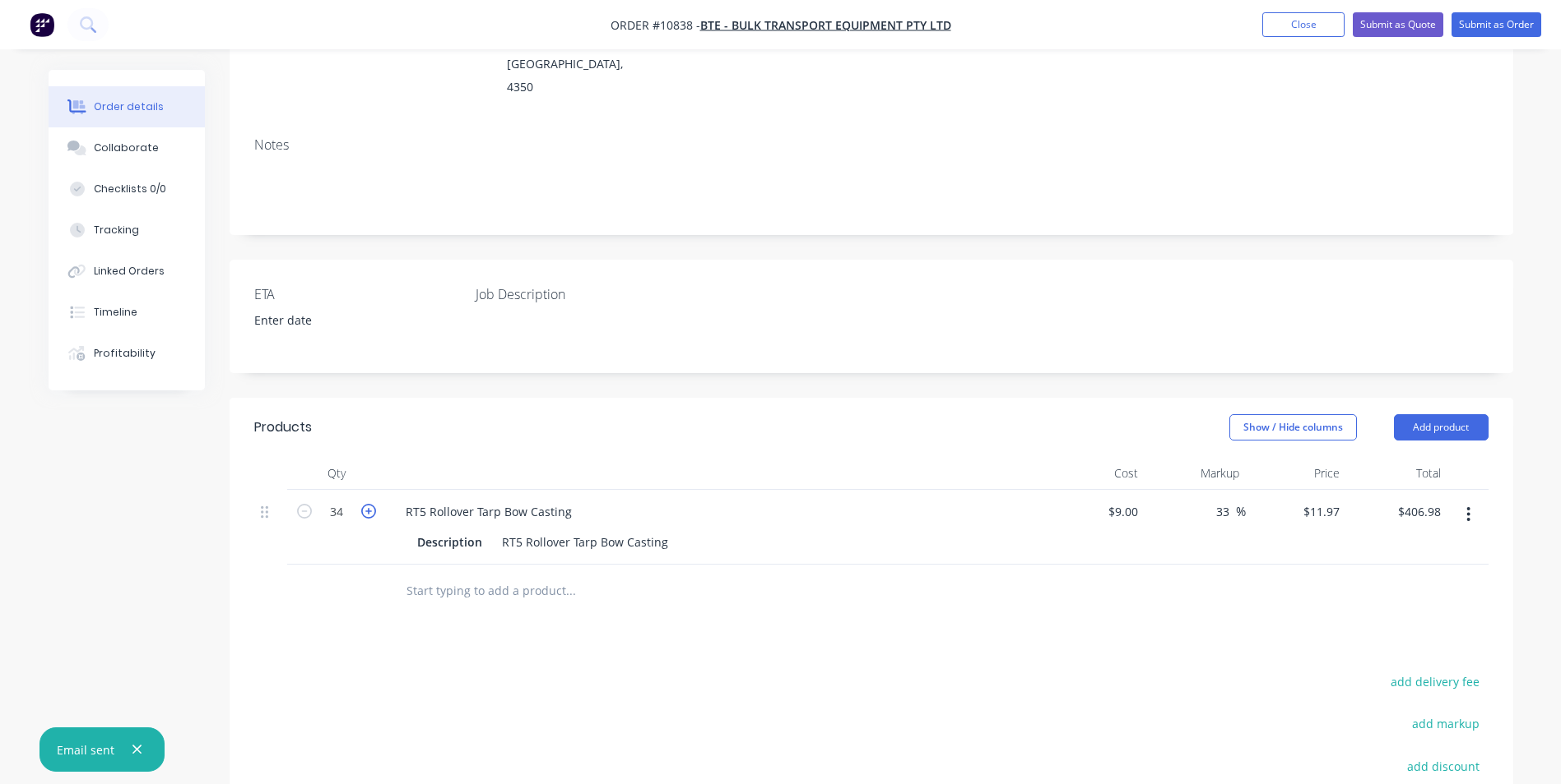
type input "35"
type input "$418.95"
click at [371, 504] on icon "button" at bounding box center [368, 511] width 15 height 15
type input "36"
type input "$430.92"
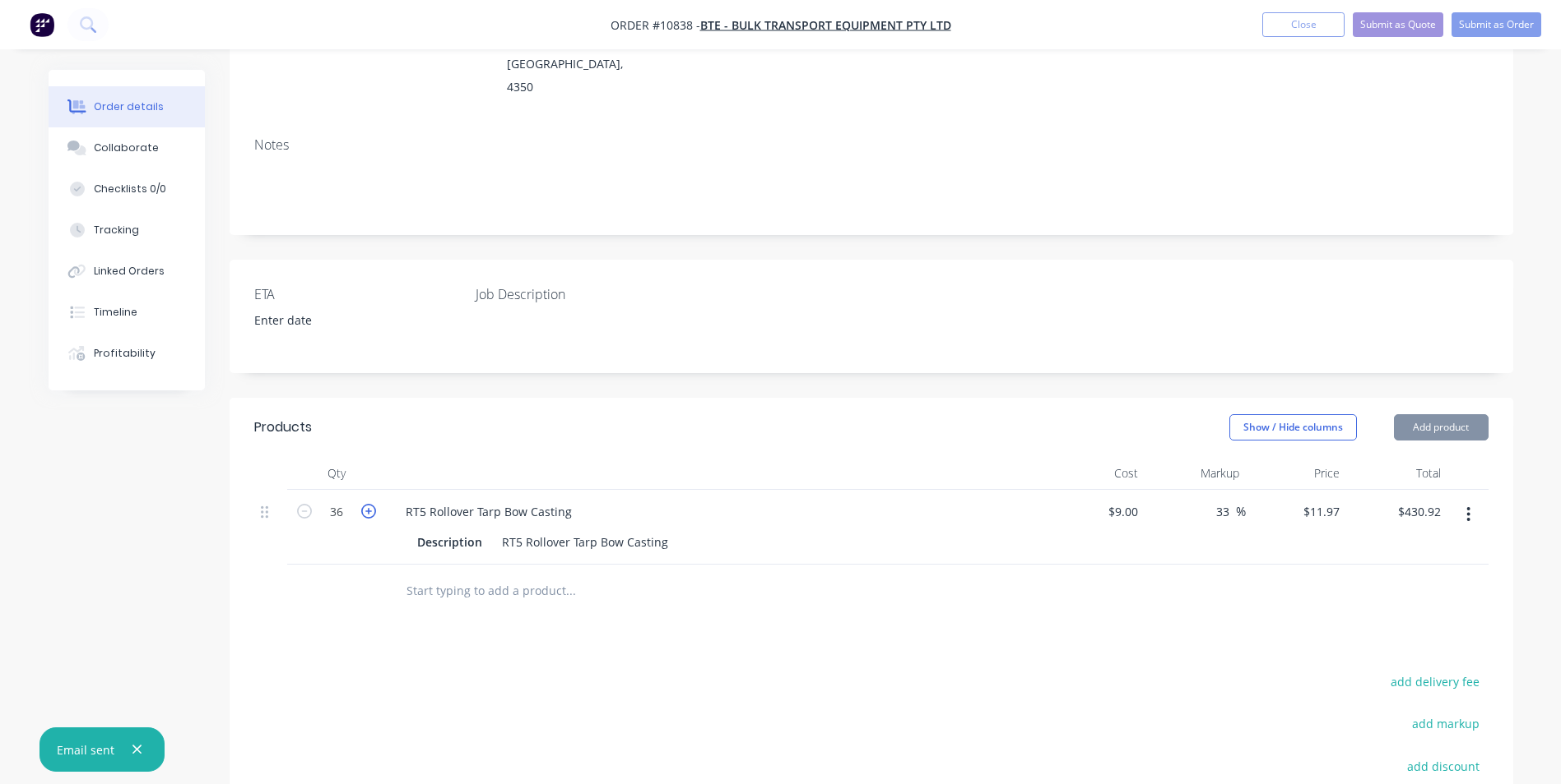
click at [371, 504] on icon "button" at bounding box center [368, 511] width 15 height 15
type input "37"
type input "$442.89"
click at [371, 504] on icon "button" at bounding box center [368, 511] width 15 height 15
type input "38"
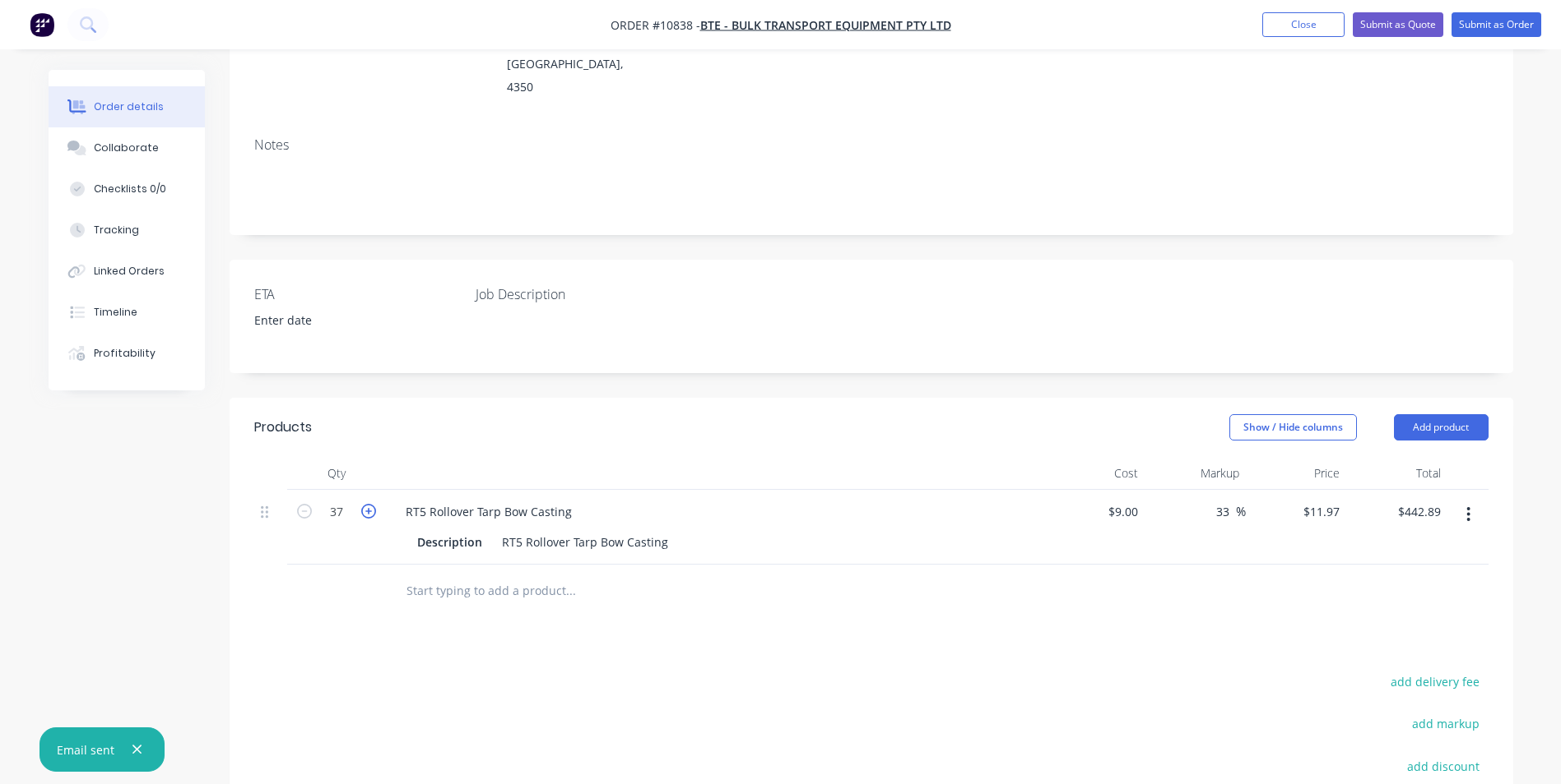
type input "$454.86"
click at [371, 504] on icon "button" at bounding box center [368, 511] width 15 height 15
type input "39"
type input "$466.83"
click at [371, 504] on icon "button" at bounding box center [368, 511] width 15 height 15
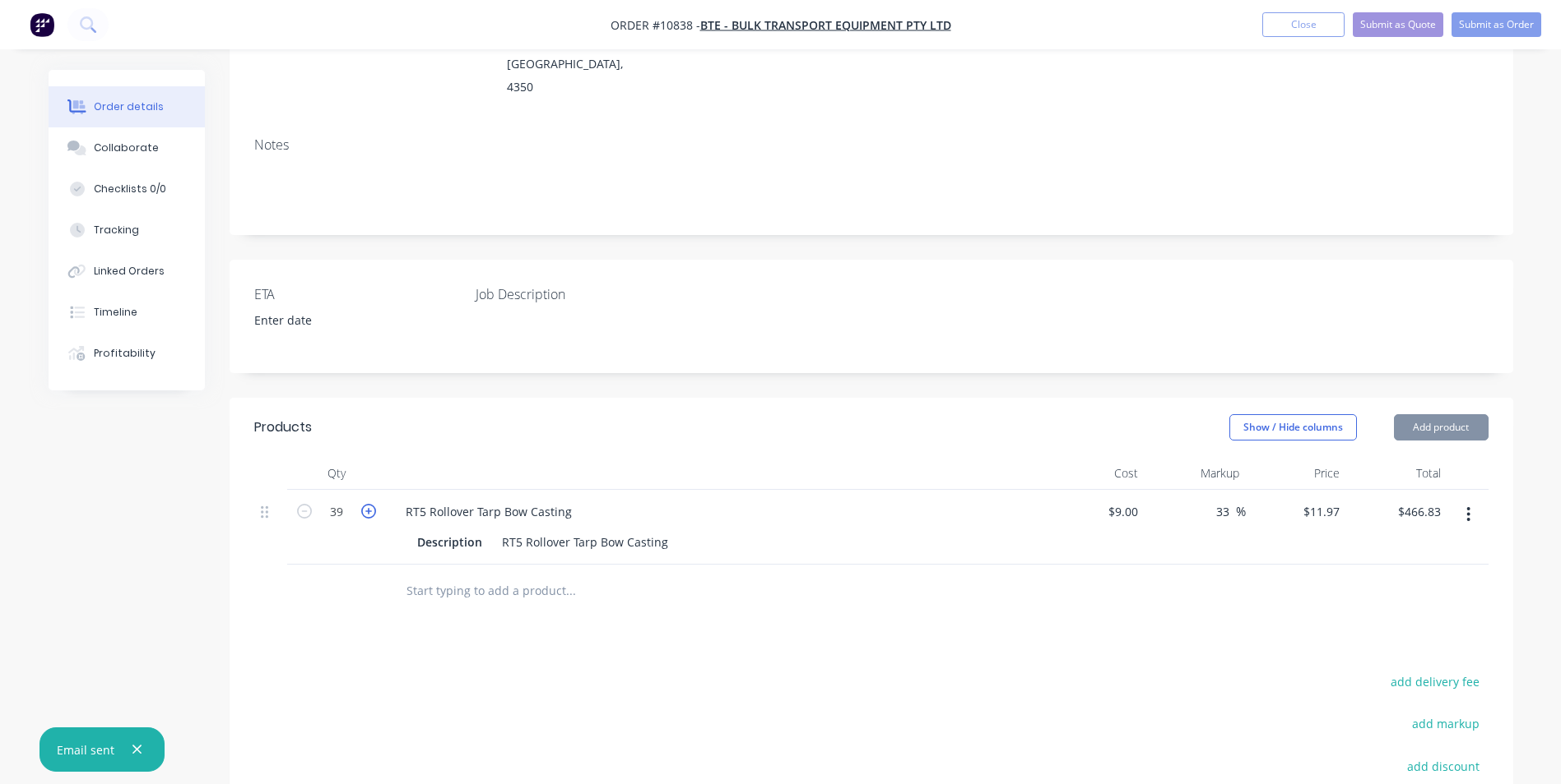
type input "40"
type input "$478.80"
click at [371, 504] on icon "button" at bounding box center [368, 511] width 15 height 15
type input "41"
type input "$490.77"
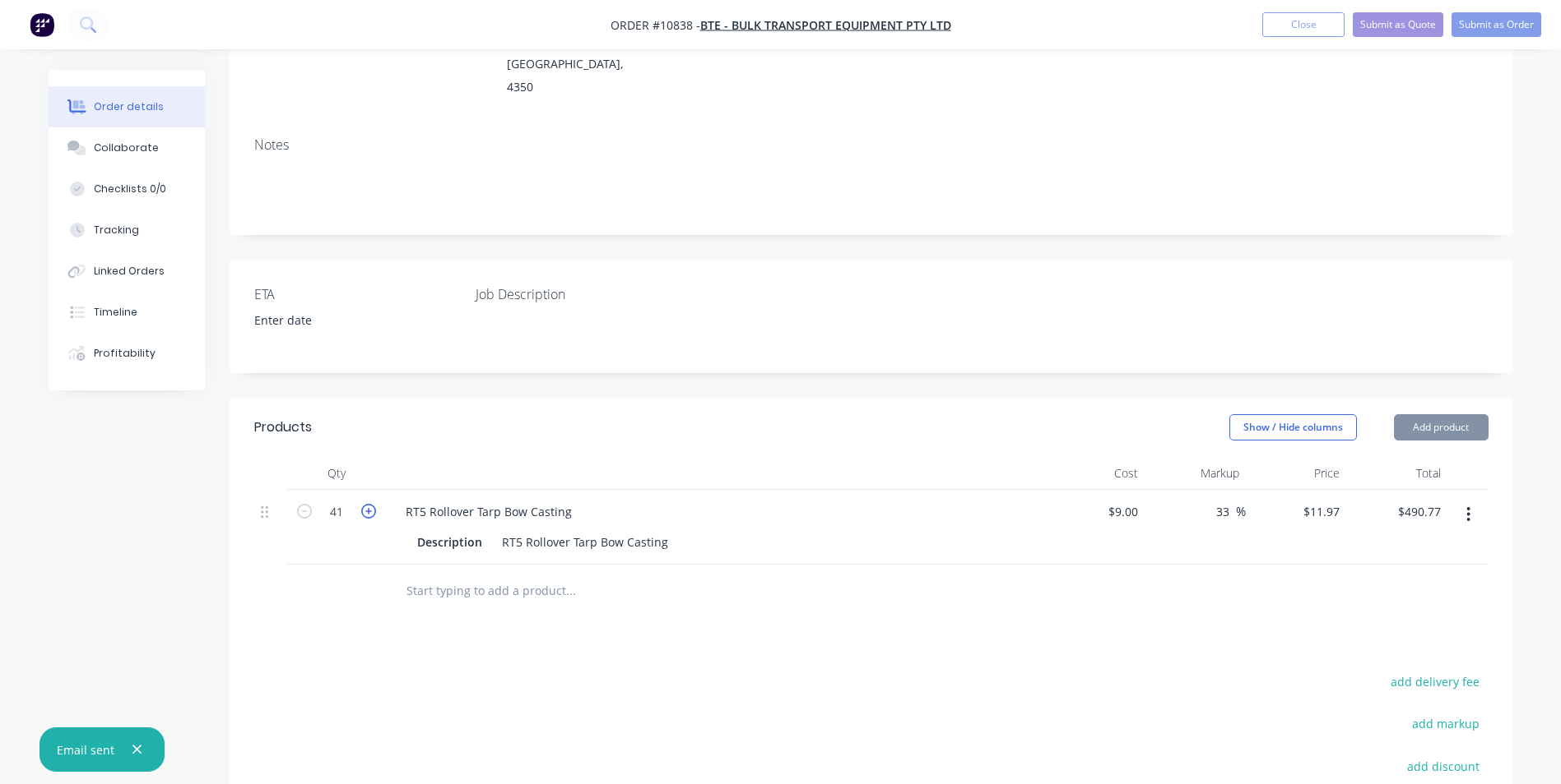
click at [371, 504] on icon "button" at bounding box center [368, 511] width 15 height 15
type input "42"
type input "$502.74"
click at [371, 504] on icon "button" at bounding box center [368, 511] width 15 height 15
type input "43"
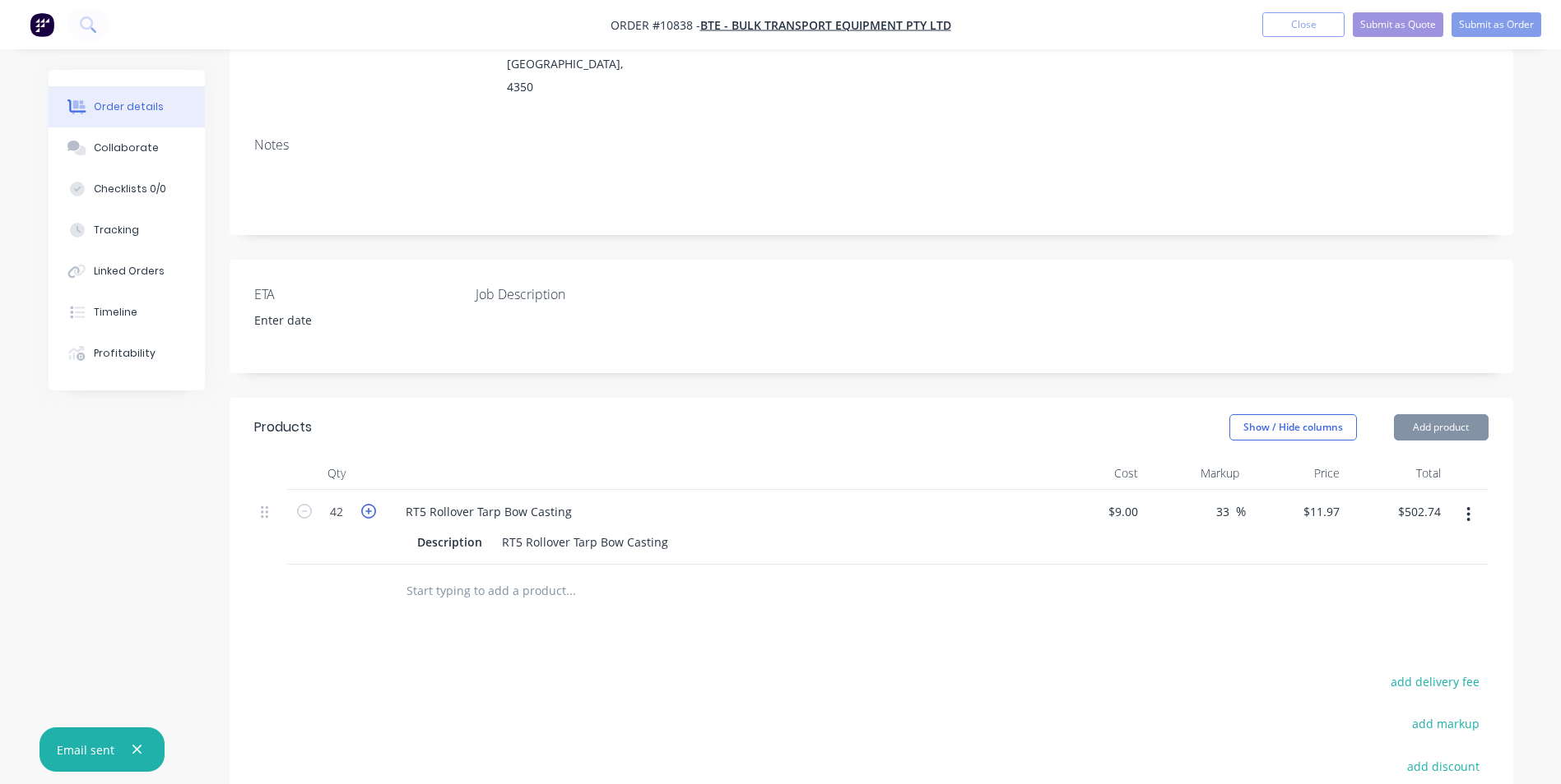
type input "$514.71"
click at [371, 504] on icon "button" at bounding box center [368, 511] width 15 height 15
type input "44"
type input "$526.68"
click at [371, 504] on icon "button" at bounding box center [368, 511] width 15 height 15
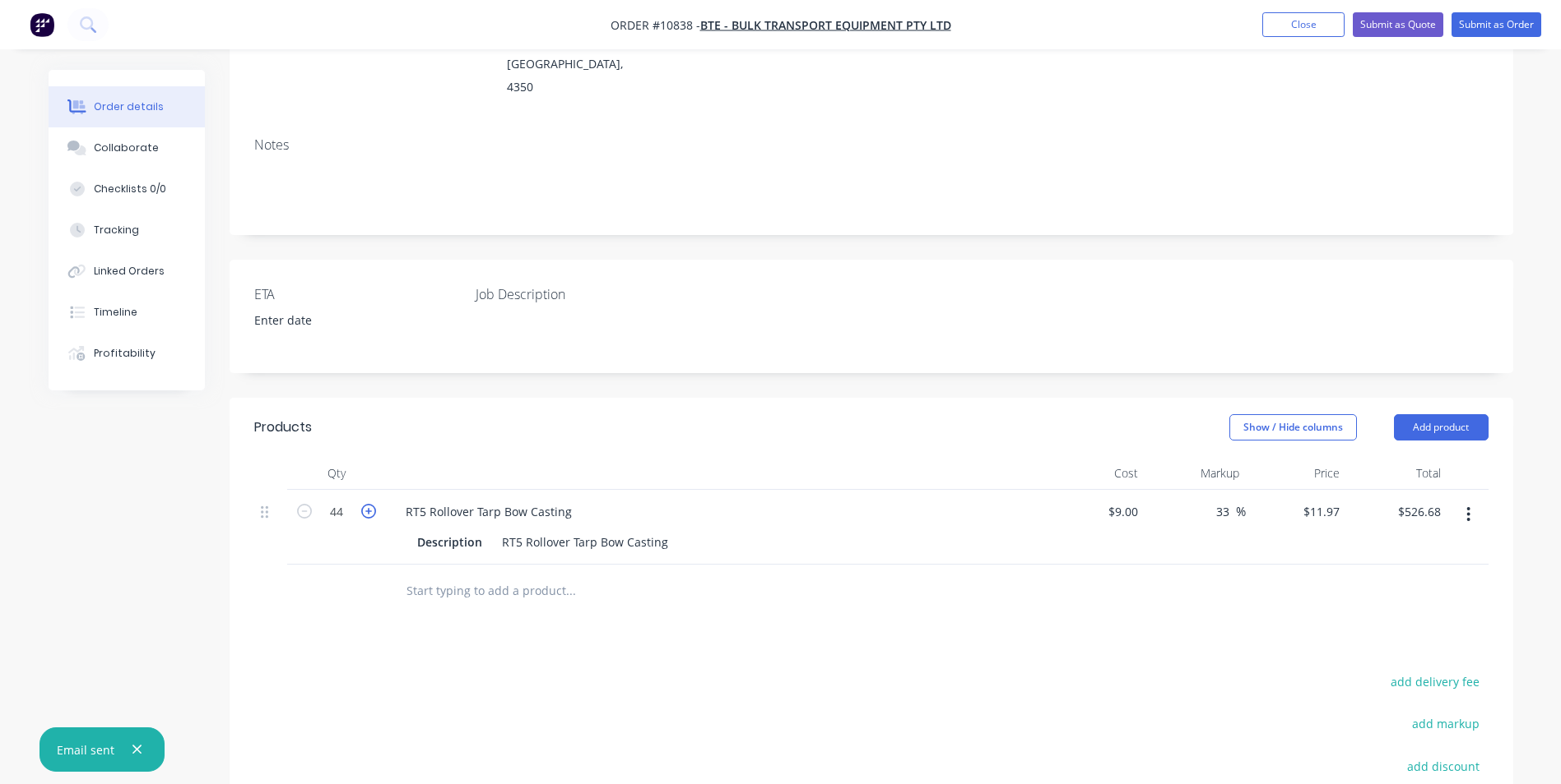
type input "45"
type input "$538.65"
click at [371, 504] on icon "button" at bounding box center [368, 511] width 15 height 15
type input "46"
type input "$550.62"
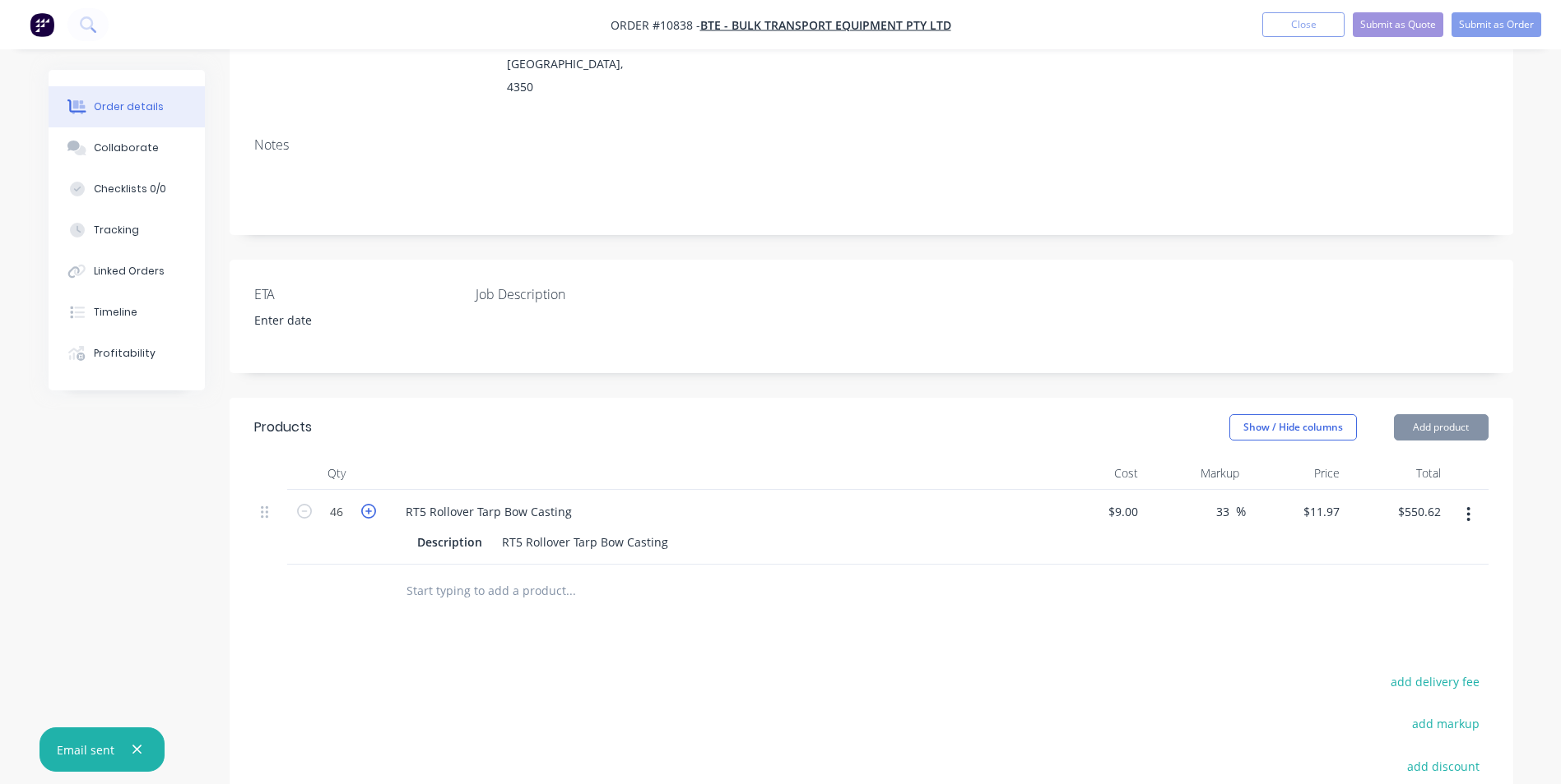
click at [371, 504] on icon "button" at bounding box center [368, 511] width 15 height 15
type input "47"
type input "$562.59"
click at [371, 504] on icon "button" at bounding box center [368, 511] width 15 height 15
type input "48"
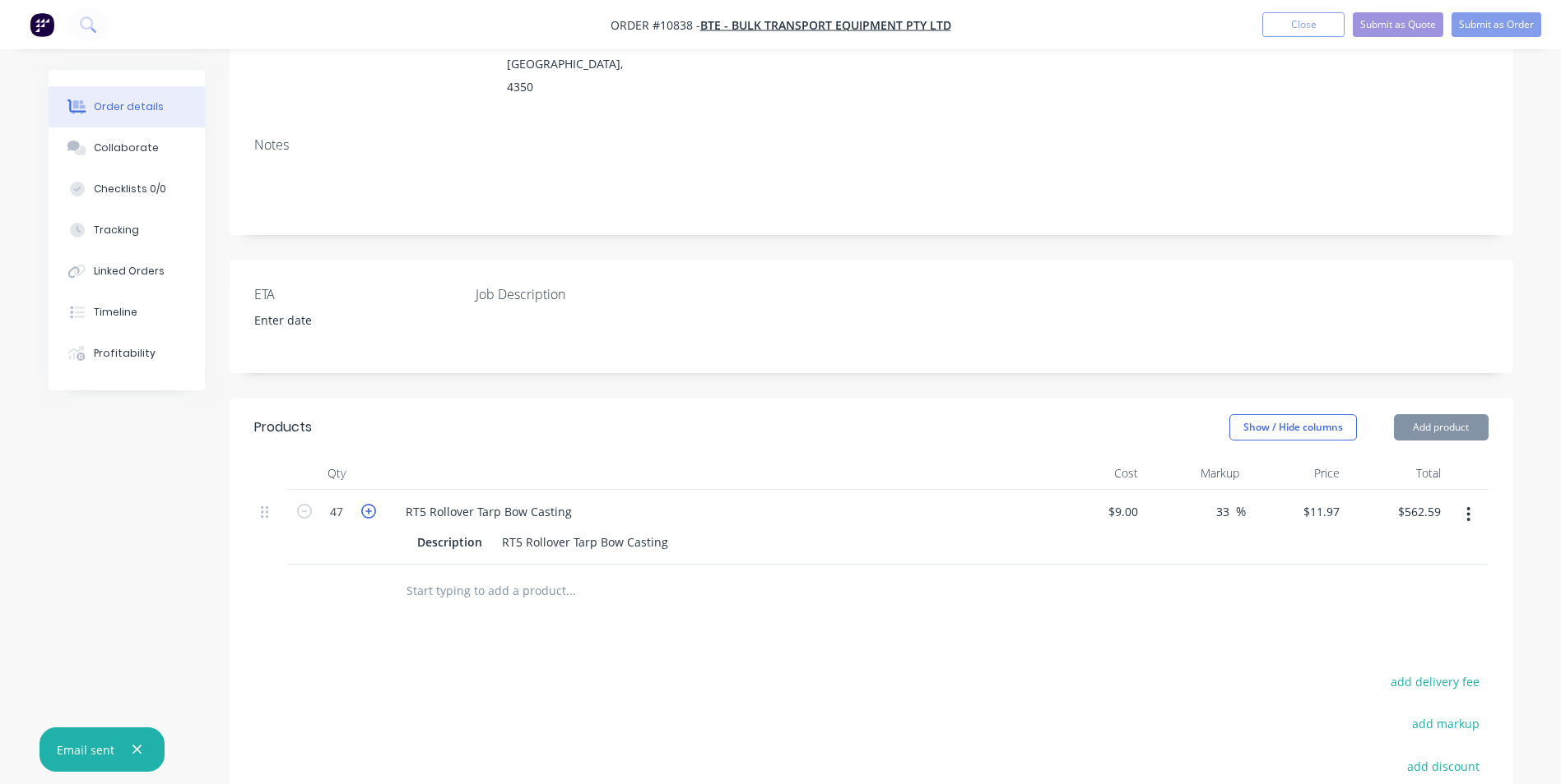
type input "$574.56"
click at [371, 504] on icon "button" at bounding box center [368, 511] width 15 height 15
type input "49"
type input "$586.53"
click at [371, 504] on icon "button" at bounding box center [368, 511] width 15 height 15
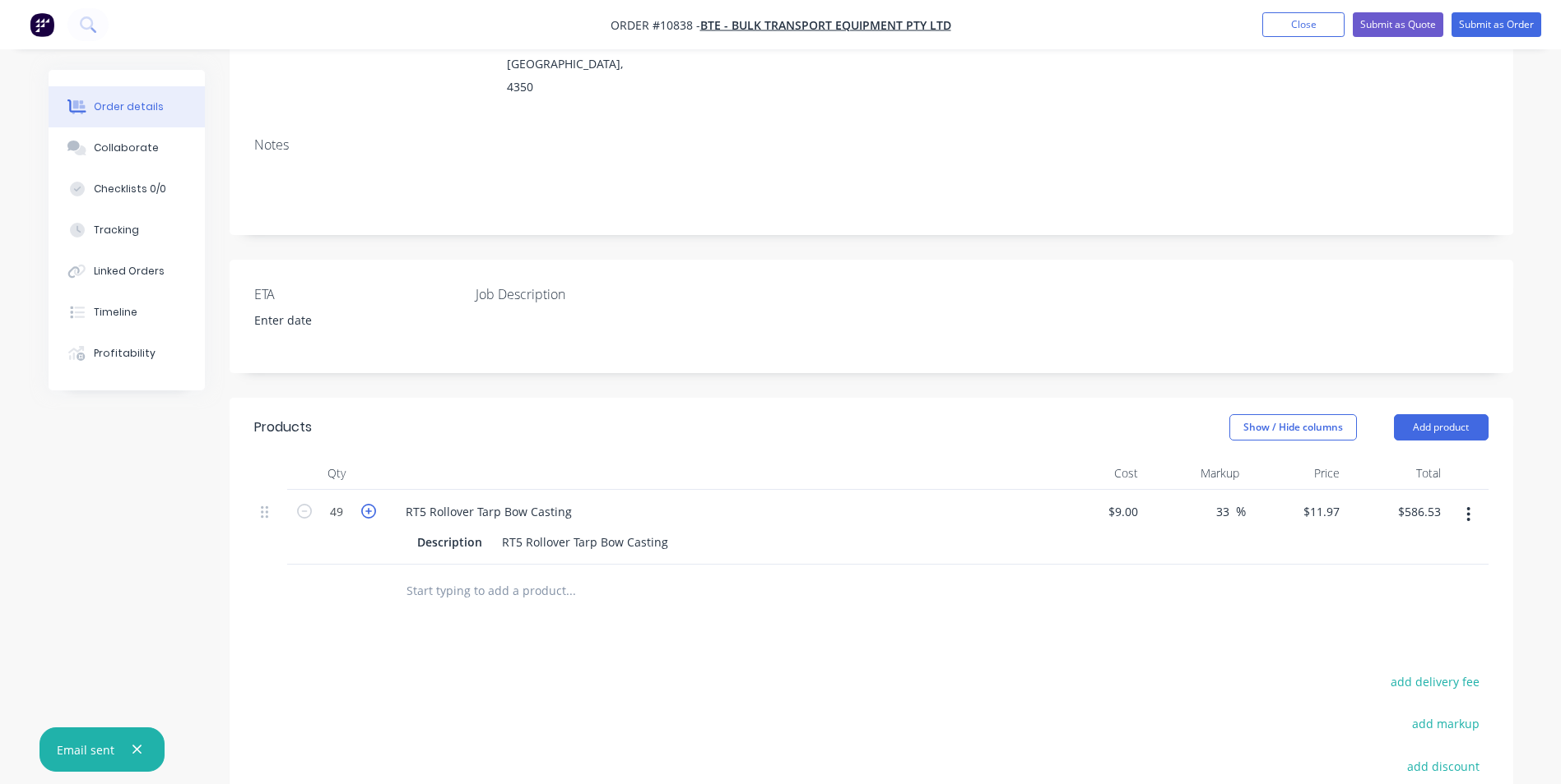
type input "50"
type input "$598.50"
click at [371, 504] on icon "button" at bounding box center [368, 511] width 15 height 15
type input "51"
type input "$610.47"
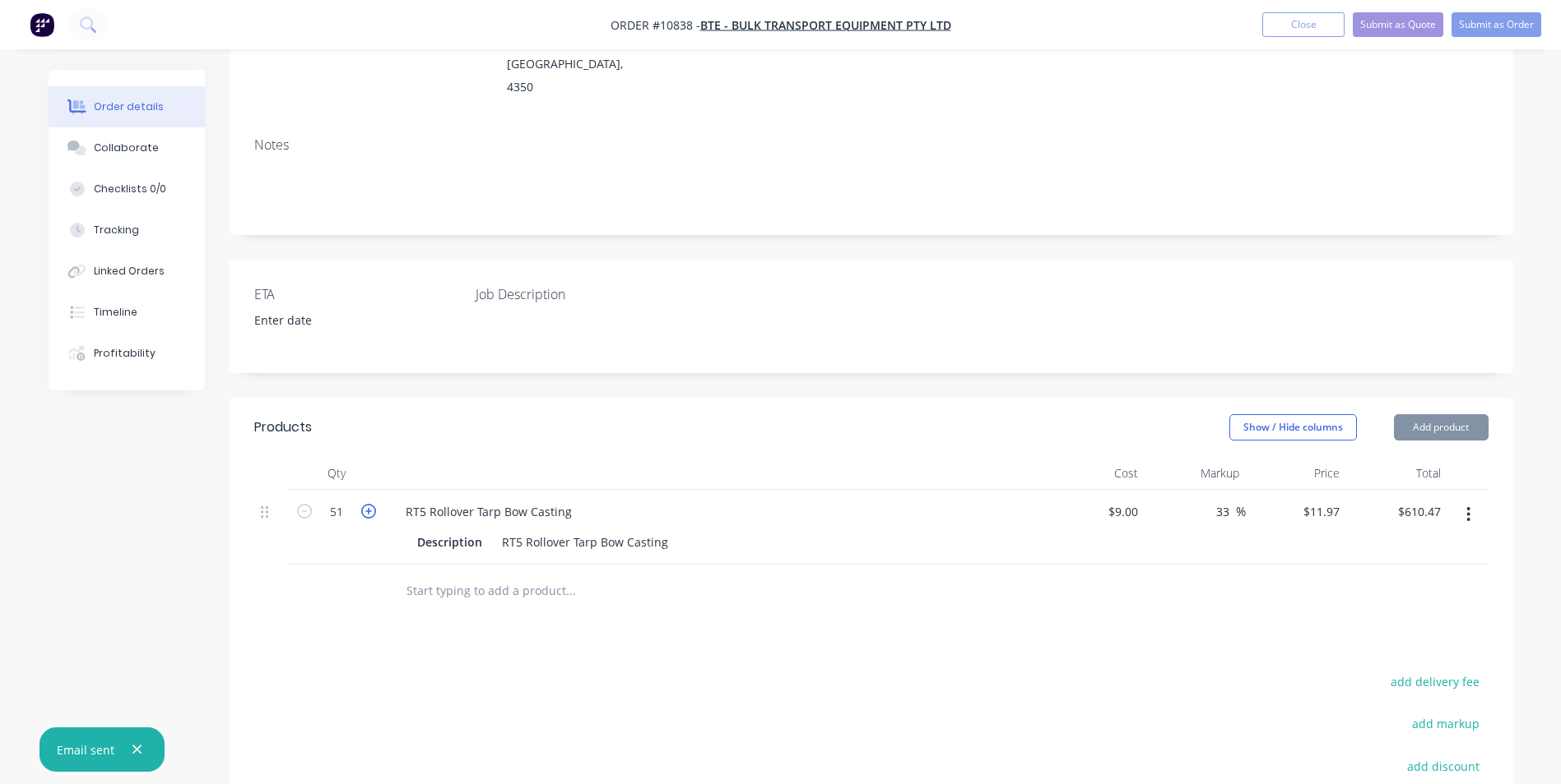
click at [371, 504] on icon "button" at bounding box center [368, 511] width 15 height 15
type input "52"
type input "$622.44"
click at [371, 504] on icon "button" at bounding box center [368, 511] width 15 height 15
type input "53"
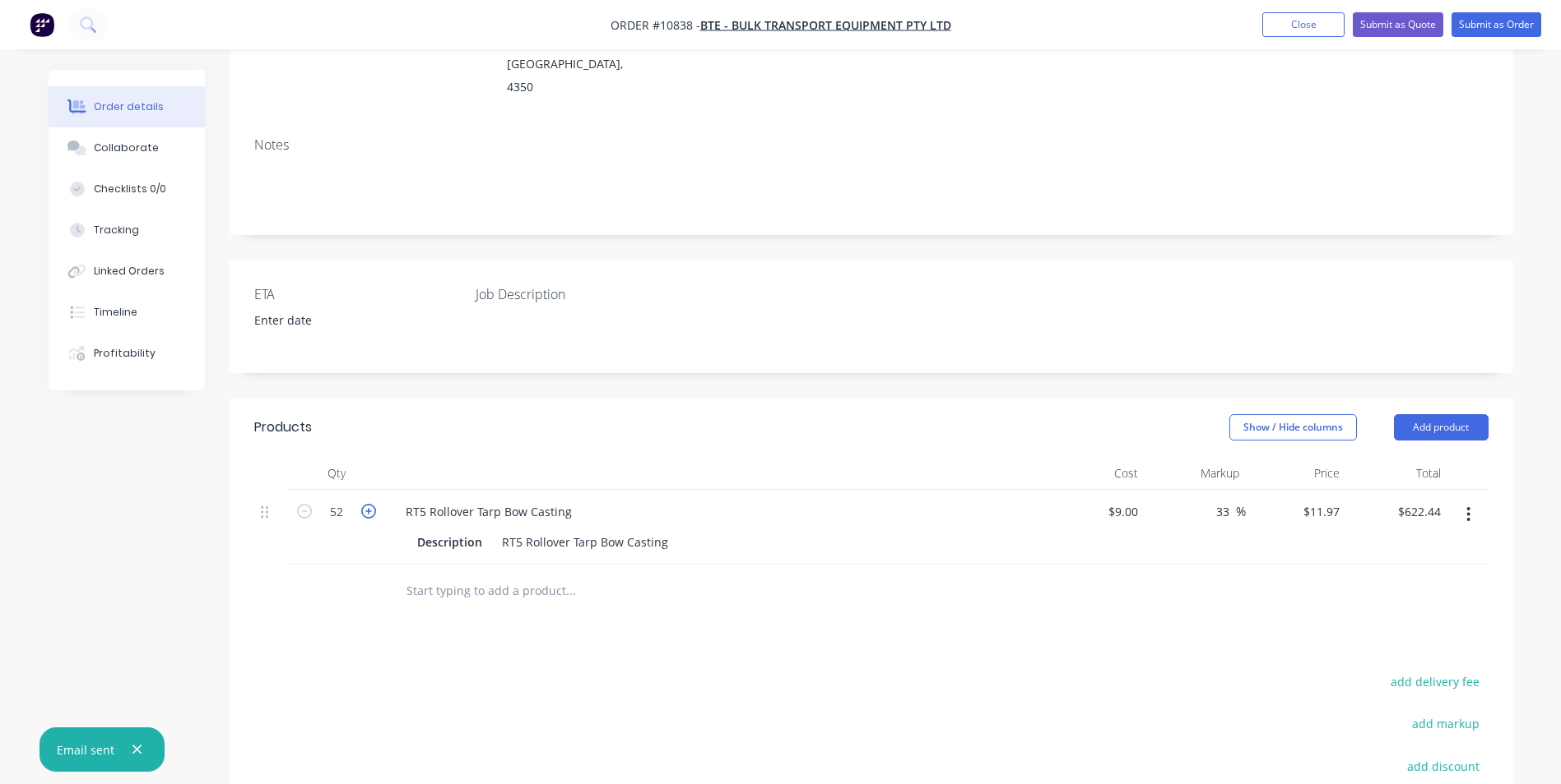
type input "$634.41"
click at [371, 504] on icon "button" at bounding box center [368, 511] width 15 height 15
type input "54"
type input "$646.38"
click at [371, 504] on icon "button" at bounding box center [368, 511] width 15 height 15
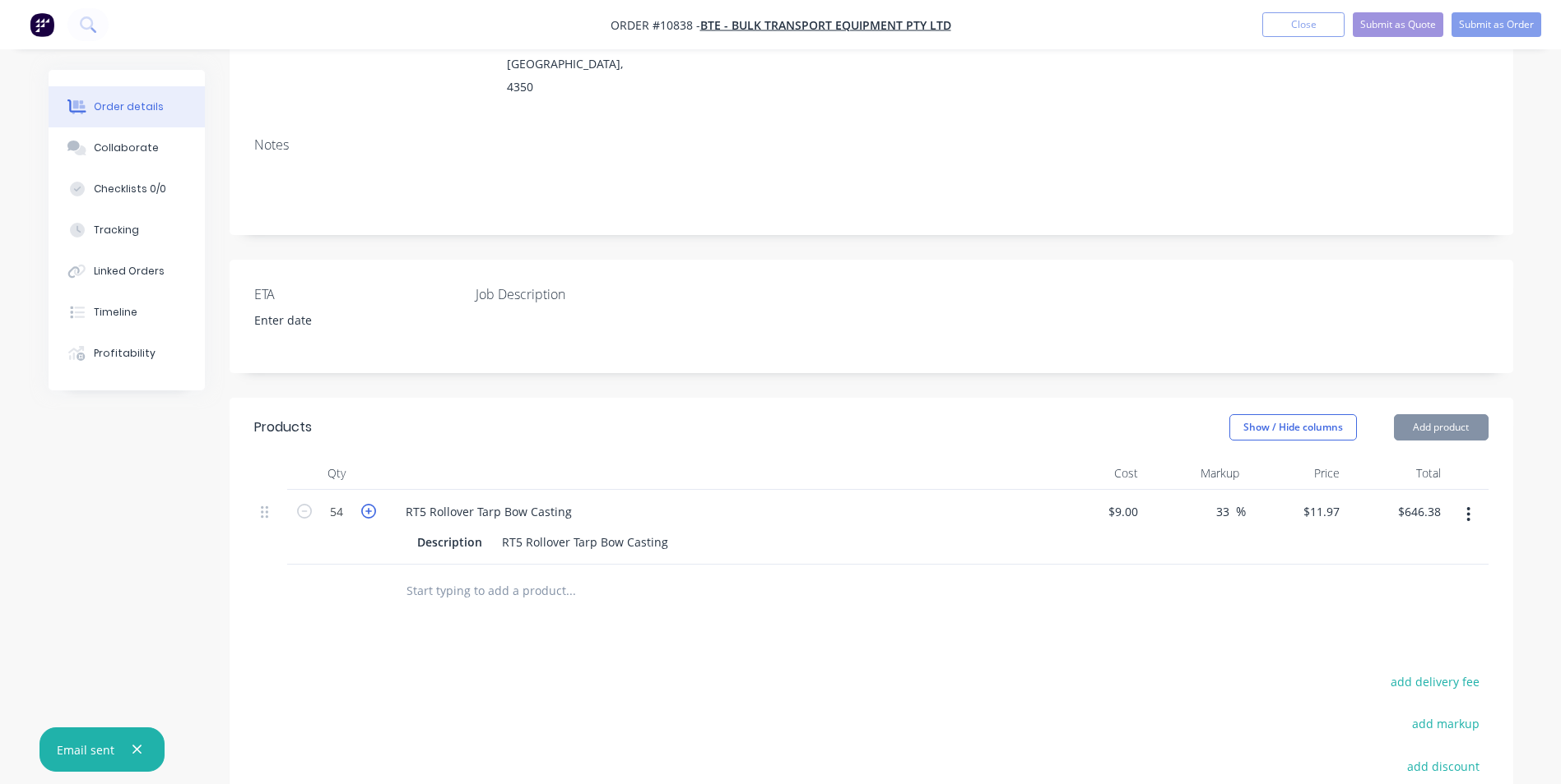
type input "55"
type input "$658.35"
click at [371, 504] on icon "button" at bounding box center [368, 511] width 15 height 15
type input "56"
type input "$670.32"
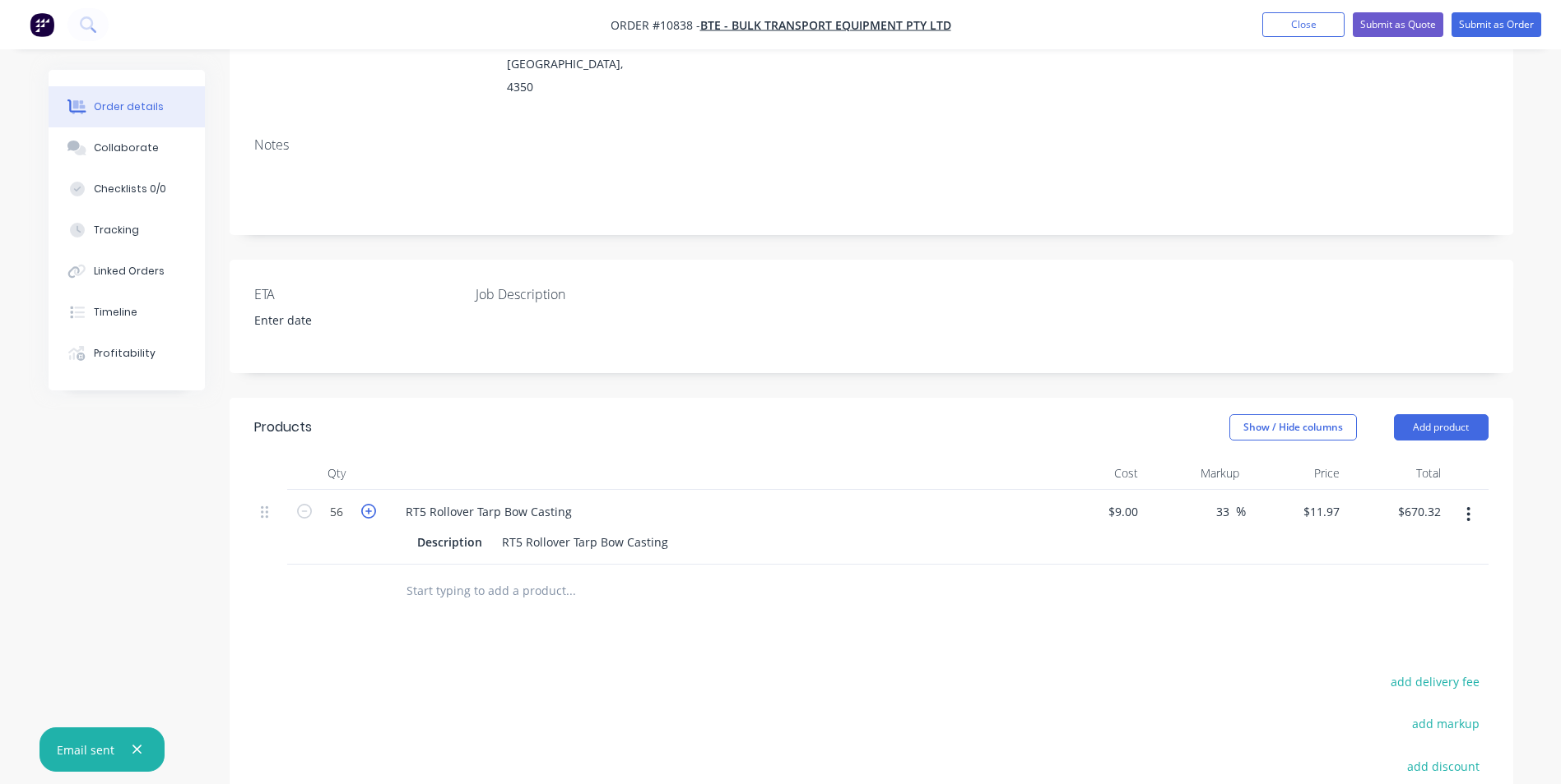
click at [371, 504] on icon "button" at bounding box center [368, 511] width 15 height 15
type input "57"
type input "$682.29"
click at [371, 504] on icon "button" at bounding box center [368, 511] width 15 height 15
type input "58"
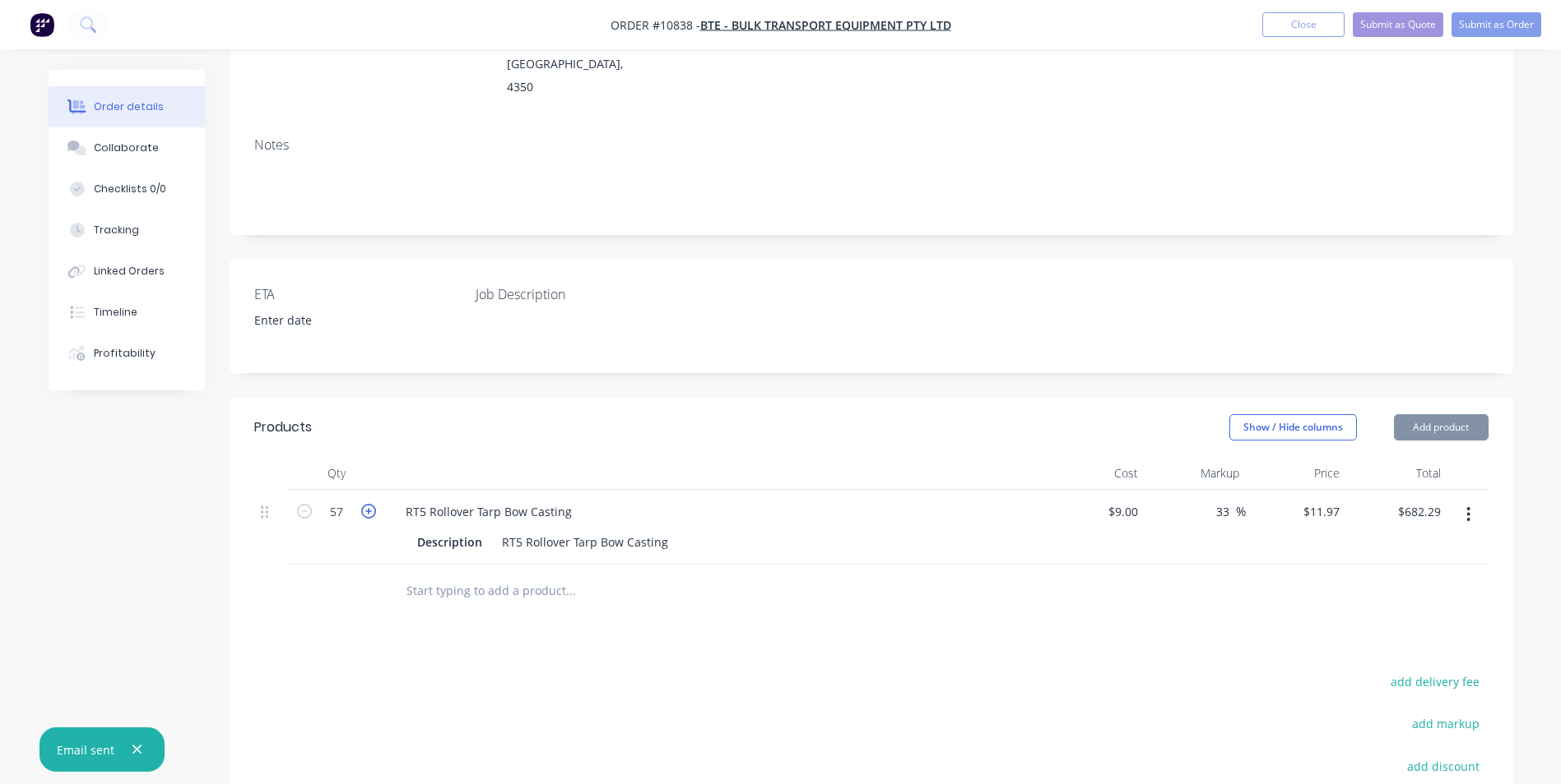
type input "$694.26"
click at [371, 504] on icon "button" at bounding box center [368, 511] width 15 height 15
type input "59"
type input "$706.23"
click at [371, 504] on icon "button" at bounding box center [368, 511] width 15 height 15
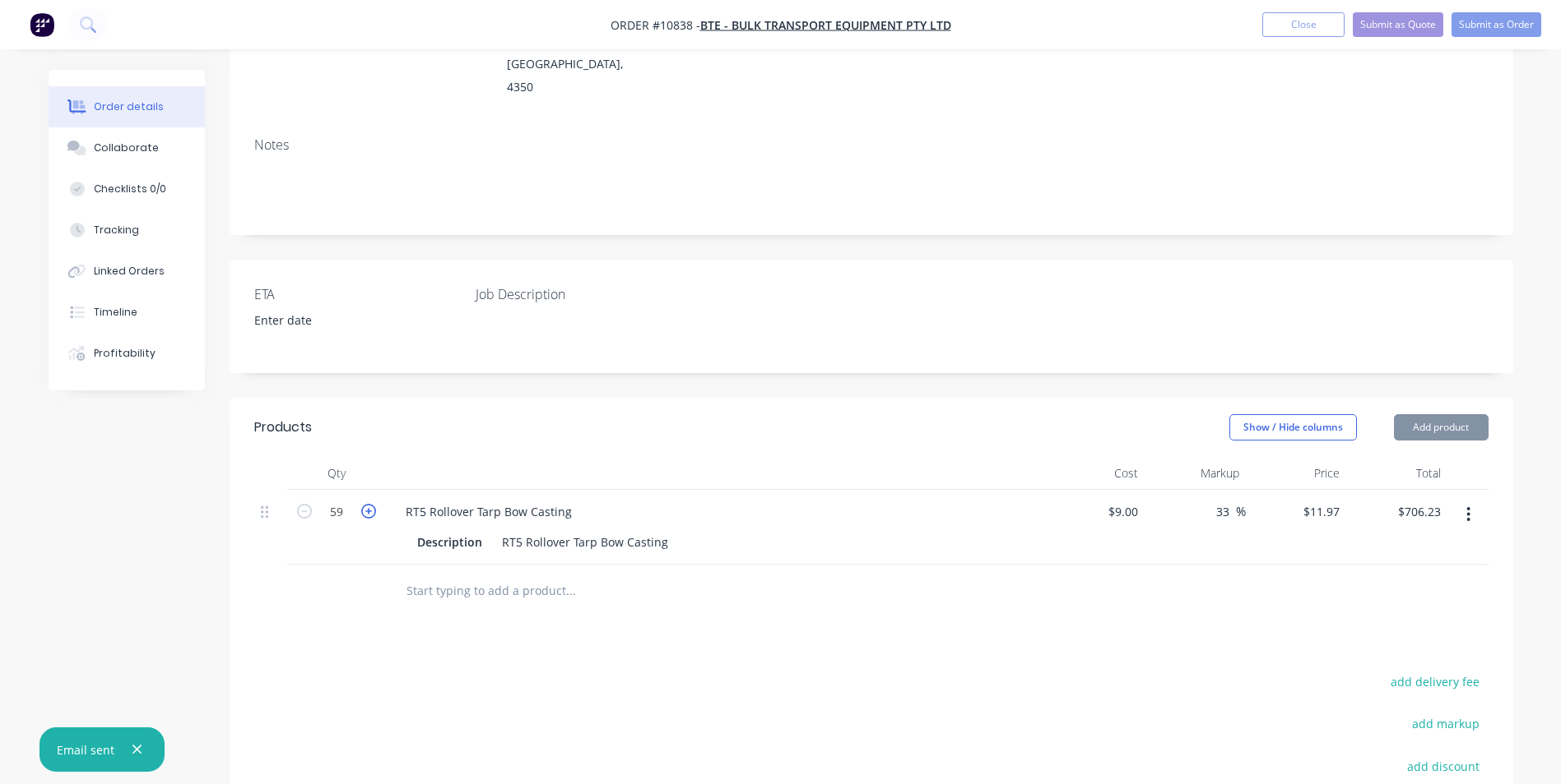
type input "60"
type input "$718.20"
click at [371, 504] on icon "button" at bounding box center [368, 511] width 15 height 15
type input "61"
type input "$730.17"
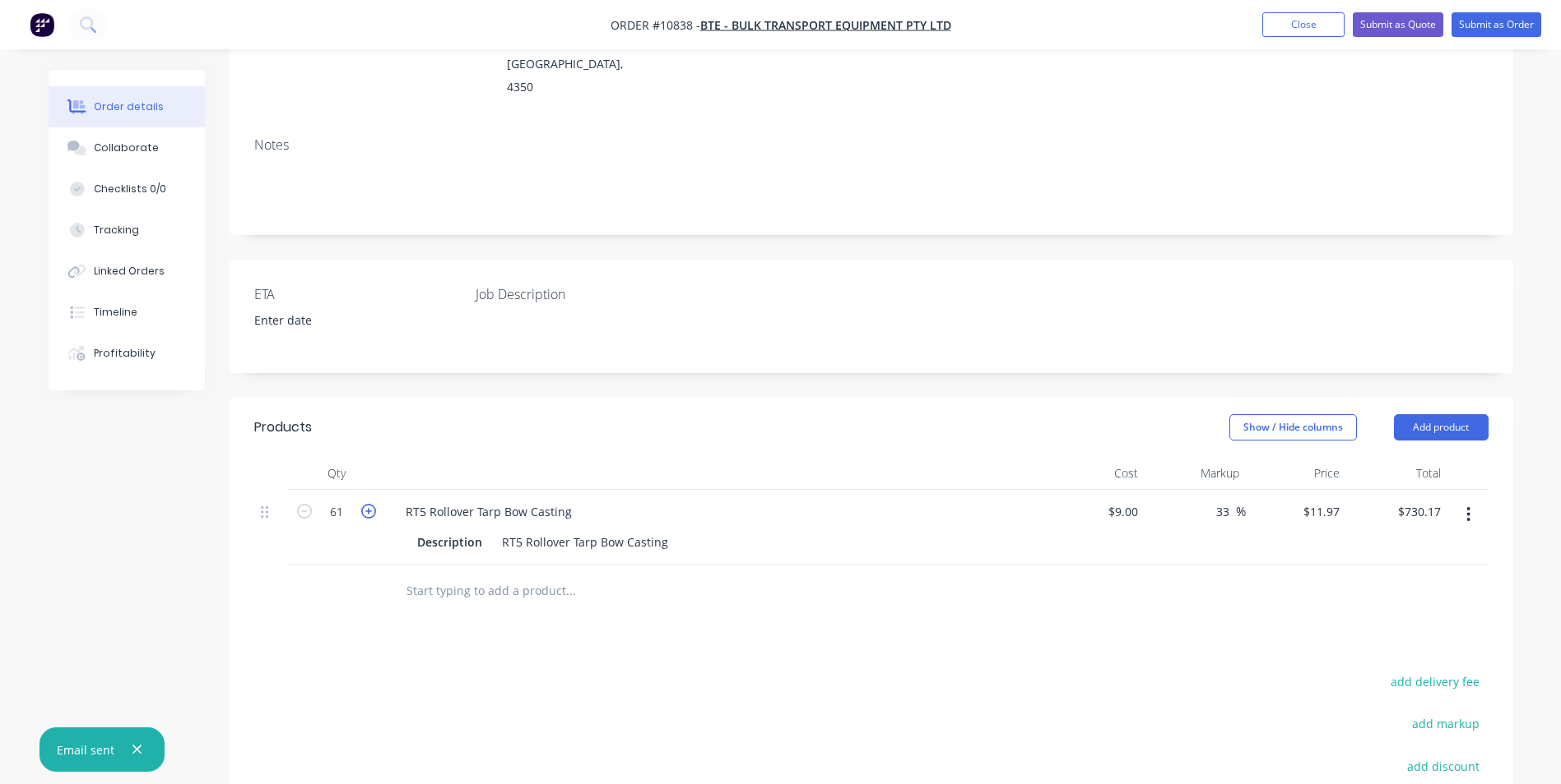
click at [371, 504] on icon "button" at bounding box center [368, 511] width 15 height 15
type input "62"
type input "$742.14"
click at [371, 504] on icon "button" at bounding box center [368, 511] width 15 height 15
type input "63"
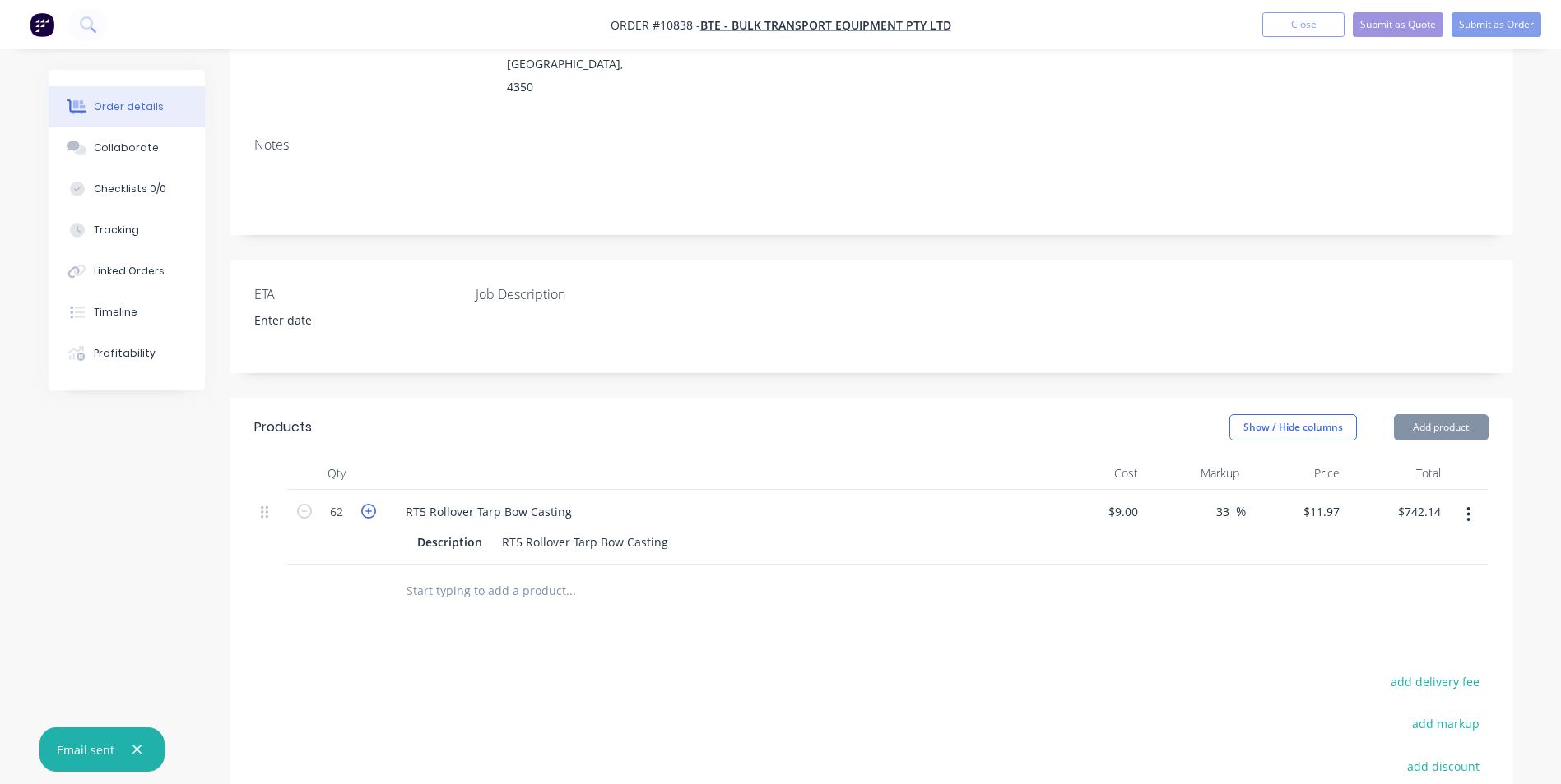
type input "$754.11"
click at [371, 504] on icon "button" at bounding box center [368, 511] width 15 height 15
type input "64"
type input "$766.08"
click at [371, 504] on icon "button" at bounding box center [368, 511] width 15 height 15
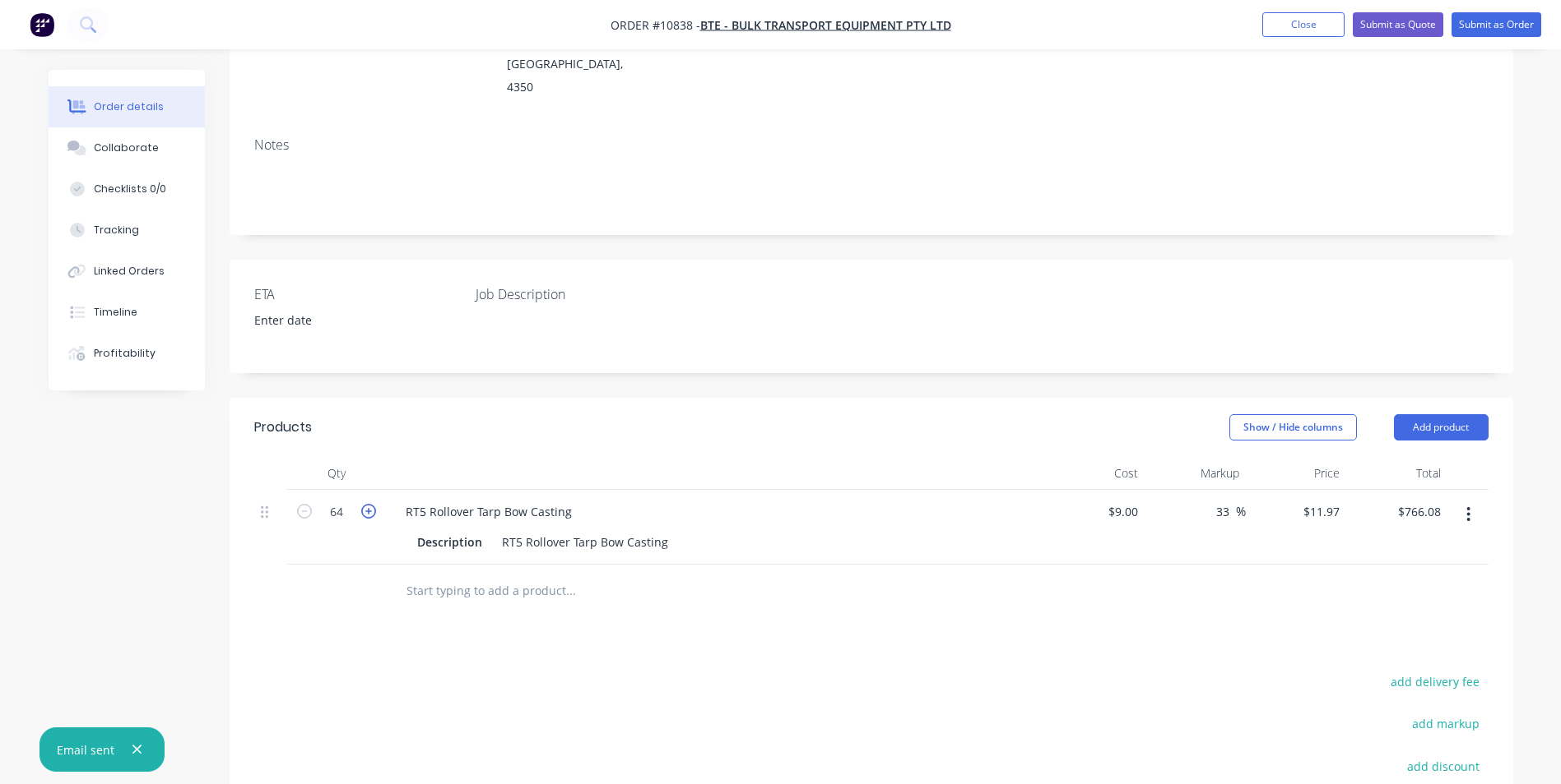
type input "65"
type input "$778.05"
click at [371, 504] on icon "button" at bounding box center [368, 511] width 15 height 15
type input "66"
type input "$790.02"
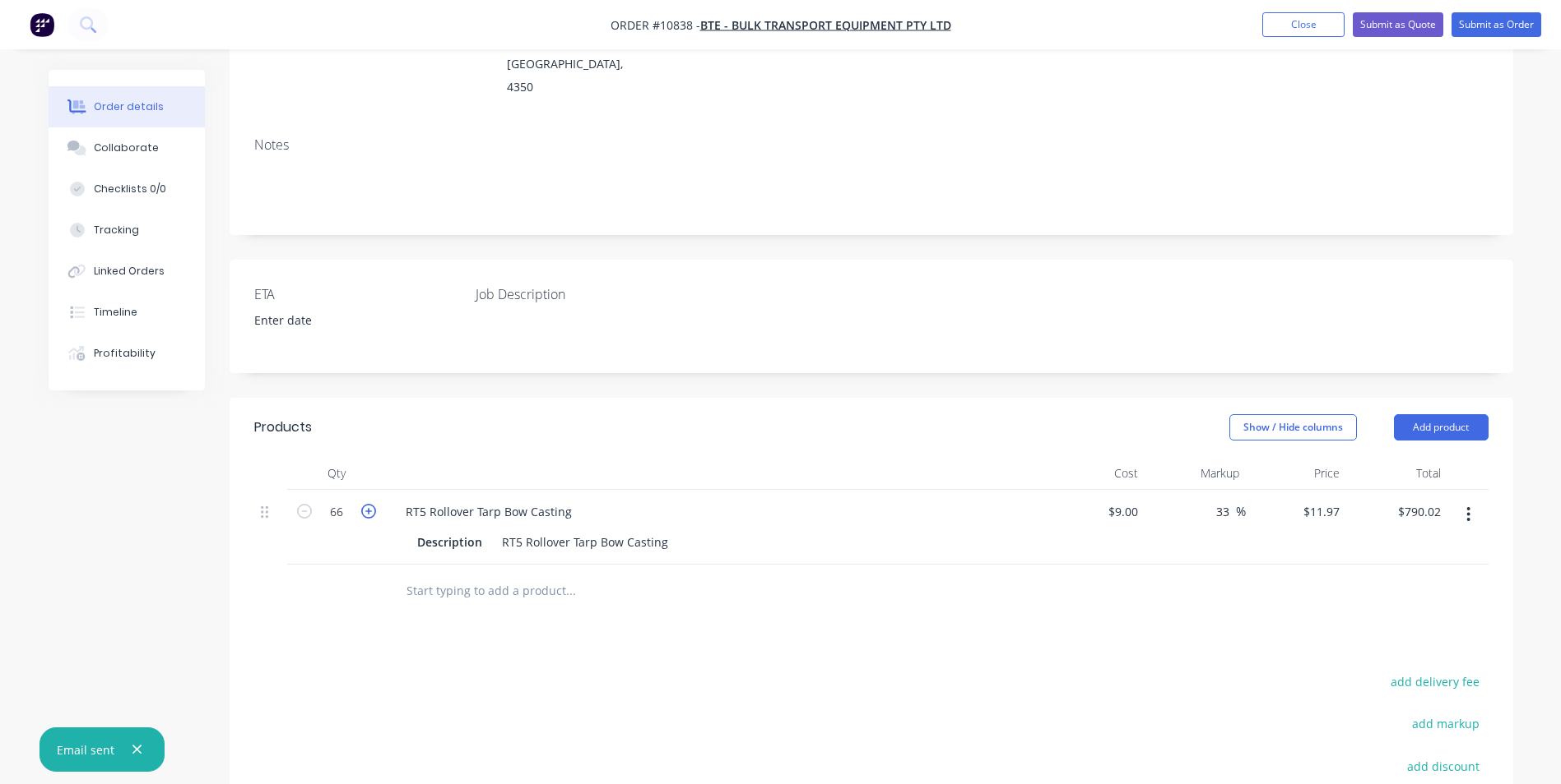
click at [371, 504] on icon "button" at bounding box center [368, 511] width 15 height 15
type input "67"
type input "$801.99"
click at [371, 504] on icon "button" at bounding box center [368, 511] width 15 height 15
type input "68"
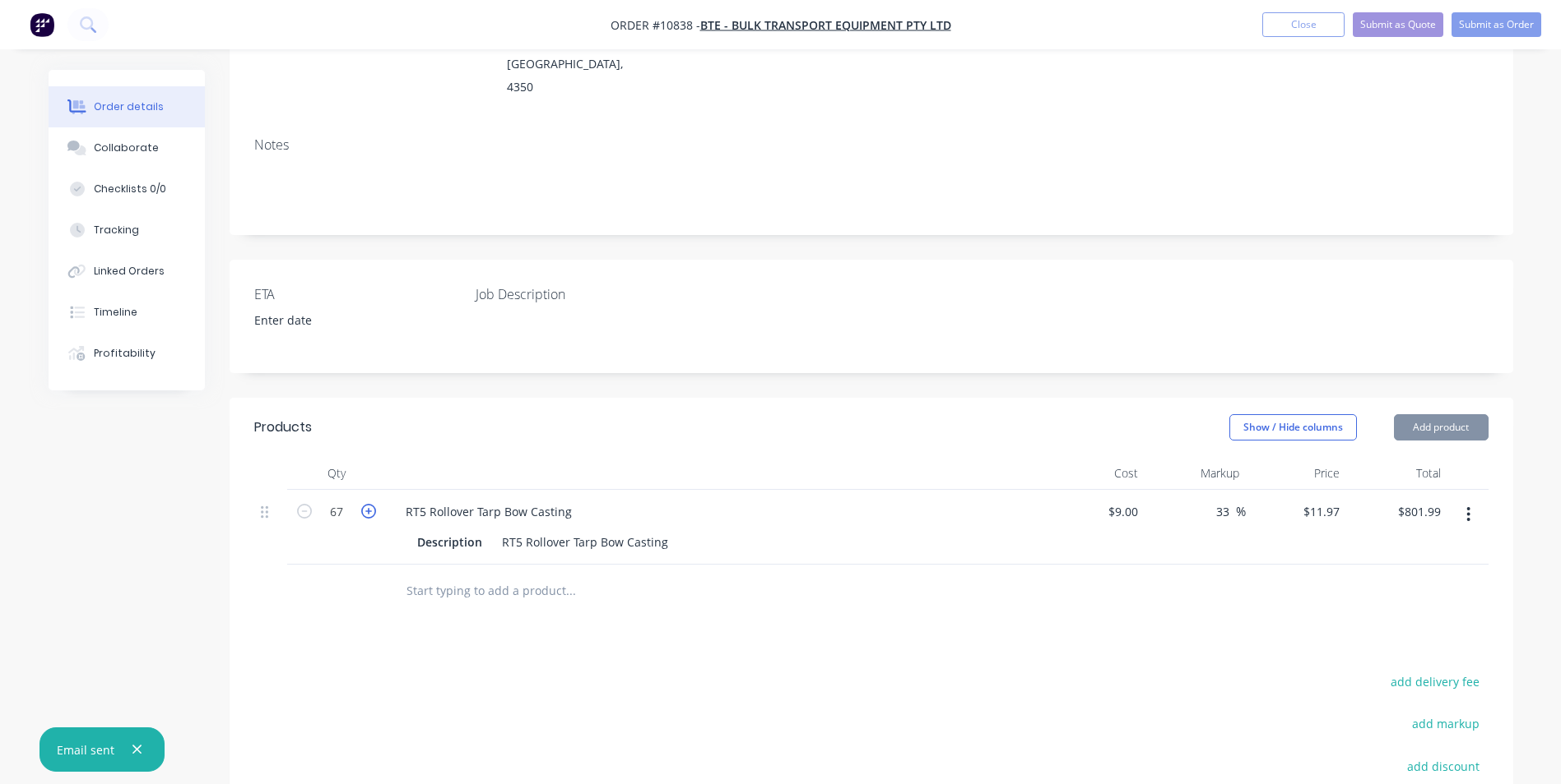
type input "$813.96"
click at [371, 504] on icon "button" at bounding box center [368, 511] width 15 height 15
type input "69"
type input "$825.93"
click at [371, 504] on icon "button" at bounding box center [368, 511] width 15 height 15
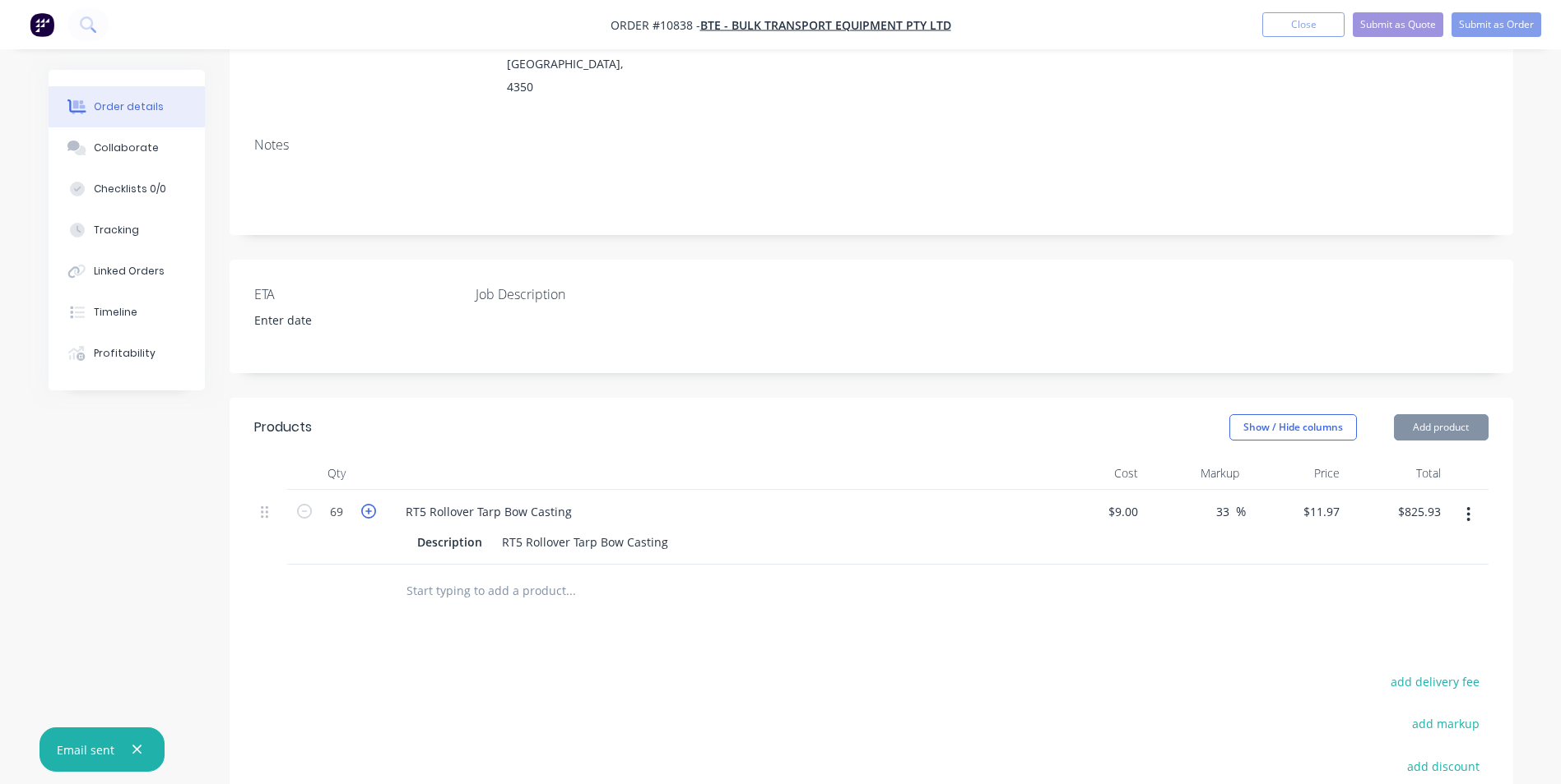
type input "70"
type input "$837.90"
click at [371, 504] on icon "button" at bounding box center [368, 511] width 15 height 15
type input "71"
type input "$849.87"
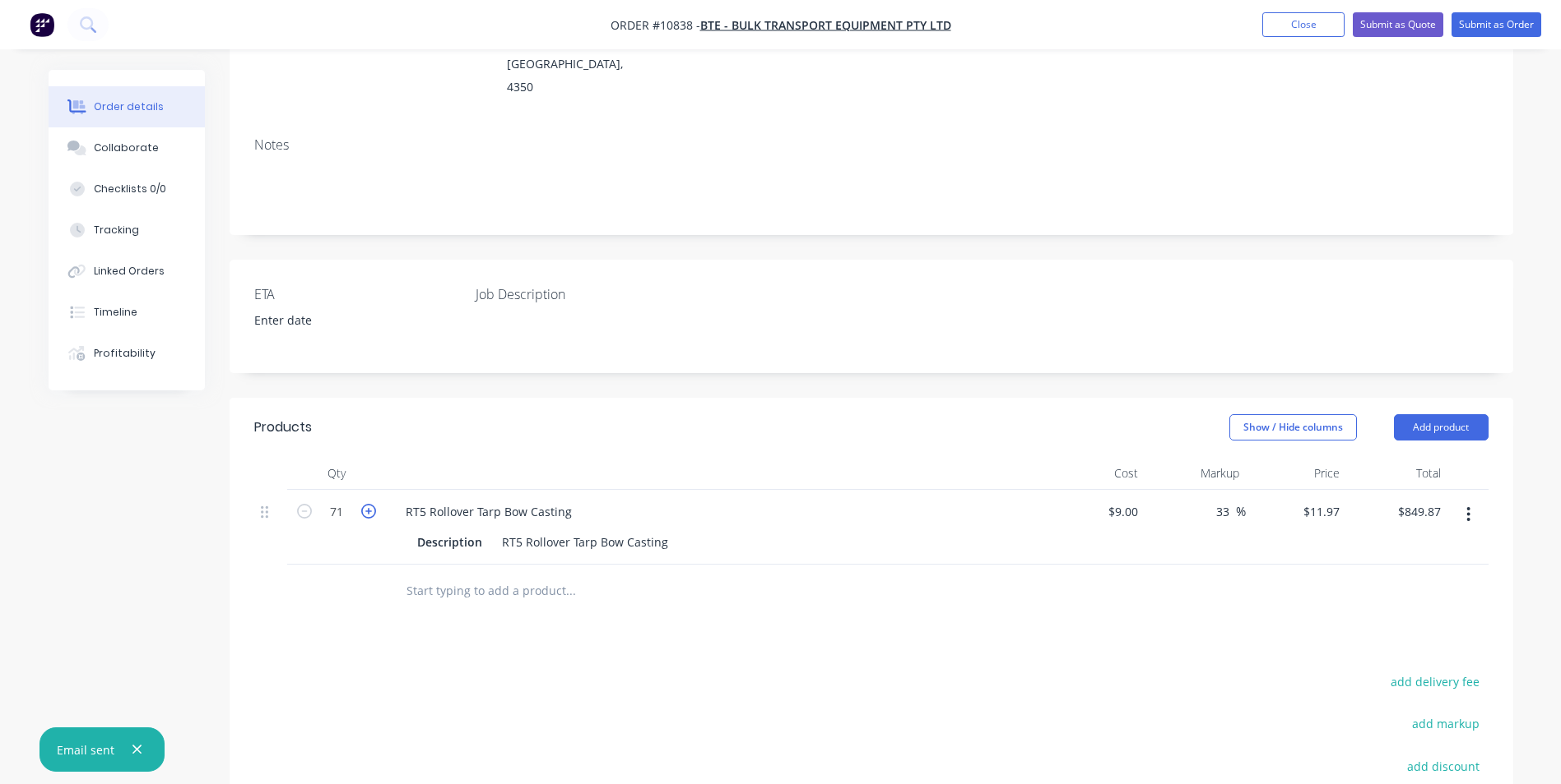
click at [371, 504] on icon "button" at bounding box center [368, 511] width 15 height 15
type input "72"
type input "$861.84"
click at [371, 504] on icon "button" at bounding box center [368, 511] width 15 height 15
type input "73"
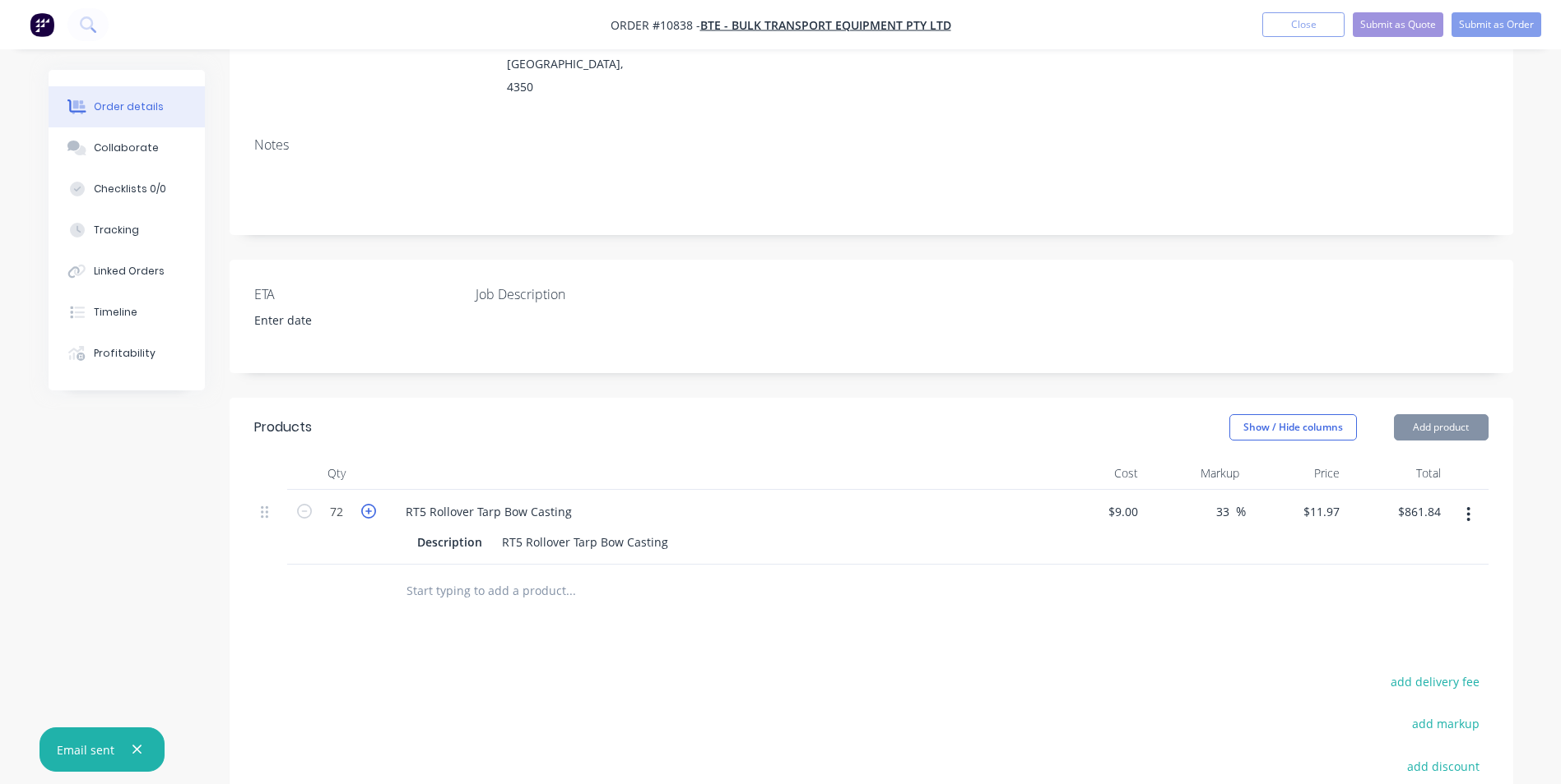
type input "$873.81"
click at [371, 504] on icon "button" at bounding box center [368, 511] width 15 height 15
type input "74"
type input "$885.78"
click at [371, 504] on icon "button" at bounding box center [368, 511] width 15 height 15
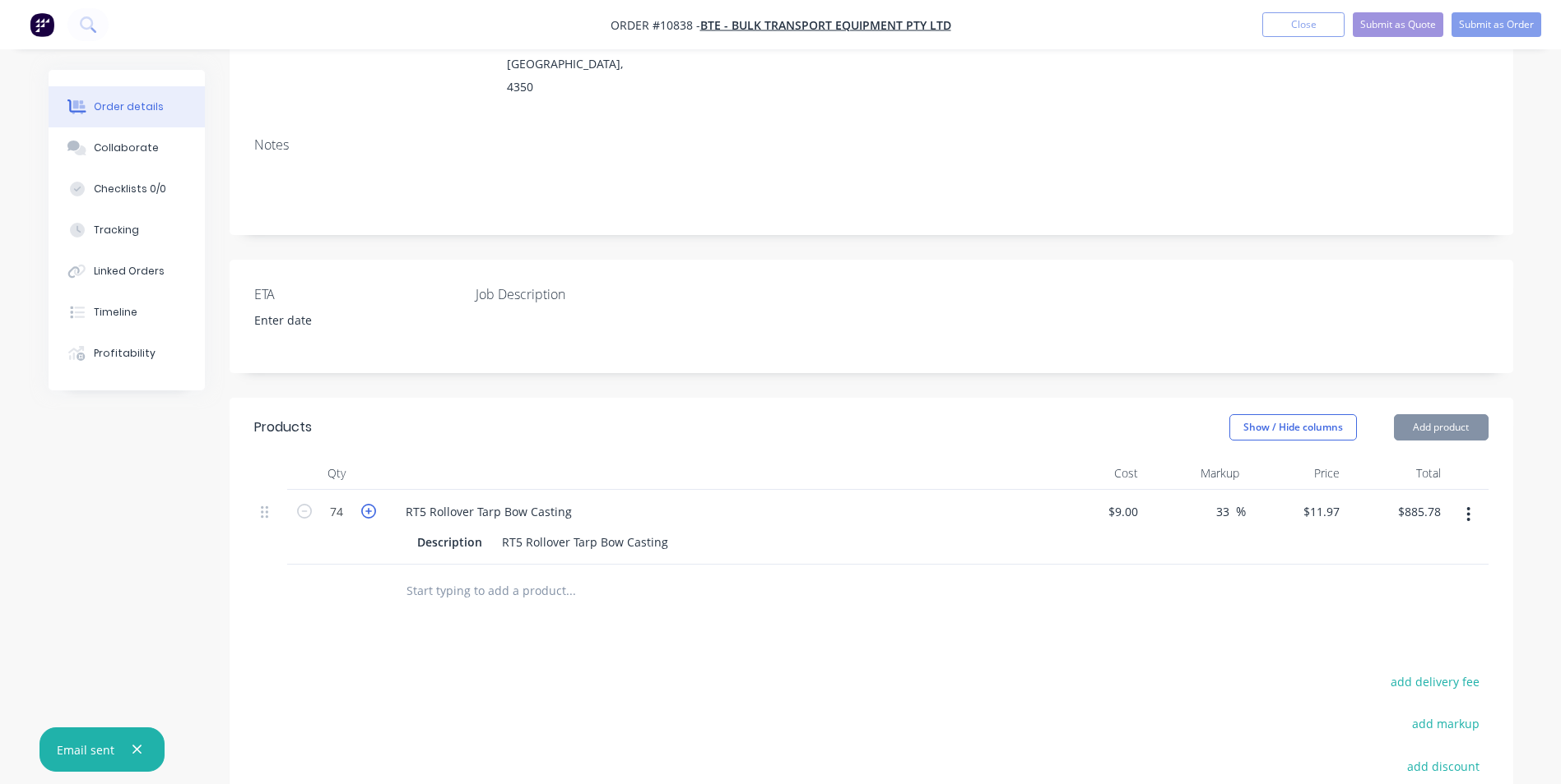
type input "75"
type input "$897.75"
click at [371, 504] on icon "button" at bounding box center [368, 511] width 15 height 15
type input "76"
type input "$909.72"
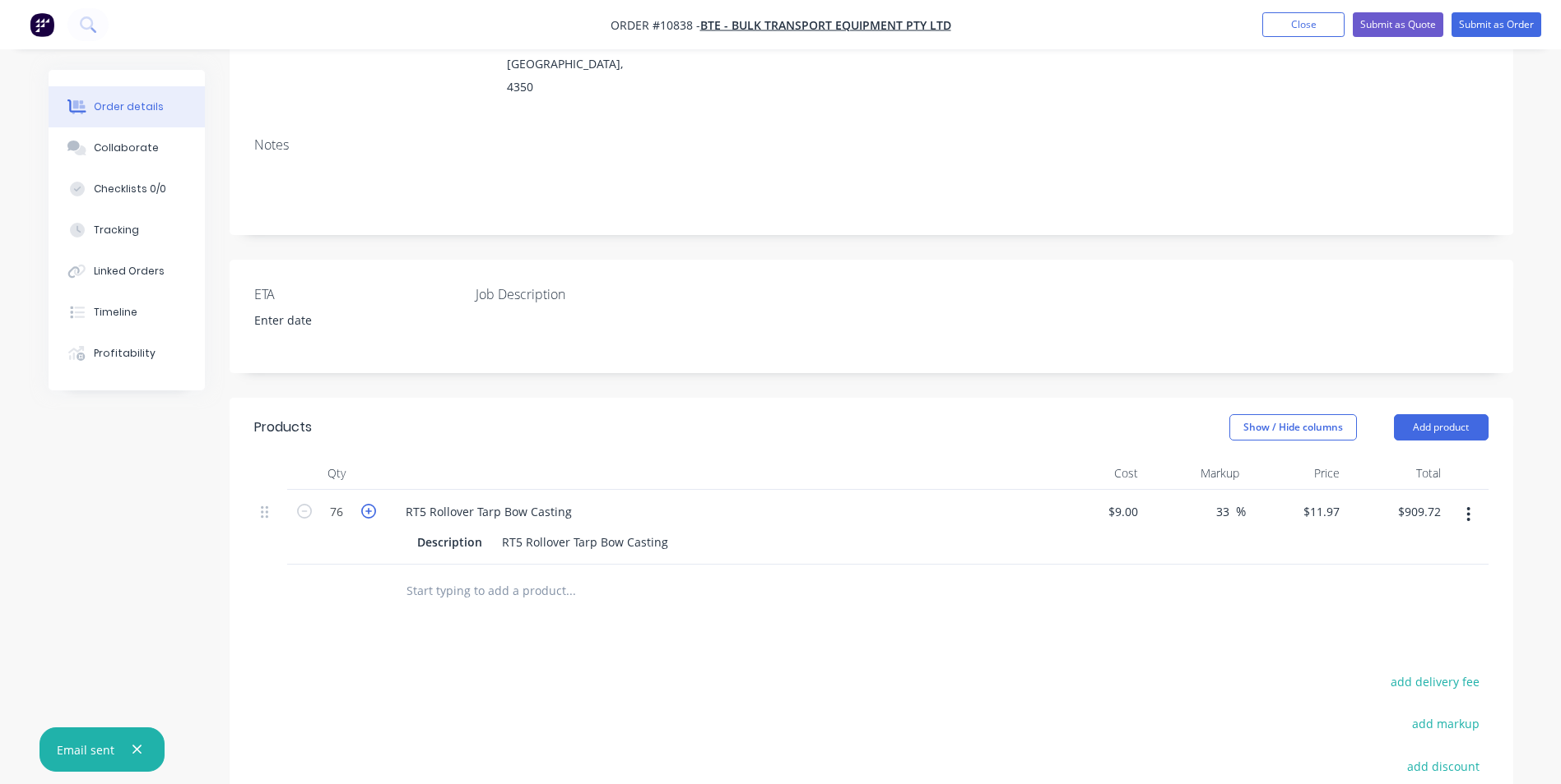
click at [371, 504] on icon "button" at bounding box center [368, 511] width 15 height 15
type input "77"
type input "$921.69"
click at [371, 504] on icon "button" at bounding box center [368, 511] width 15 height 15
type input "78"
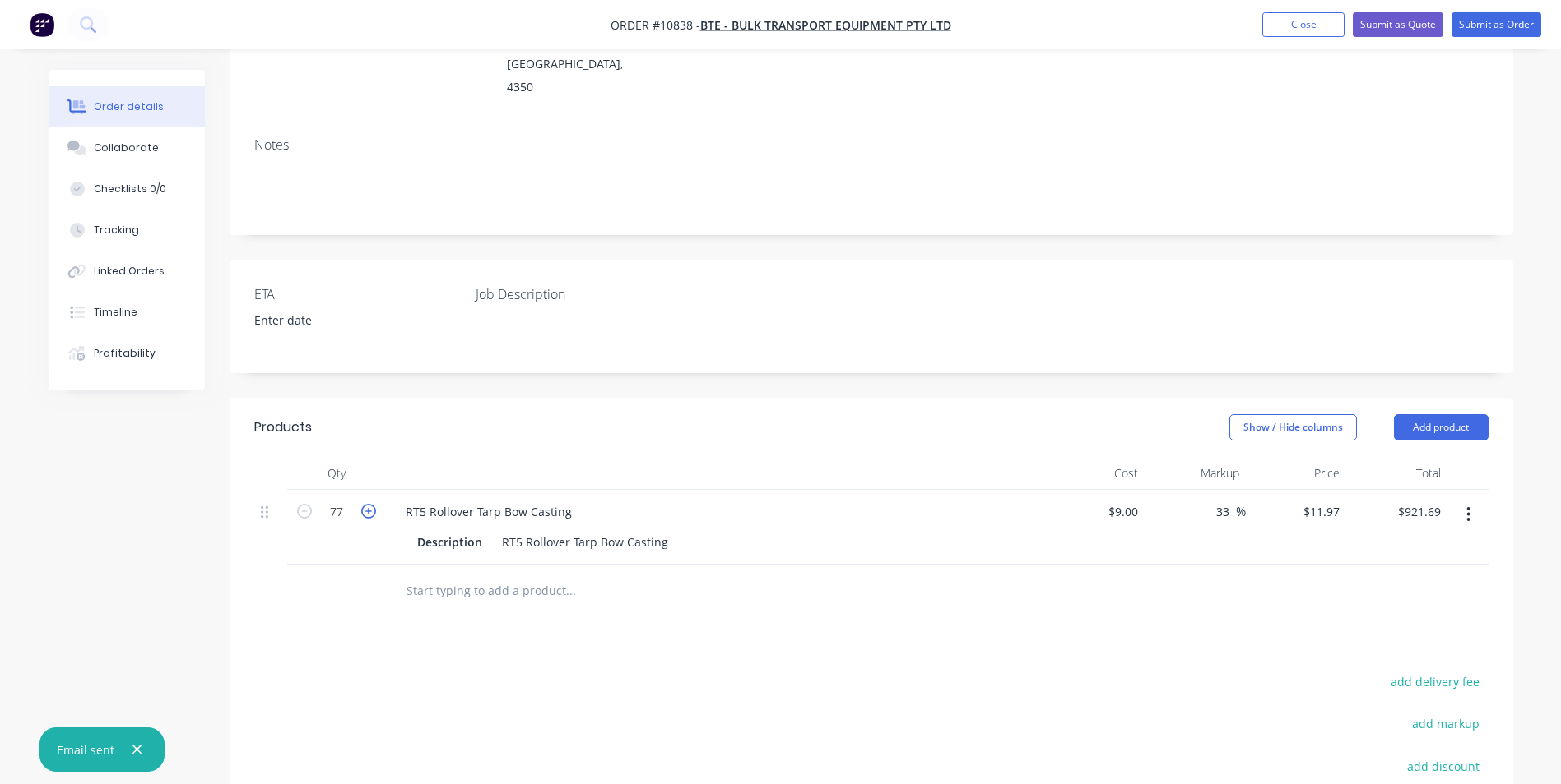
type input "$933.66"
click at [371, 504] on icon "button" at bounding box center [368, 511] width 15 height 15
type input "79"
type input "$945.63"
click at [371, 504] on icon "button" at bounding box center [368, 511] width 15 height 15
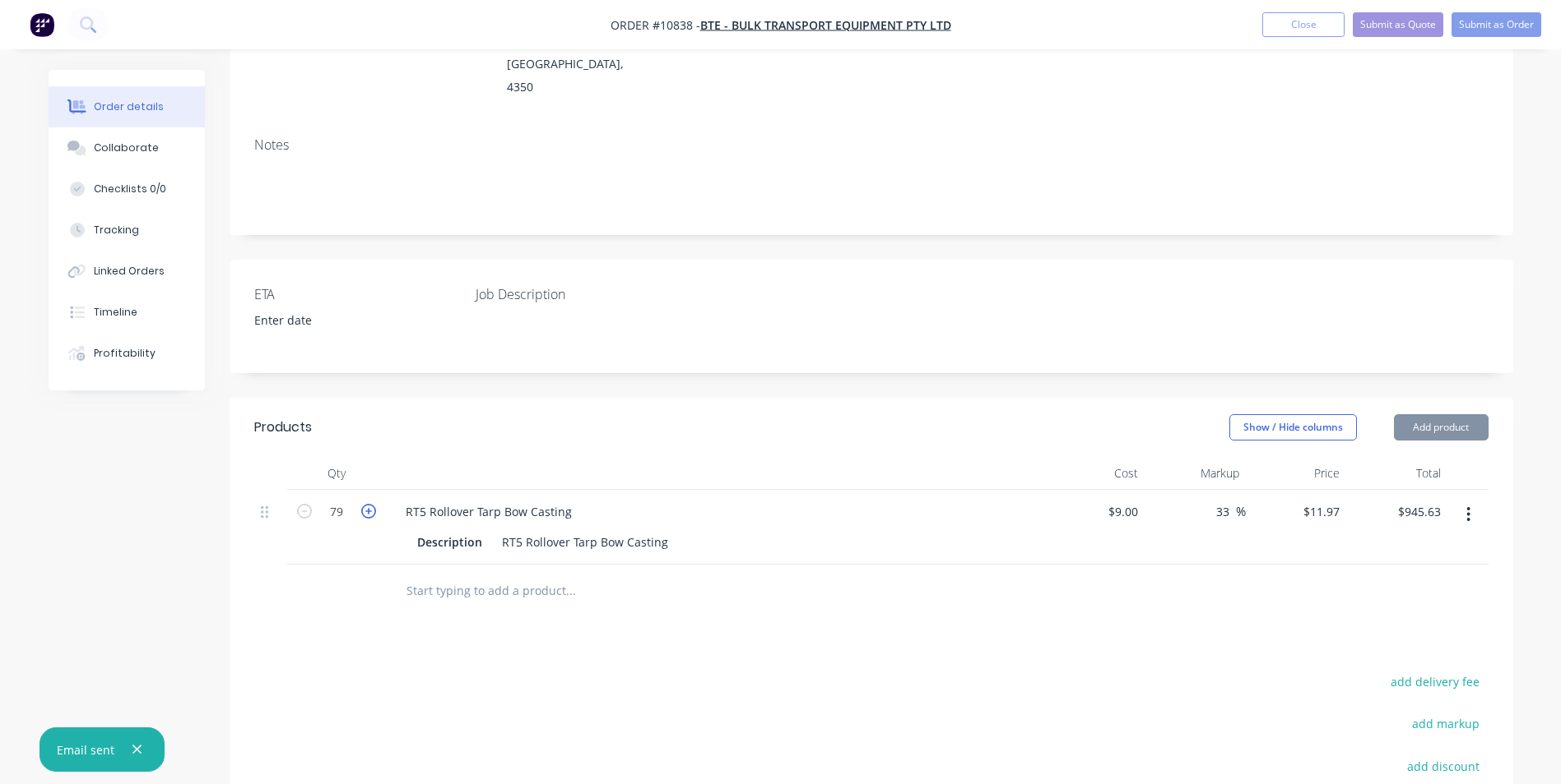
type input "80"
type input "$957.60"
click at [1321, 500] on input "11.97" at bounding box center [1323, 512] width 44 height 24
type input "12.95"
type input "43.89"
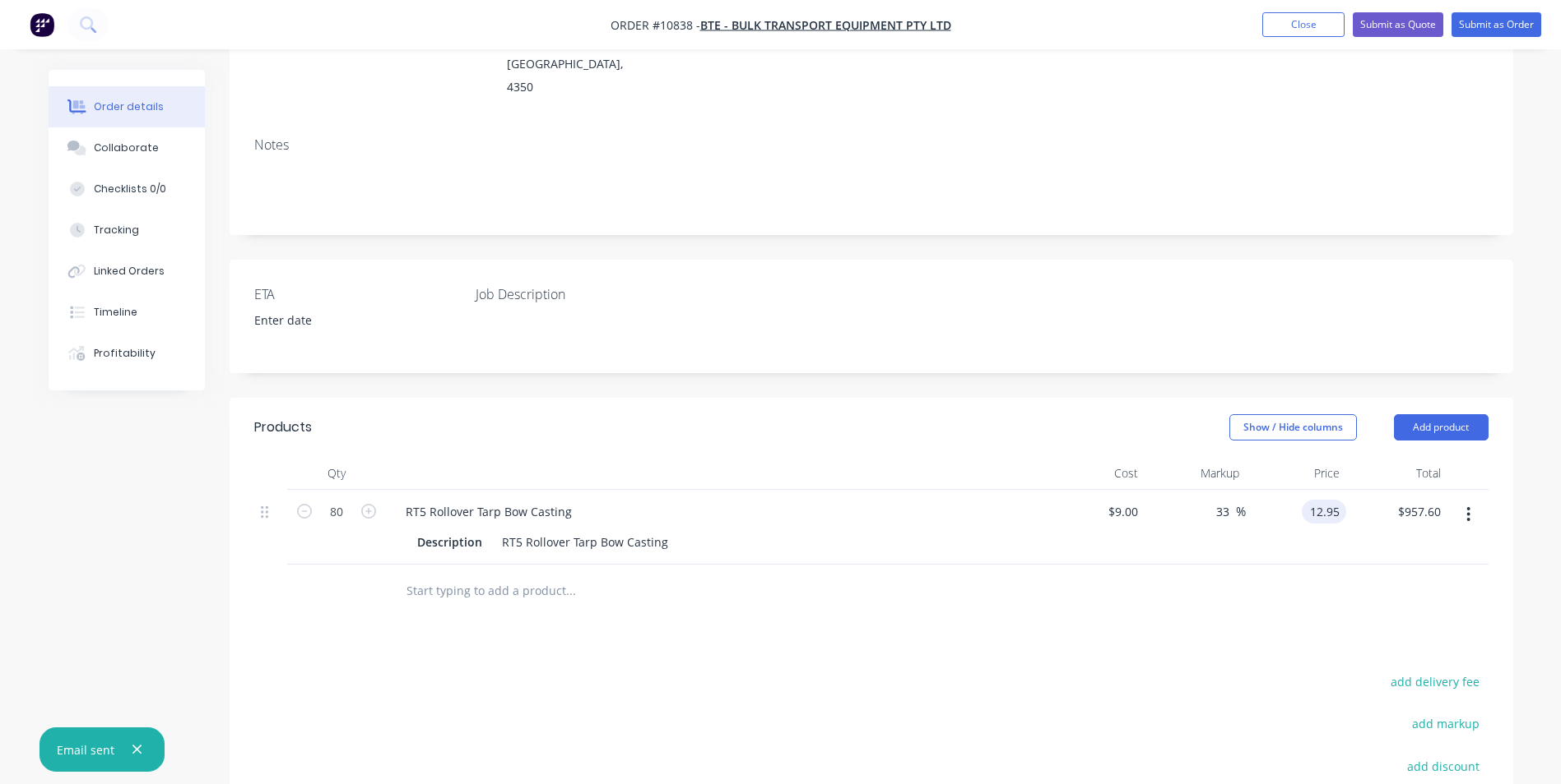
type input "$12.95"
type input "$1,036.00"
click at [1446, 515] on div "$1,036.00 $957.60" at bounding box center [1396, 527] width 101 height 75
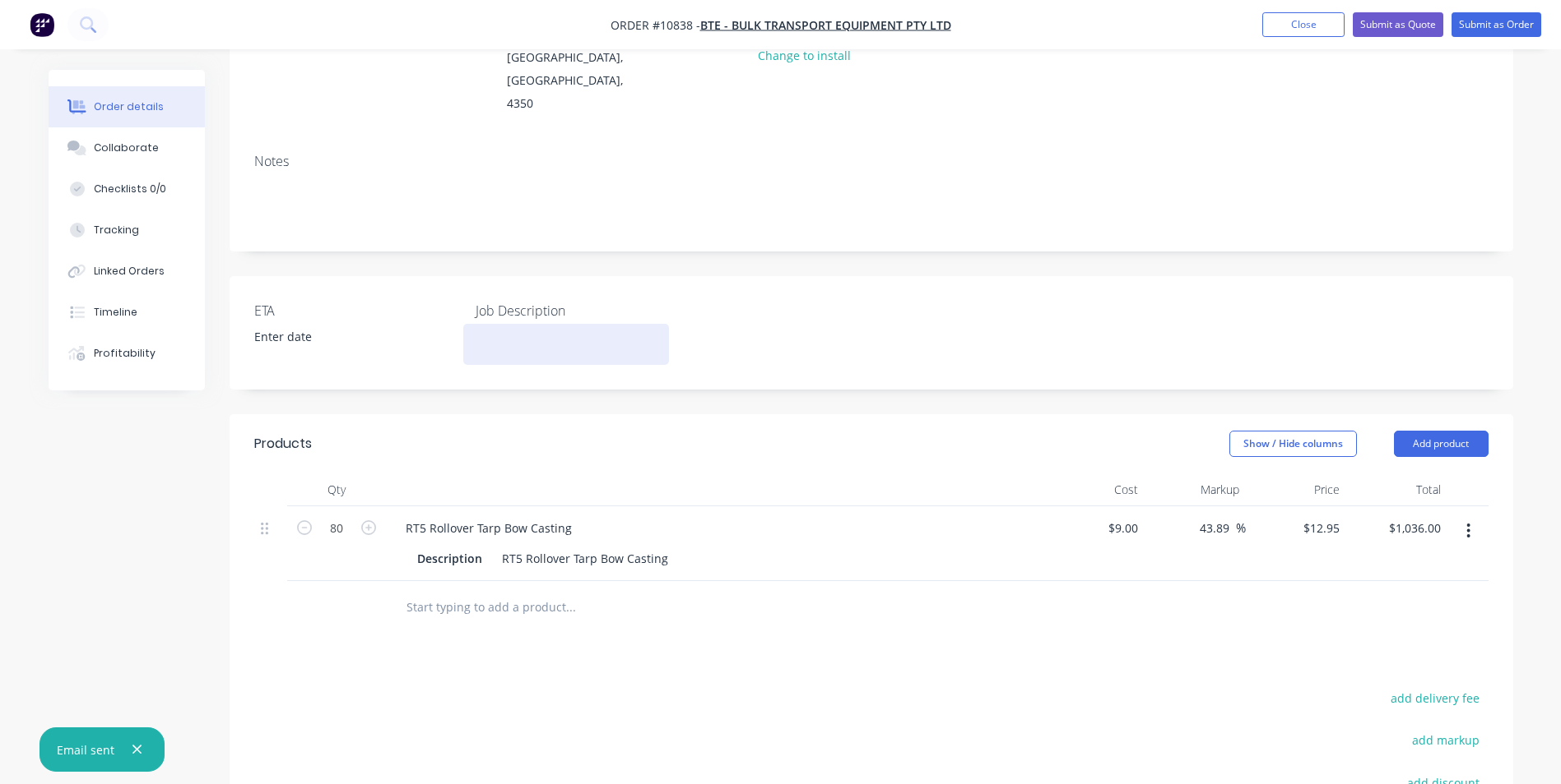
click at [478, 324] on div at bounding box center [566, 344] width 206 height 41
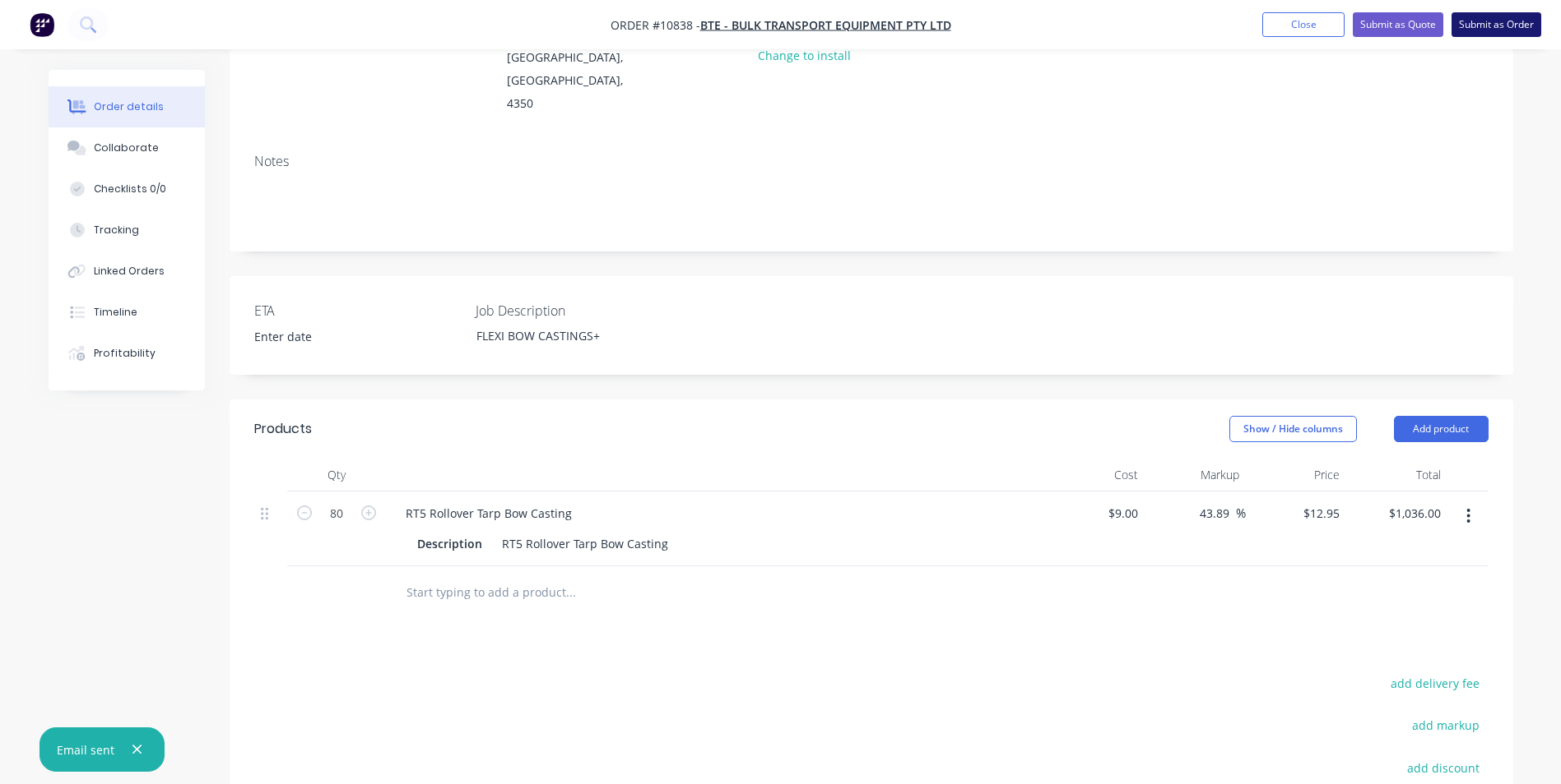
click at [1506, 25] on button "Submit as Order" at bounding box center [1495, 25] width 90 height 25
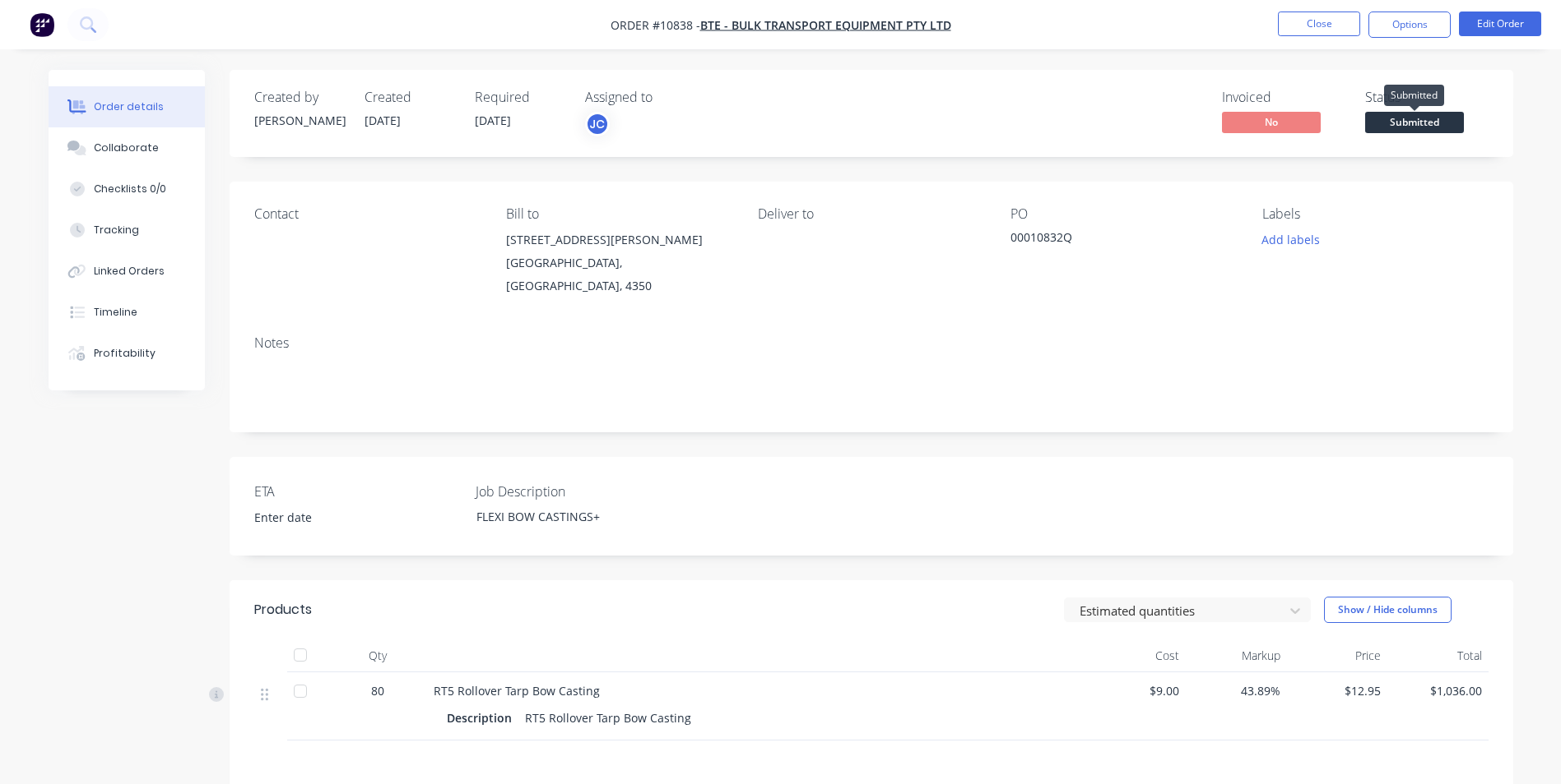
click at [1418, 123] on span "Submitted" at bounding box center [1414, 122] width 98 height 21
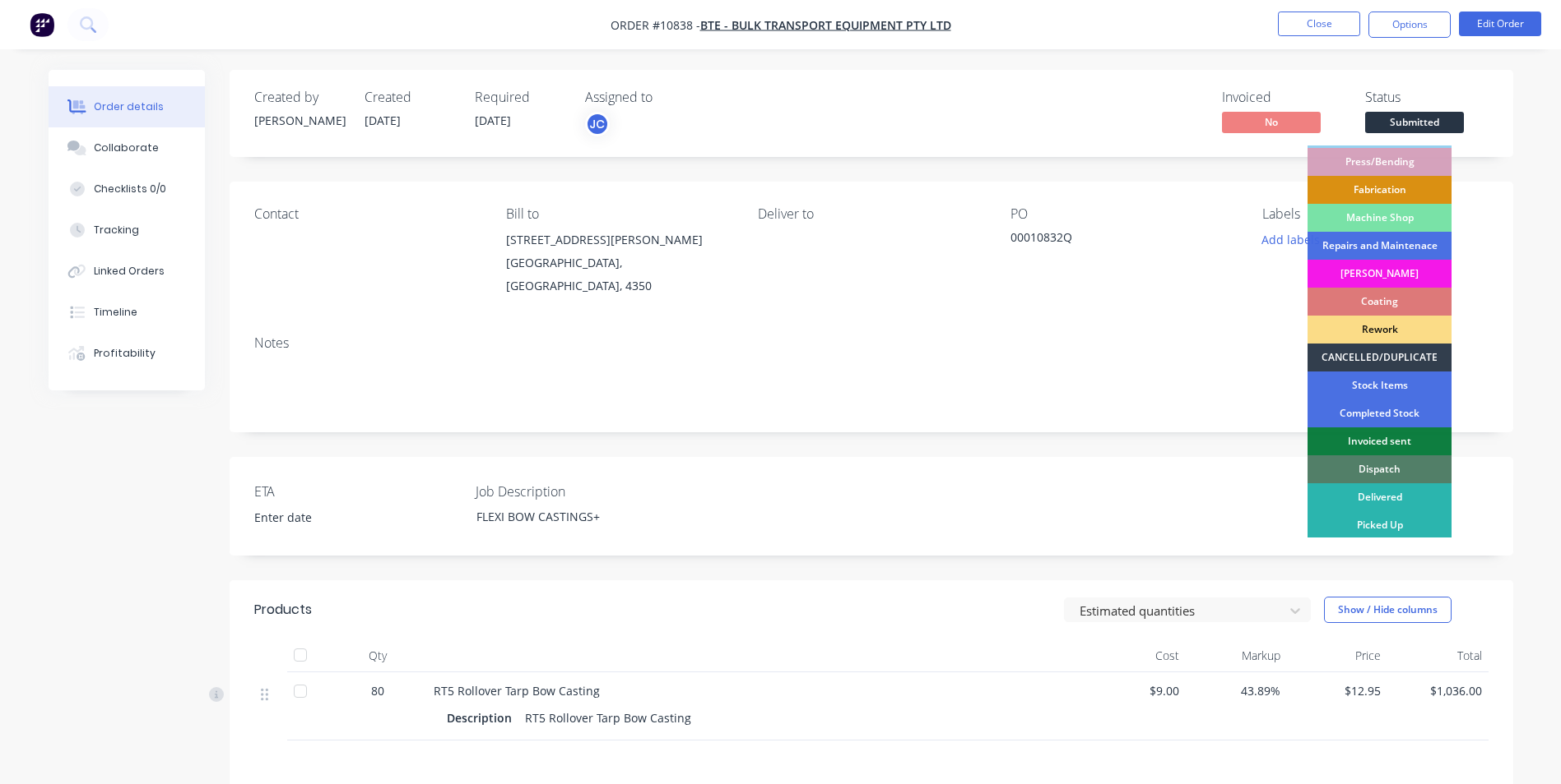
scroll to position [167, 0]
click at [1408, 472] on div "Dispatch" at bounding box center [1379, 467] width 144 height 28
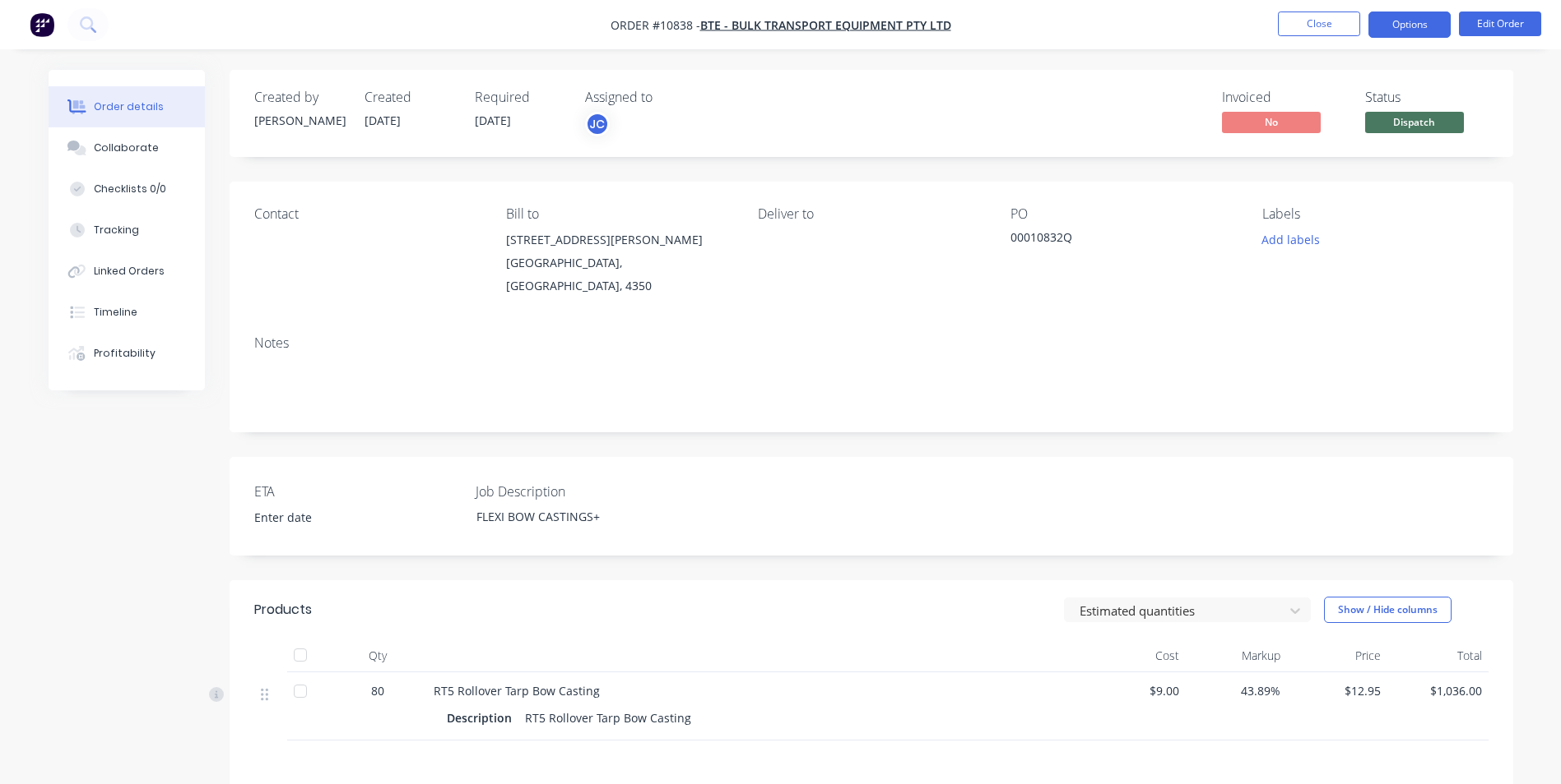
click at [1407, 27] on button "Options" at bounding box center [1409, 25] width 83 height 27
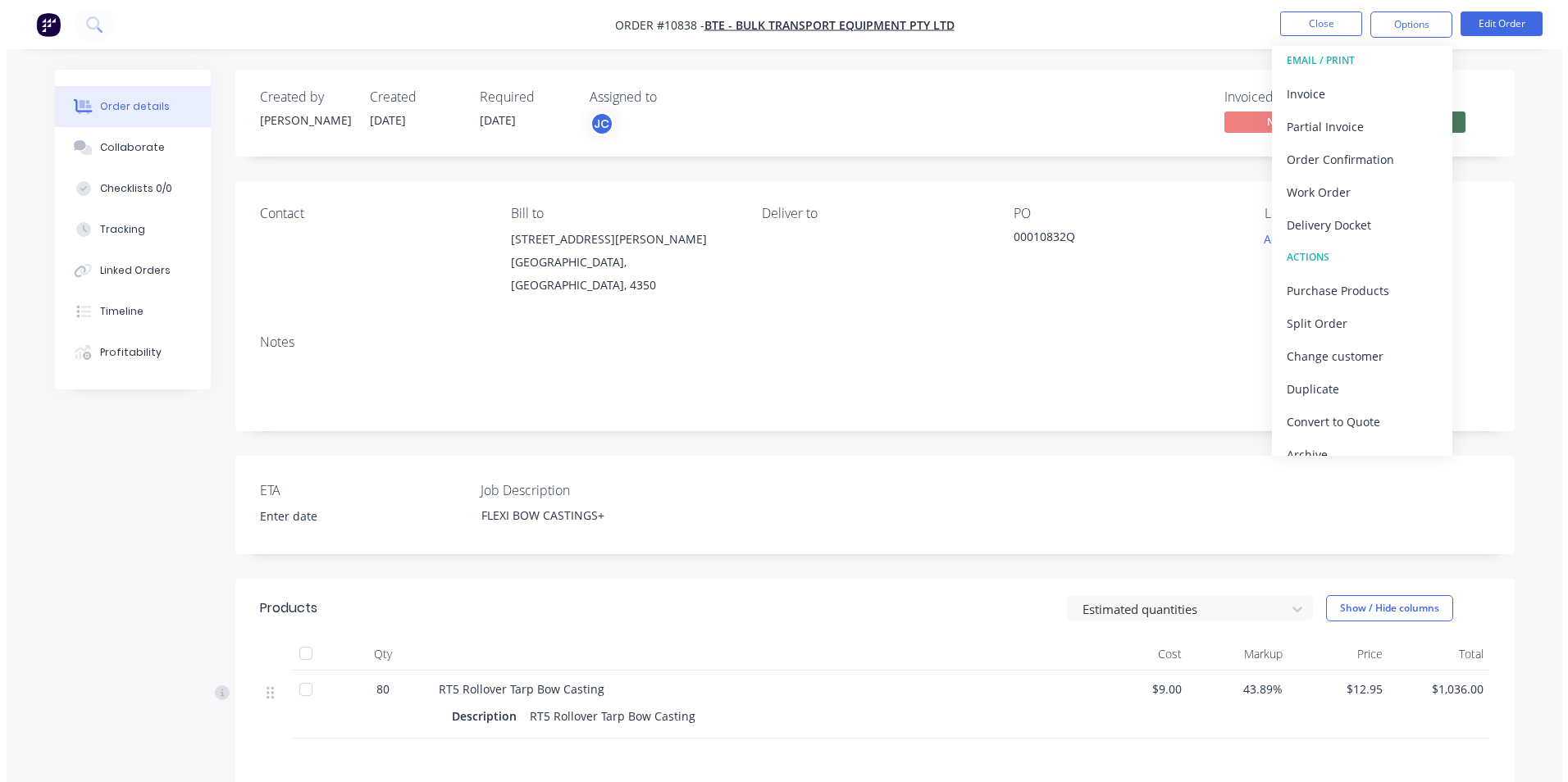
scroll to position [0, 0]
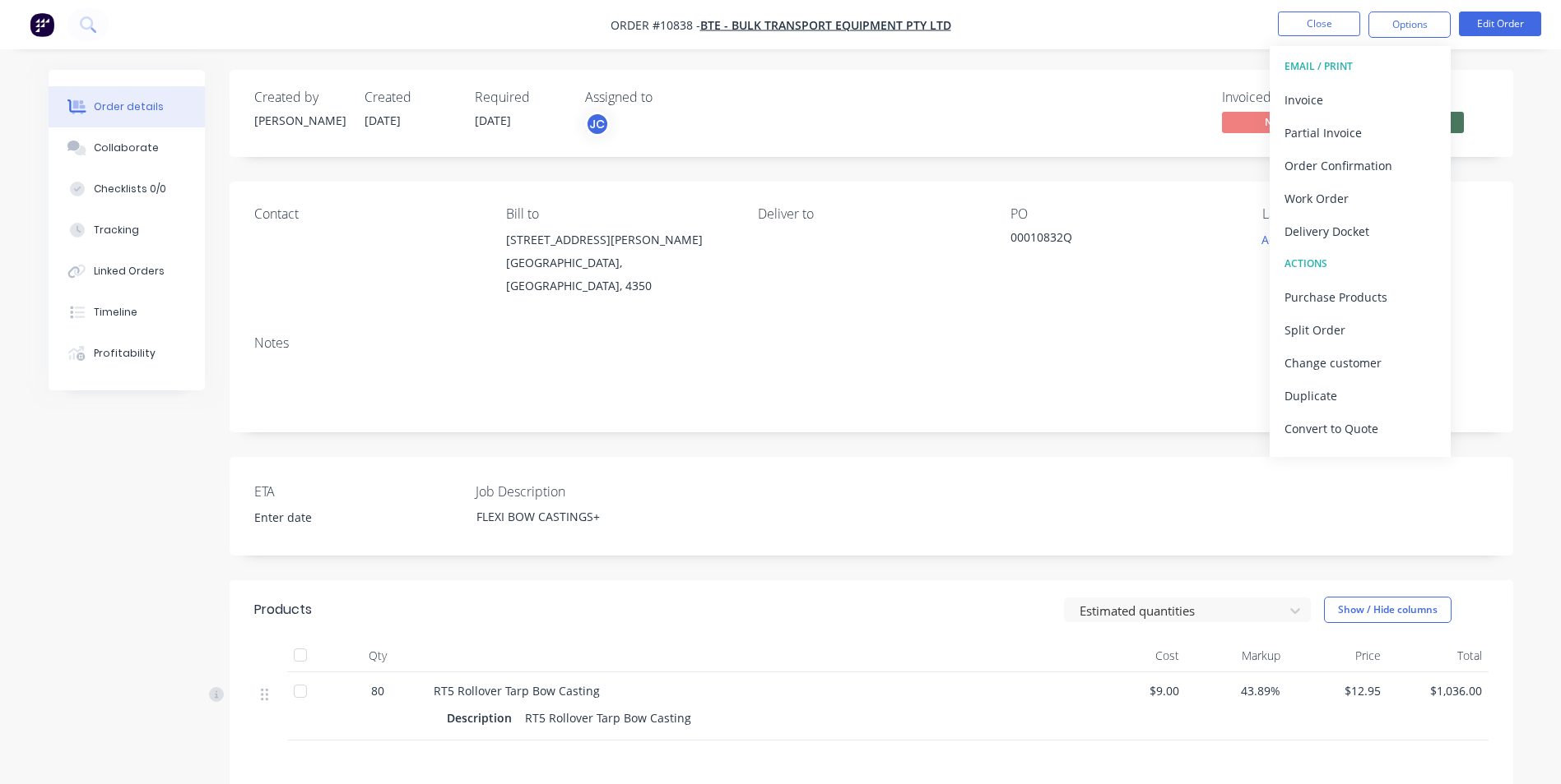
click at [1315, 65] on div "EMAIL / PRINT" at bounding box center [1360, 67] width 152 height 22
